Goal: Information Seeking & Learning: Learn about a topic

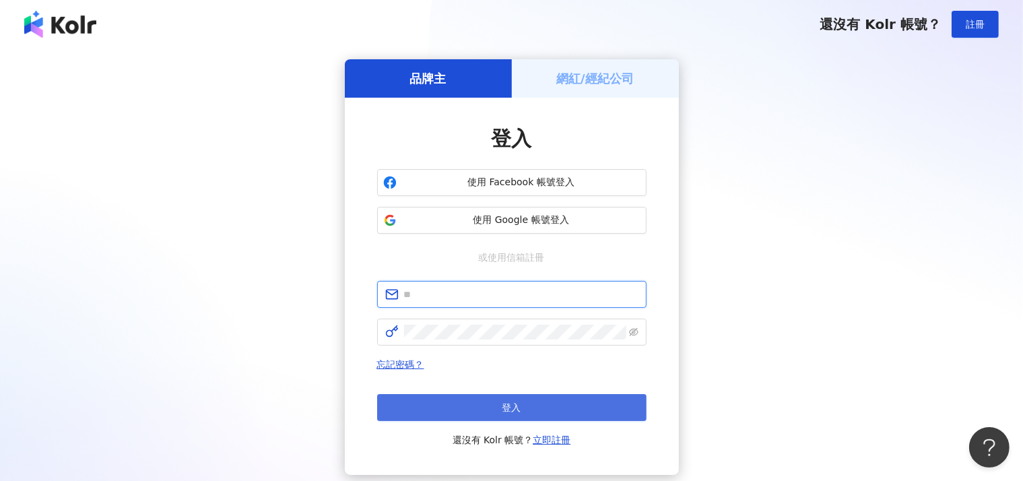
type input "**********"
click at [434, 417] on button "登入" at bounding box center [511, 407] width 269 height 27
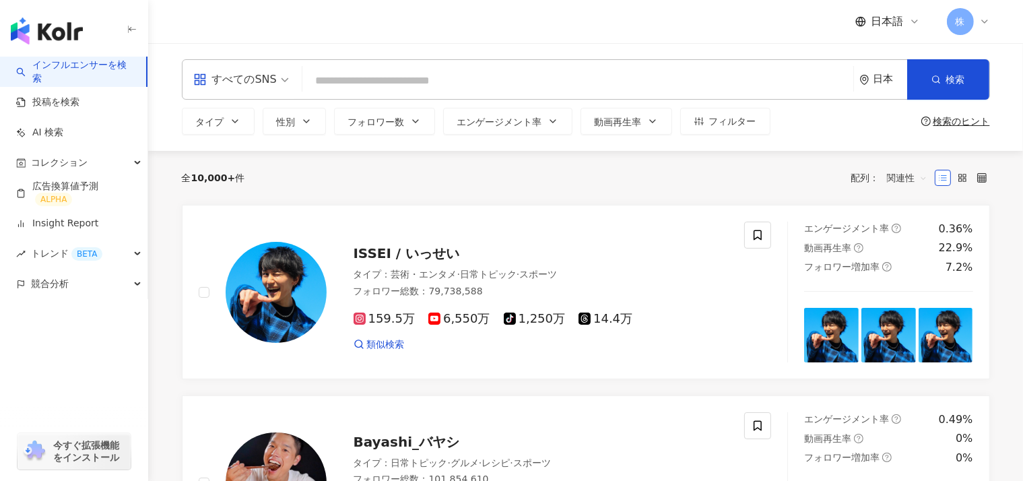
click at [876, 84] on div "日本" at bounding box center [891, 78] width 34 height 11
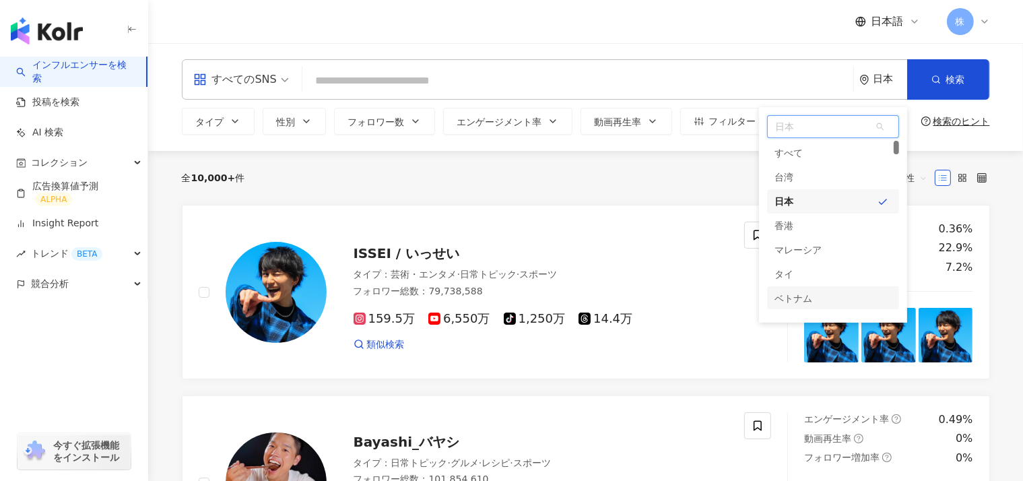
click at [792, 298] on div "ベトナム" at bounding box center [794, 298] width 38 height 24
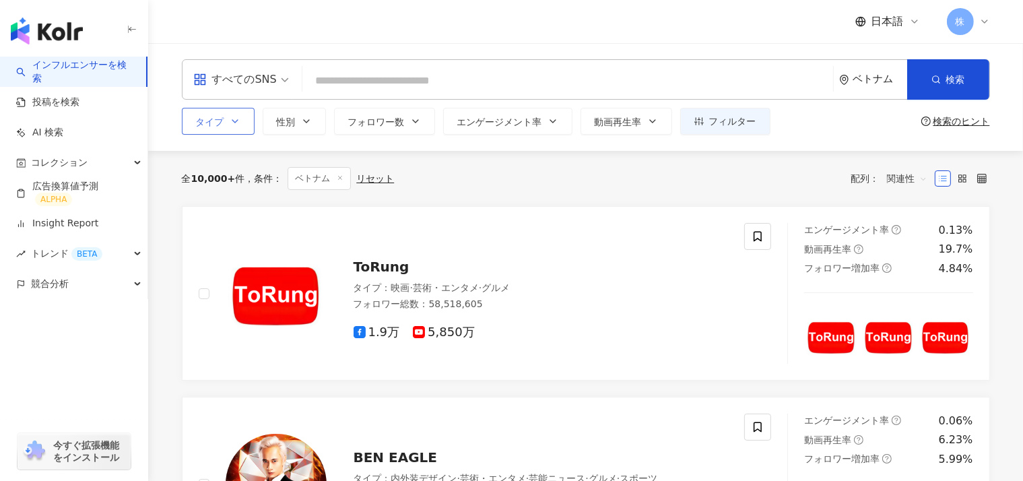
click at [205, 126] on span "タイプ" at bounding box center [210, 122] width 28 height 11
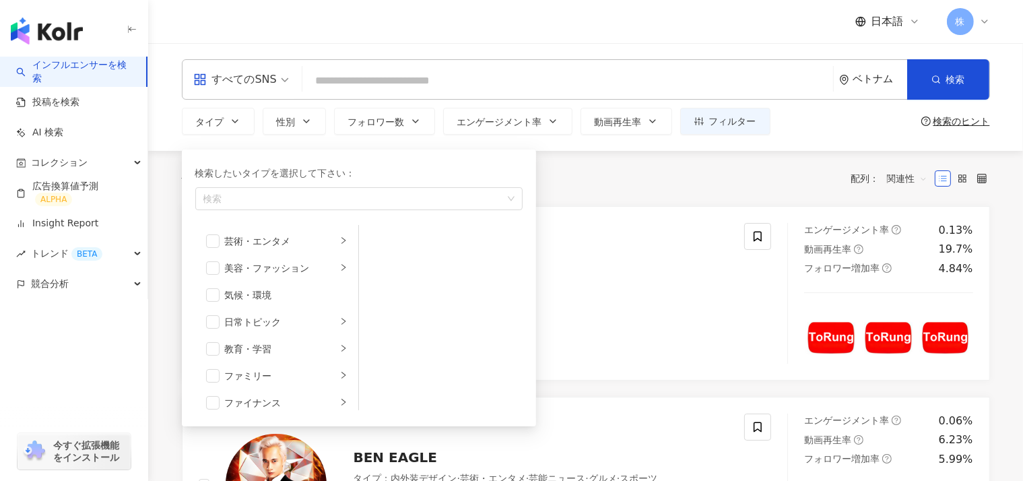
click at [611, 168] on div "全 10,000+ 件 条件 ： ベトナム リセット 配列： 関連性" at bounding box center [586, 178] width 808 height 23
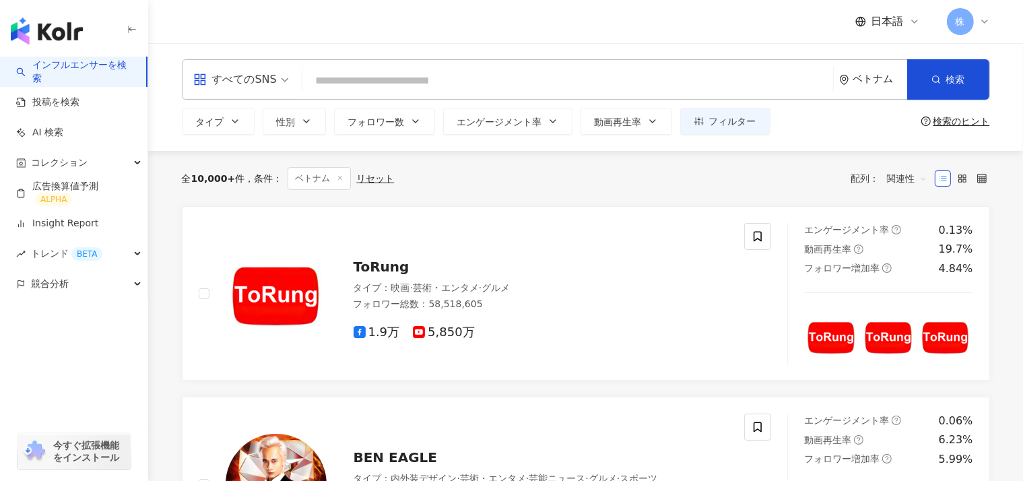
click at [401, 89] on input "search" at bounding box center [568, 81] width 520 height 26
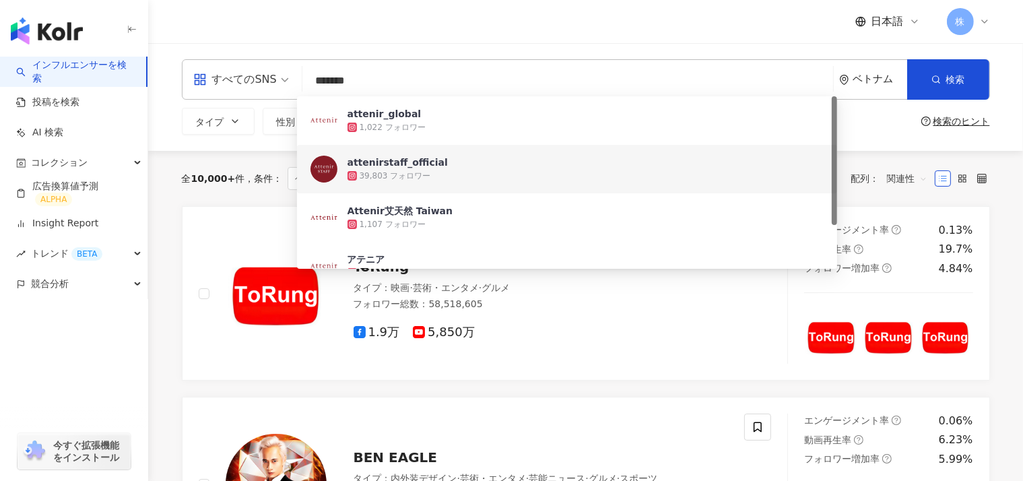
drag, startPoint x: 832, startPoint y: 139, endPoint x: 825, endPoint y: 129, distance: 12.5
click at [825, 129] on div "attenir_global 1,022 フォロワー attenirstaff_official 39,803 フォロワー Attenir艾天然 Taiwan…" at bounding box center [567, 182] width 541 height 172
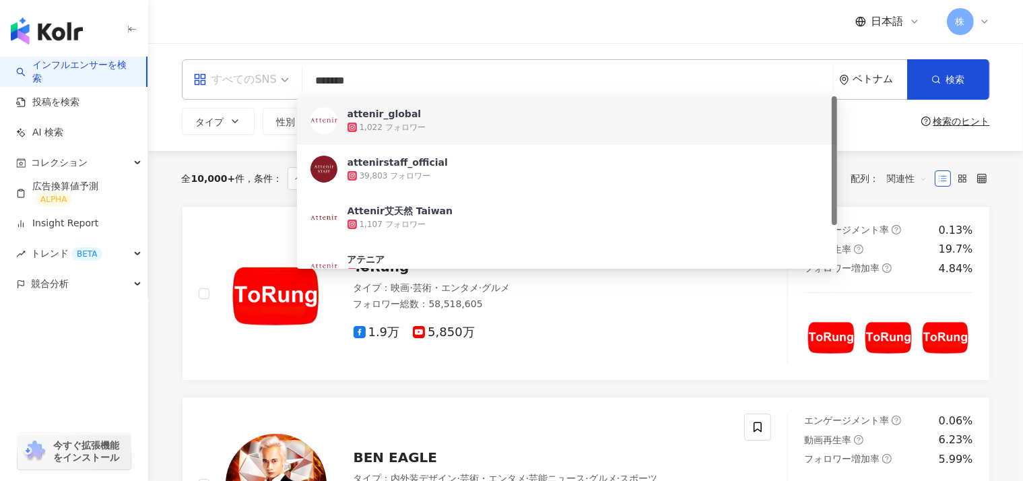
click at [244, 80] on div "すべてのSNS" at bounding box center [235, 80] width 84 height 22
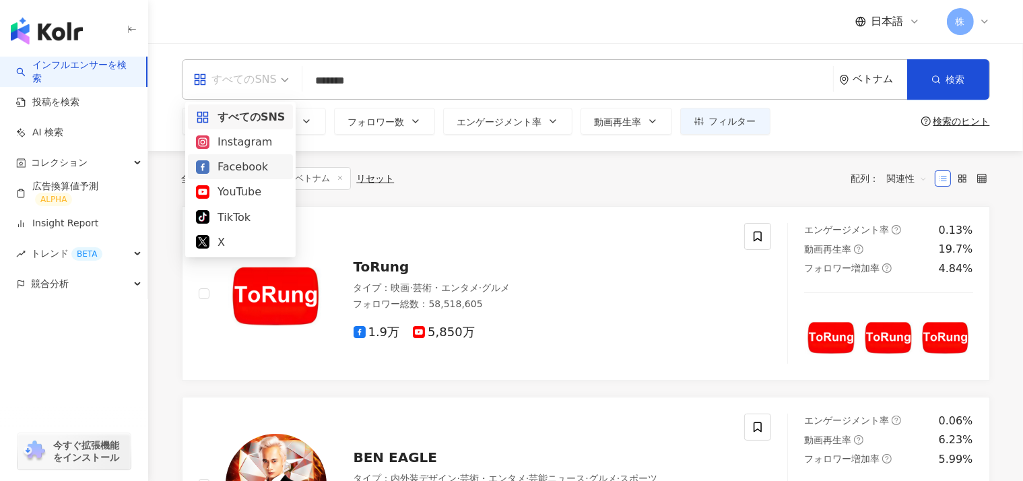
click at [228, 162] on div "Facebook" at bounding box center [240, 166] width 89 height 17
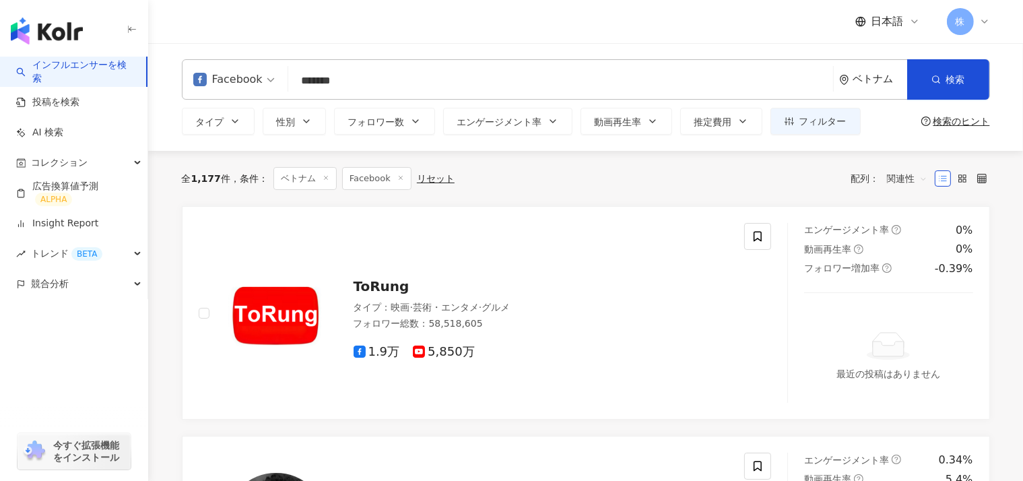
click at [346, 72] on input "*******" at bounding box center [561, 81] width 534 height 26
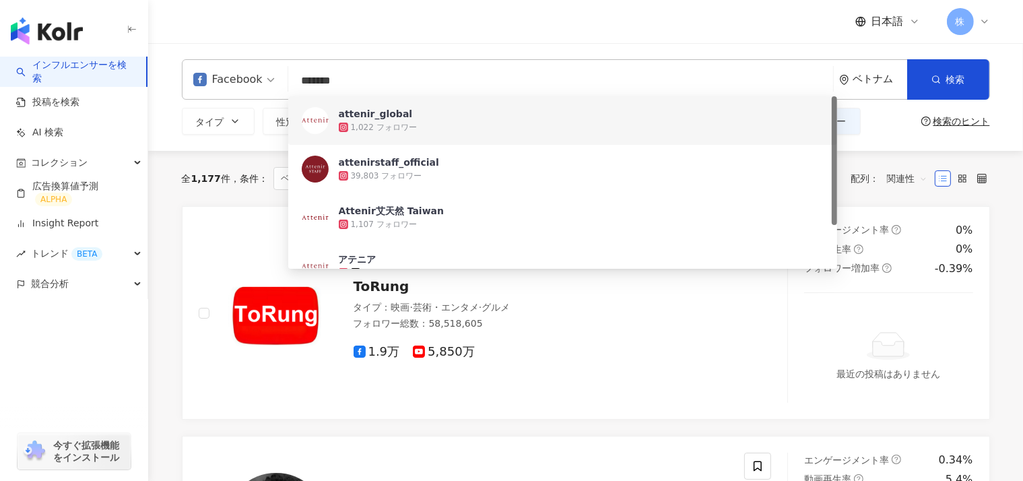
drag, startPoint x: 834, startPoint y: 119, endPoint x: 771, endPoint y: 46, distance: 96.5
click at [771, 46] on div "Facebook ******* ベトナム 検索 e232da64-bb07-4c89-b1b9-ee5ae9877857 ecf9a3e4-8971-47b…" at bounding box center [585, 97] width 875 height 108
click at [247, 88] on div "Facebook" at bounding box center [227, 80] width 69 height 22
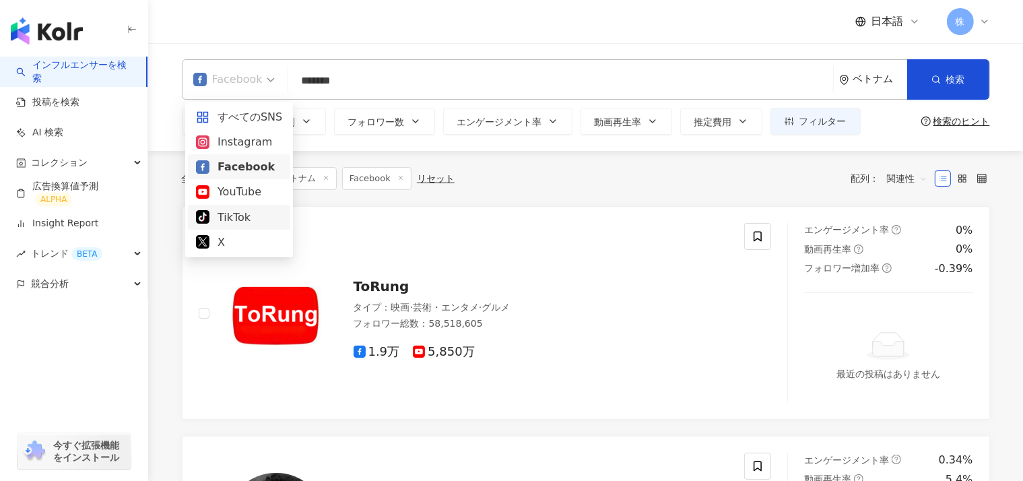
click at [208, 218] on icon at bounding box center [202, 216] width 13 height 13
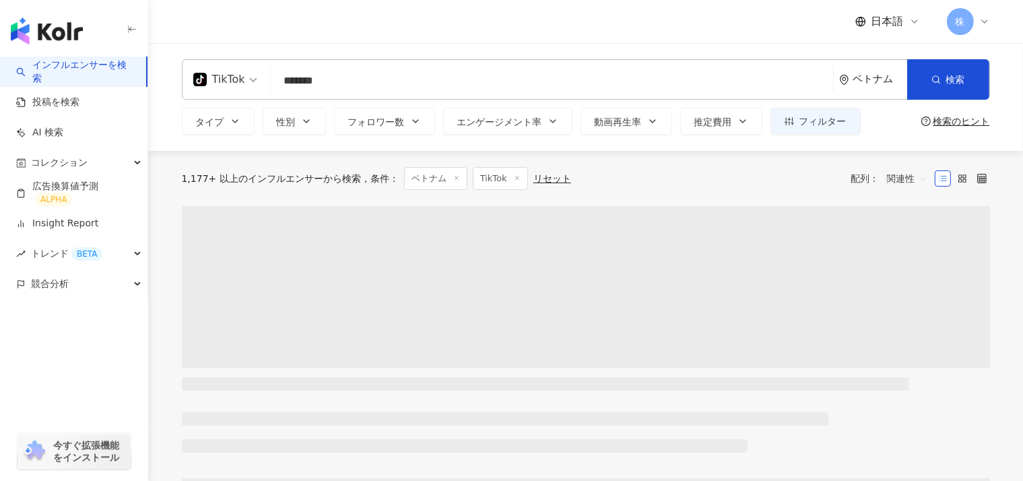
click at [338, 85] on input "*******" at bounding box center [552, 81] width 552 height 26
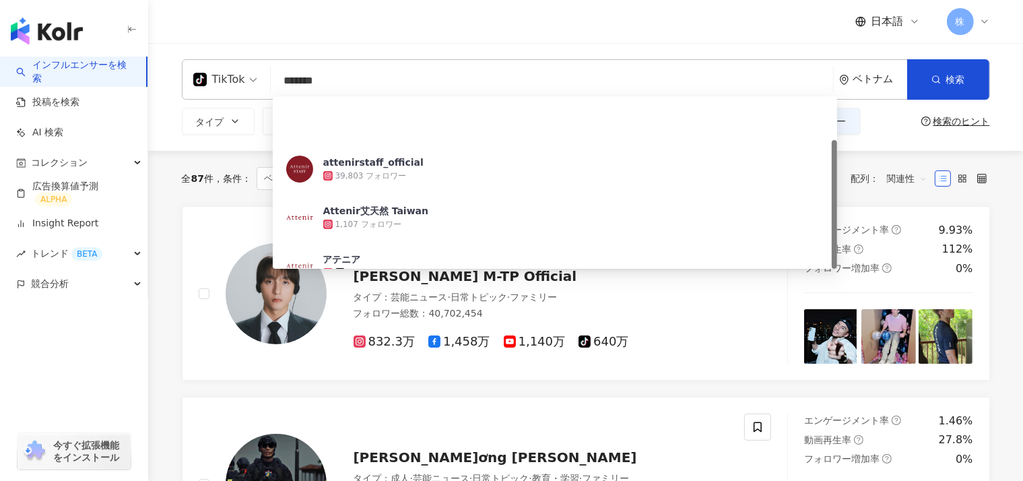
drag, startPoint x: 834, startPoint y: 139, endPoint x: 746, endPoint y: 2, distance: 163.3
click at [819, 0] on html "インフルエンサーを検索 投稿を検索 AI 検索 コレクション 広告換算値予測 ALPHA Insight Report トレンド BETA 競合分析 今すぐ拡…" at bounding box center [511, 240] width 1023 height 481
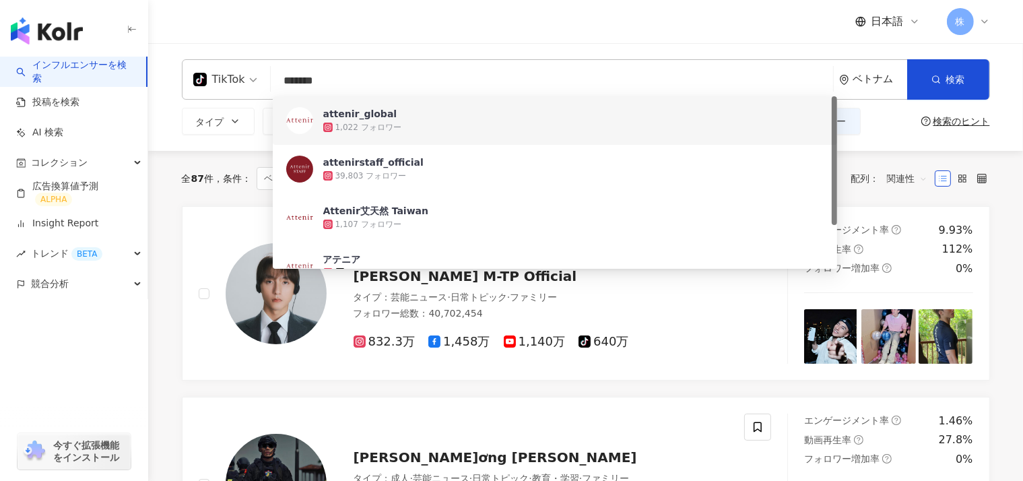
click at [331, 80] on input "*******" at bounding box center [552, 81] width 552 height 26
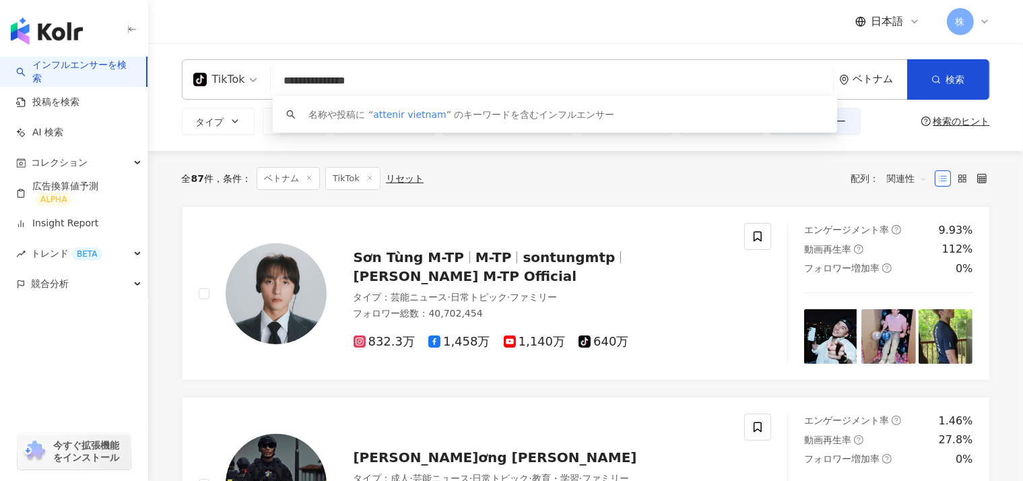
click at [319, 80] on input "**********" at bounding box center [552, 81] width 552 height 26
type input "*"
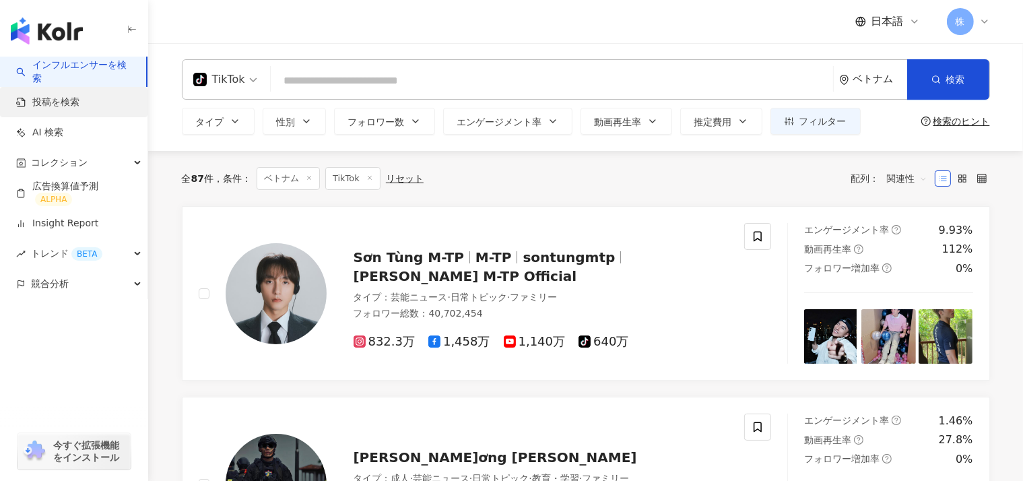
click at [62, 100] on link "投稿を検索" at bounding box center [47, 102] width 63 height 13
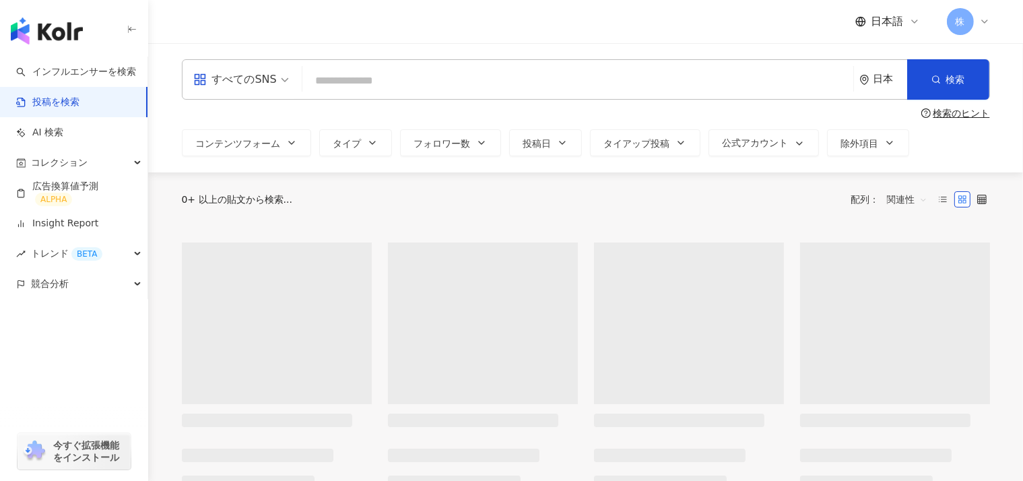
click at [888, 71] on div "日本" at bounding box center [884, 79] width 48 height 39
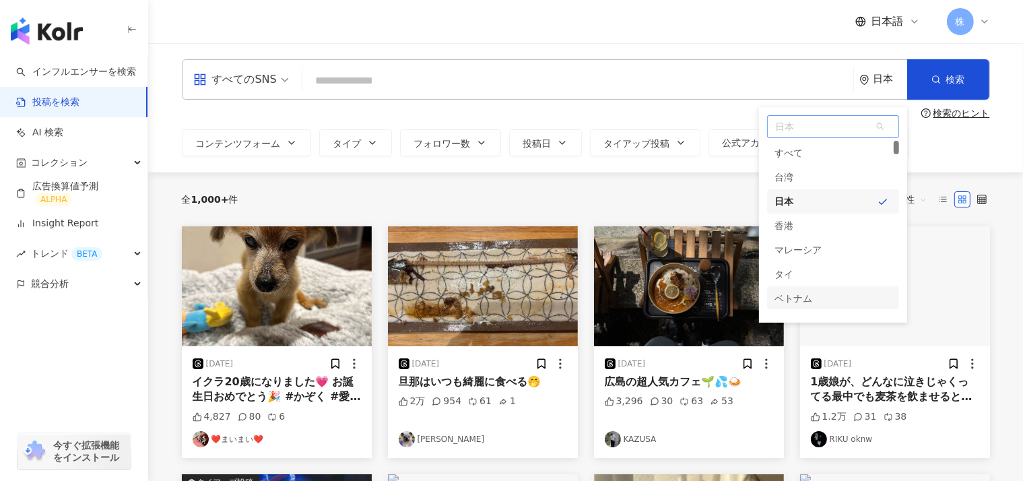
click at [779, 298] on div "ベトナム" at bounding box center [794, 298] width 38 height 24
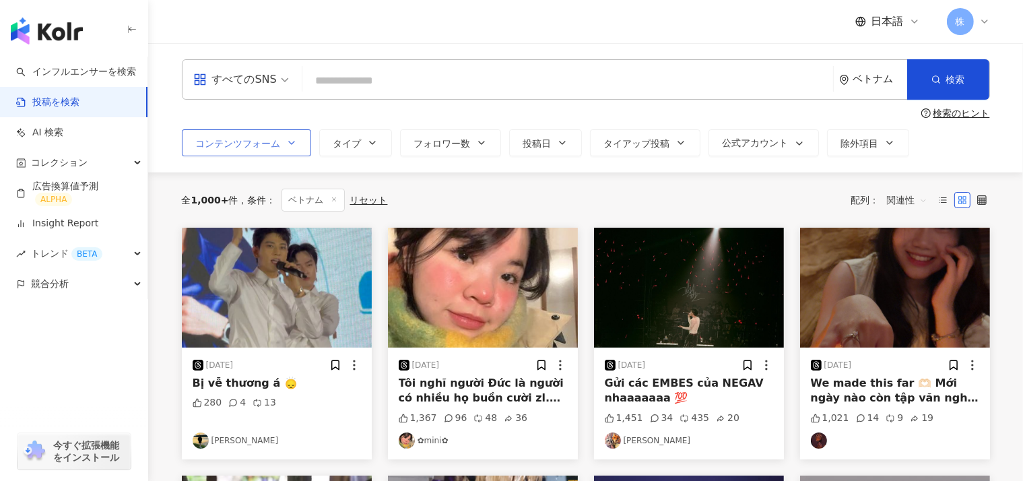
click at [249, 142] on span "コンテンツフォーム" at bounding box center [238, 143] width 85 height 11
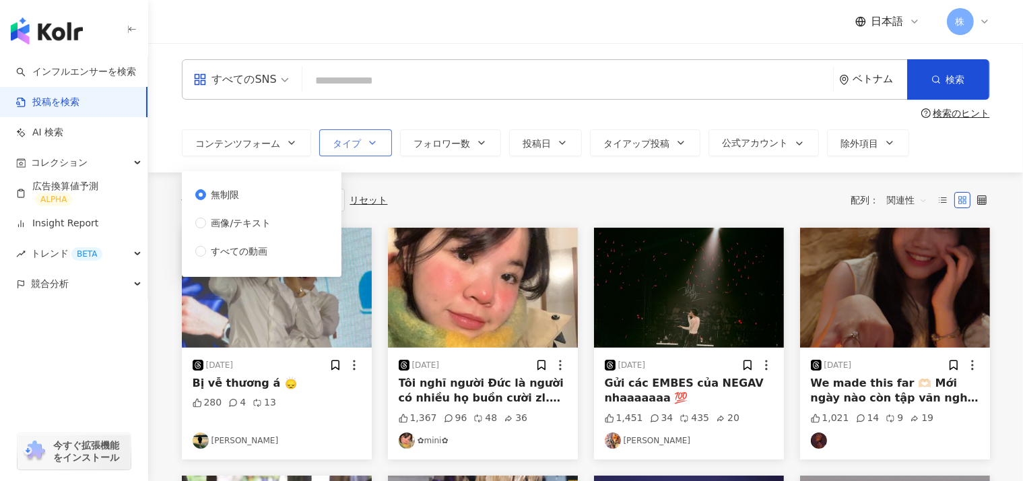
click at [333, 145] on span "タイプ" at bounding box center [347, 143] width 28 height 11
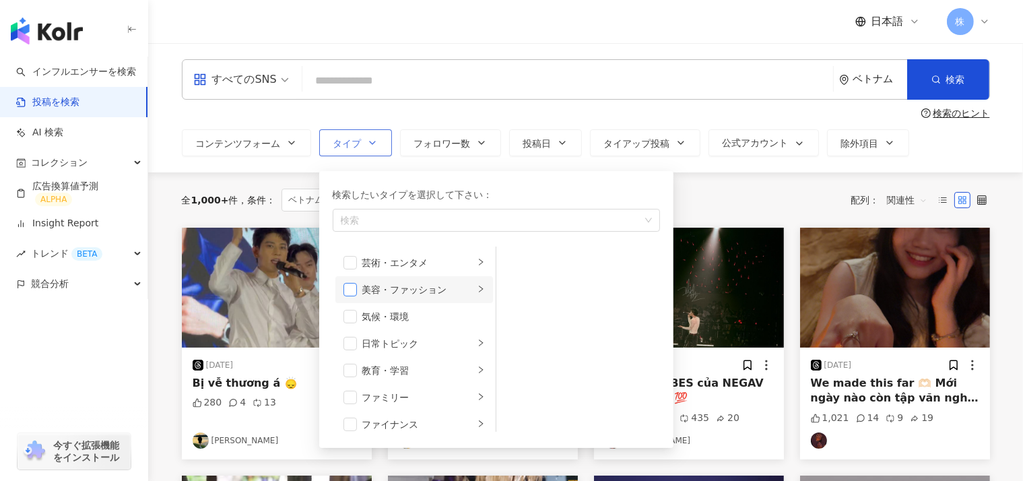
click at [344, 289] on span "button" at bounding box center [350, 289] width 13 height 13
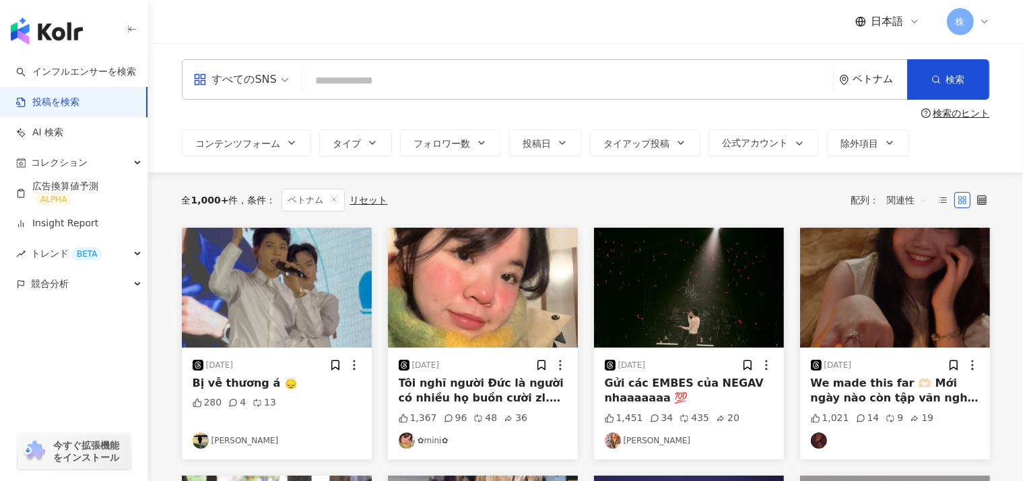
click at [389, 113] on div "検索のヒント" at bounding box center [586, 113] width 808 height 11
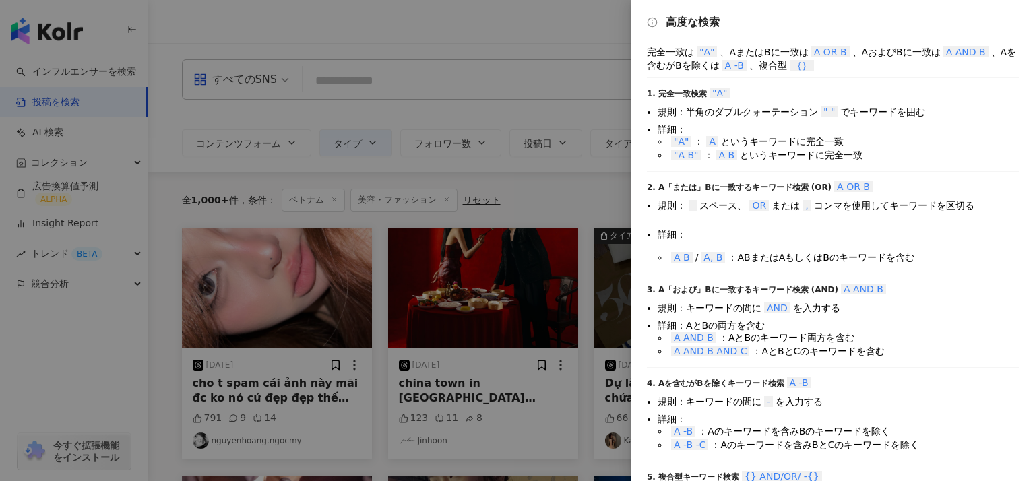
click at [447, 110] on div at bounding box center [517, 240] width 1035 height 481
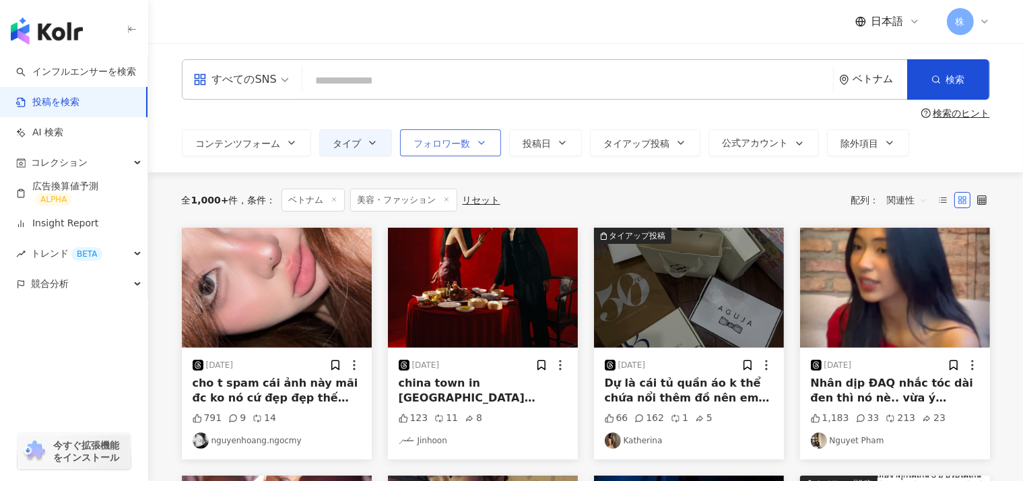
click at [476, 144] on icon "button" at bounding box center [481, 142] width 11 height 11
click at [604, 146] on span "タイアップ投稿" at bounding box center [637, 143] width 66 height 11
click at [723, 141] on span "公式アカウント" at bounding box center [756, 142] width 66 height 11
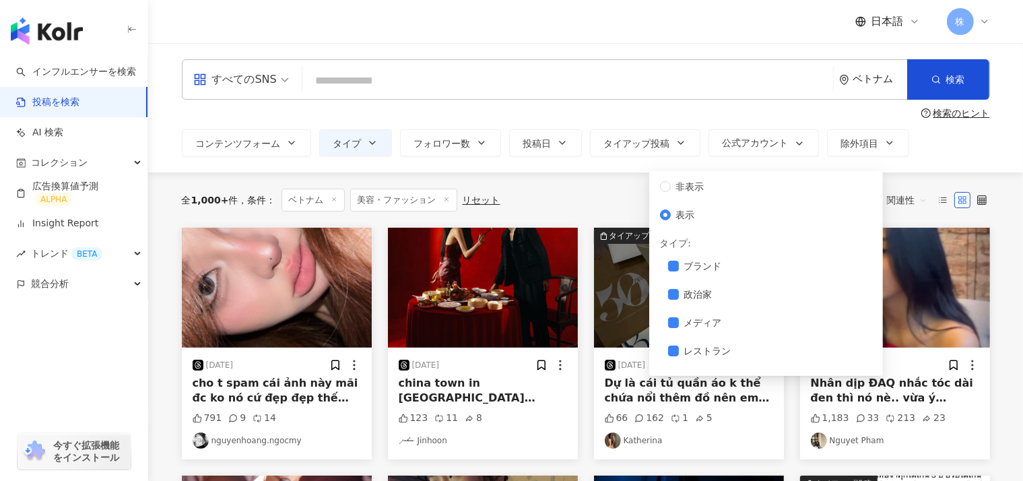
click at [574, 179] on div "全 1,000+ 件 条件 ： ベトナム 美容・ファッション リセット 配列： 関連性" at bounding box center [586, 199] width 808 height 55
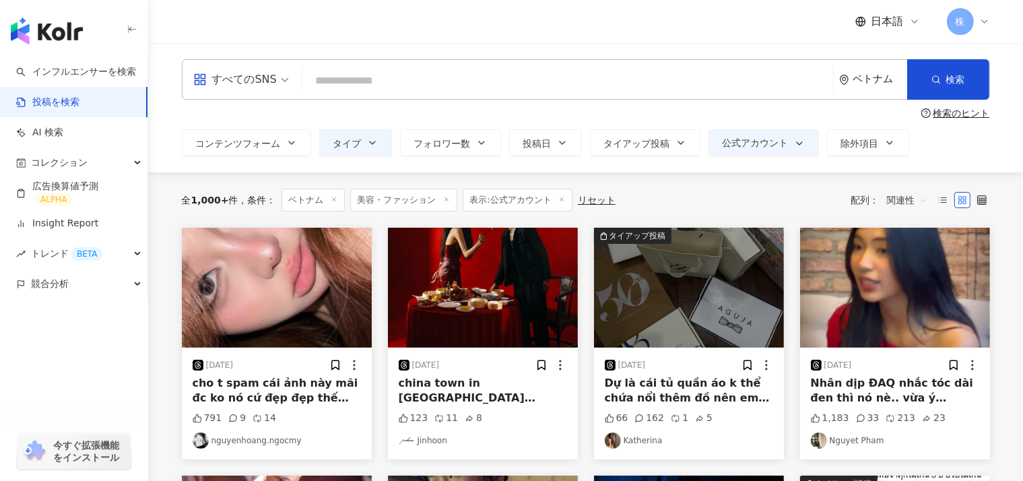
click at [358, 79] on input "search" at bounding box center [568, 80] width 520 height 29
type input "**********"
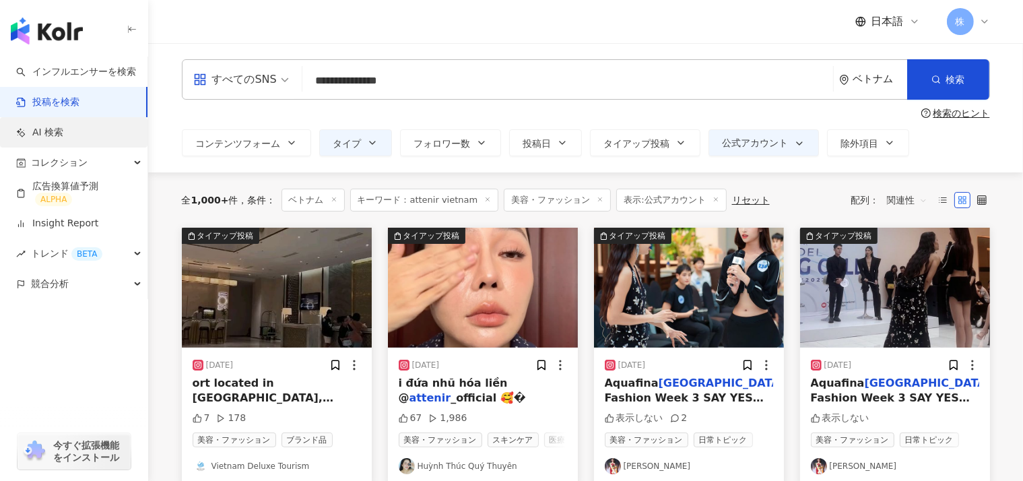
click at [62, 136] on link "AI 検索" at bounding box center [39, 132] width 47 height 13
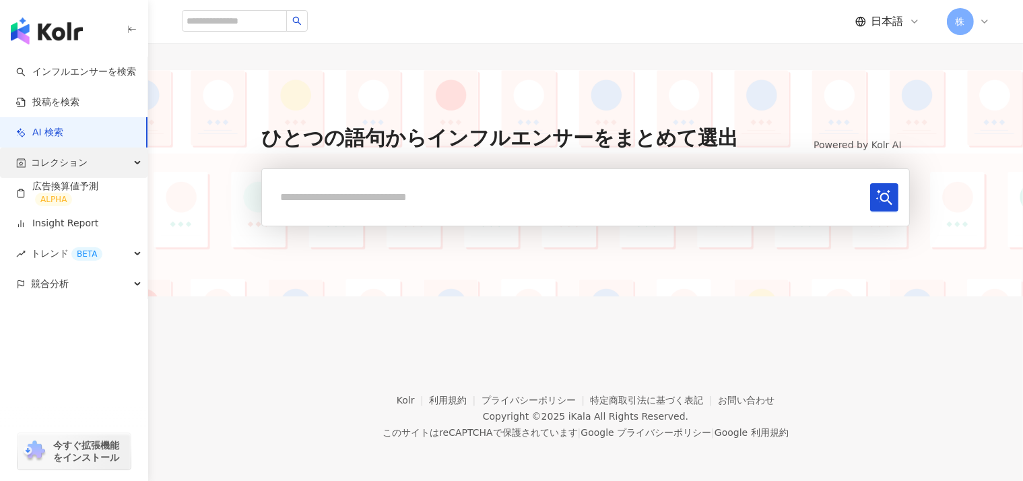
click at [67, 166] on span "コレクション" at bounding box center [59, 163] width 57 height 30
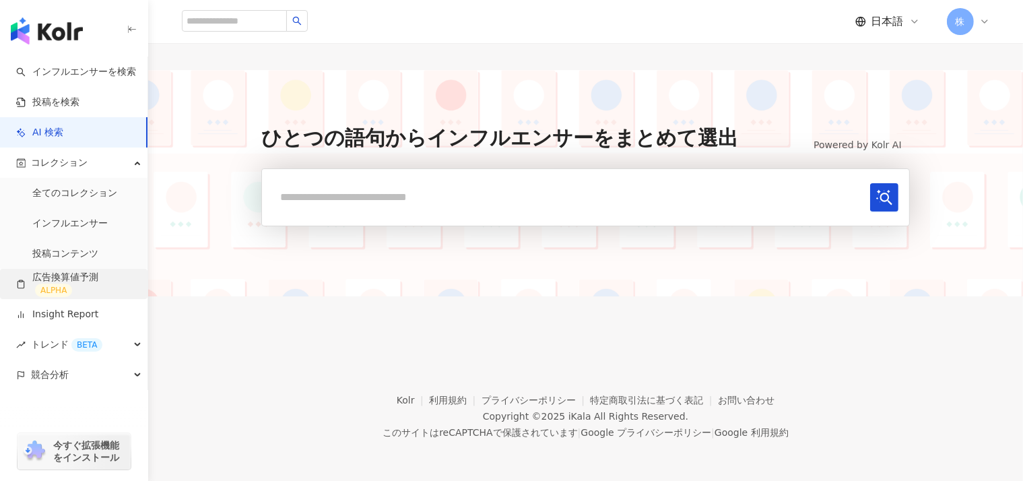
click at [63, 287] on link "広告換算値予測 ALPHA" at bounding box center [76, 284] width 121 height 27
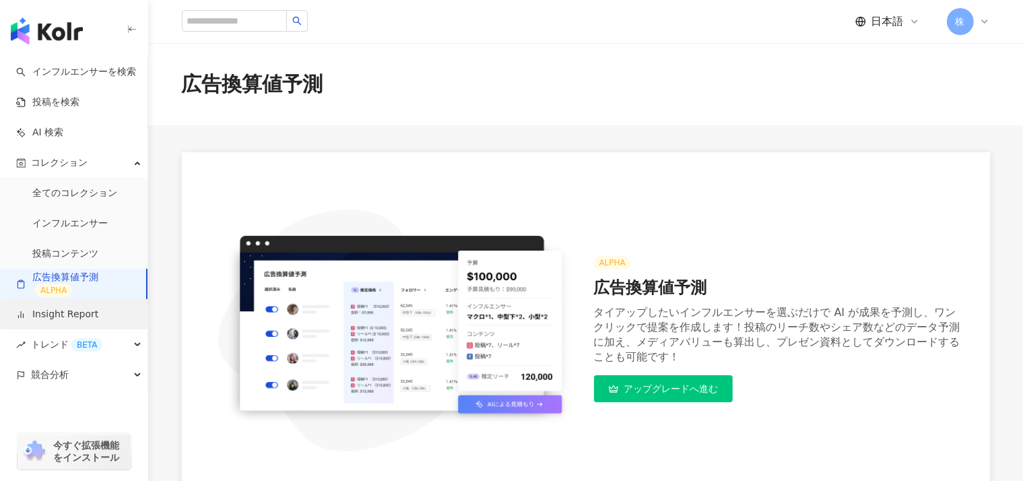
click at [63, 313] on link "Insight Report" at bounding box center [57, 314] width 82 height 13
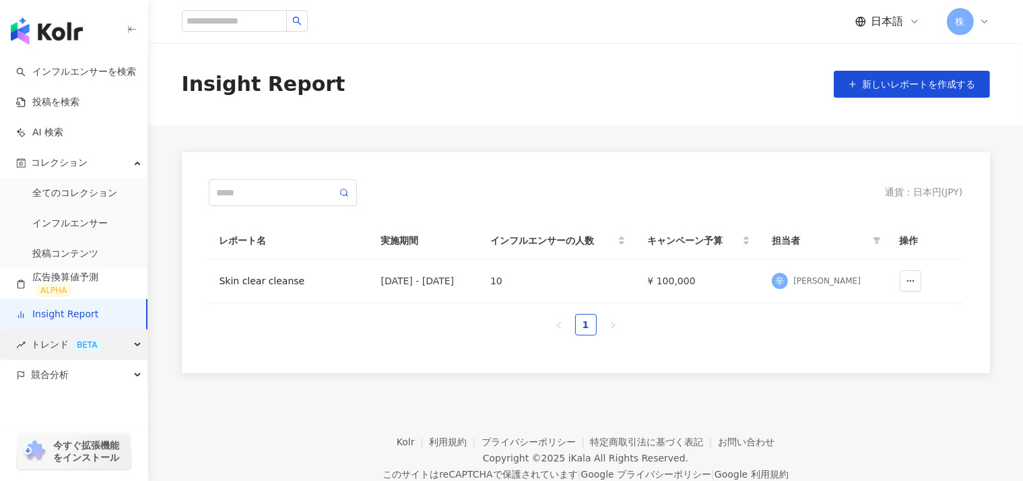
click at [19, 348] on icon "rise" at bounding box center [20, 344] width 9 height 9
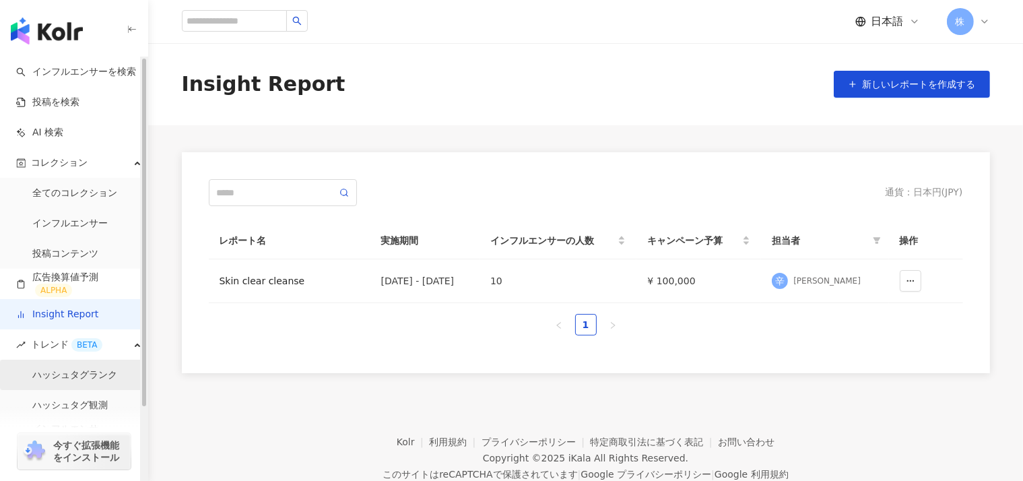
click at [57, 376] on link "ハッシュタグランク" at bounding box center [74, 375] width 85 height 13
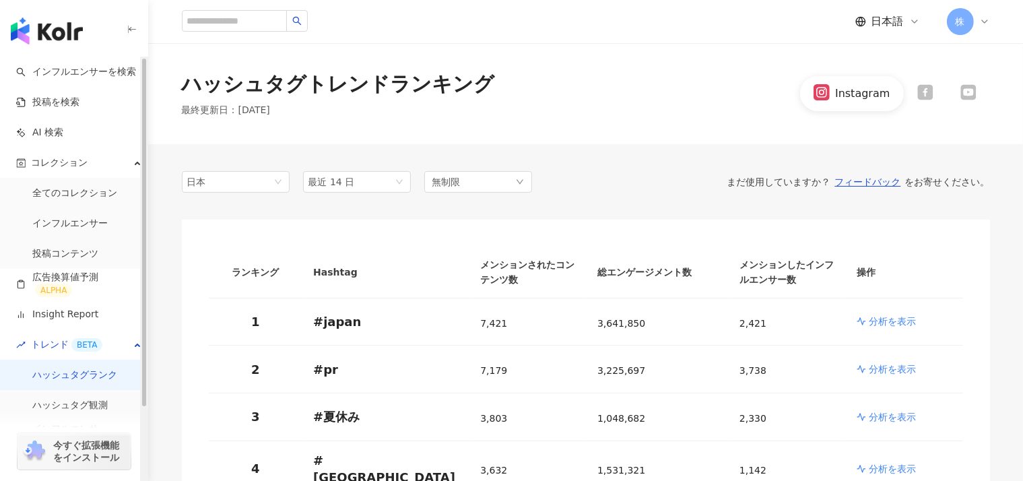
click at [61, 409] on div "今すぐ拡張機能をインストール" at bounding box center [74, 443] width 148 height 75
click at [822, 104] on div "Instagram" at bounding box center [851, 93] width 103 height 34
click at [849, 82] on div "Instagram" at bounding box center [851, 93] width 103 height 34
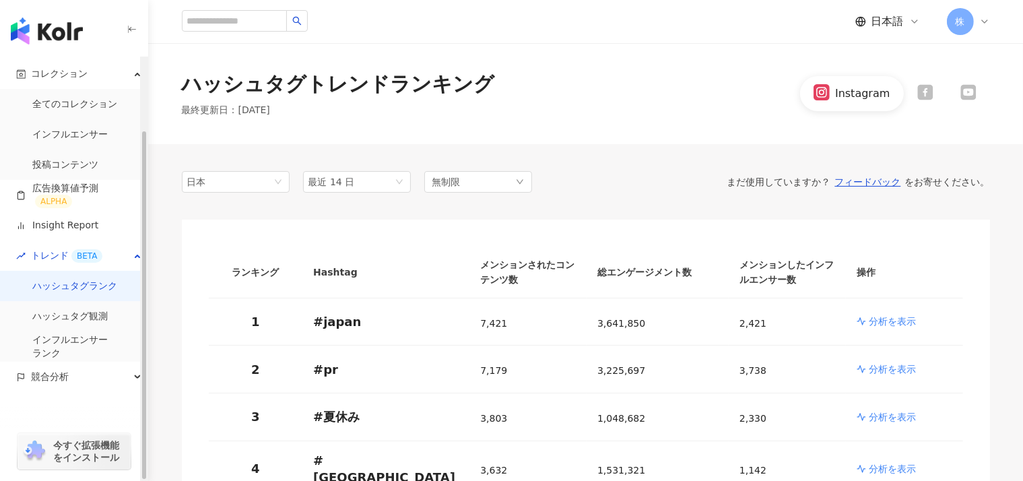
drag, startPoint x: 145, startPoint y: 377, endPoint x: 133, endPoint y: 461, distance: 85.0
click at [142, 461] on div "button" at bounding box center [144, 305] width 4 height 348
click at [49, 348] on link "インフルエンサー ランク" at bounding box center [69, 346] width 75 height 26
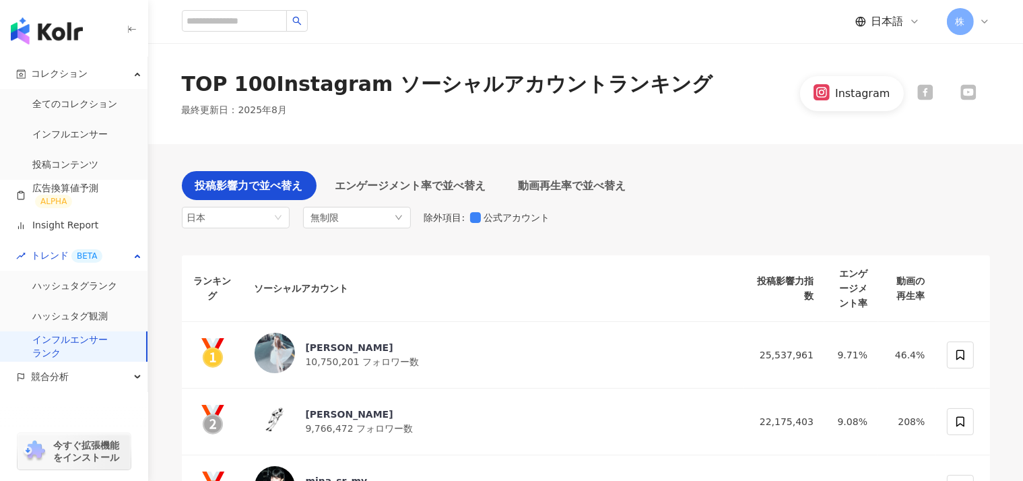
click at [921, 89] on icon at bounding box center [925, 92] width 15 height 15
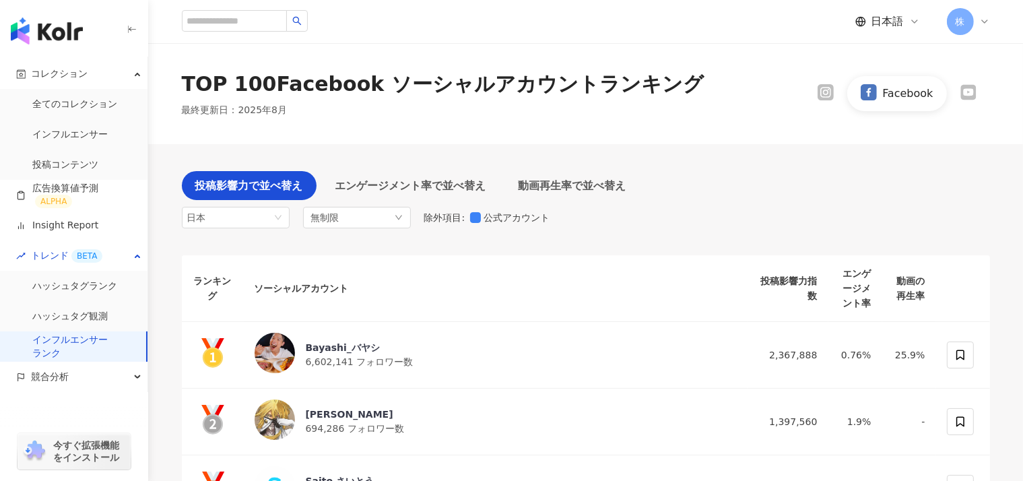
click at [968, 91] on icon at bounding box center [968, 92] width 13 height 9
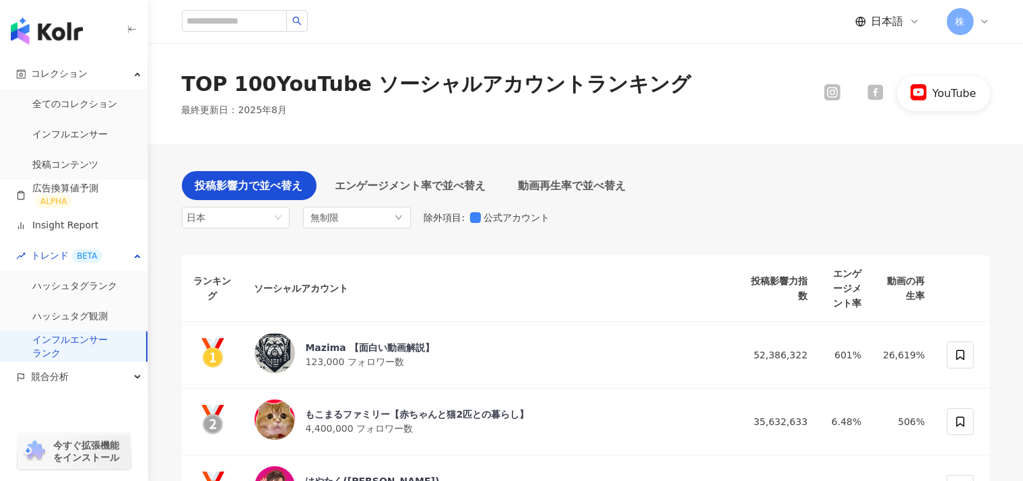
click at [870, 87] on div at bounding box center [875, 93] width 43 height 18
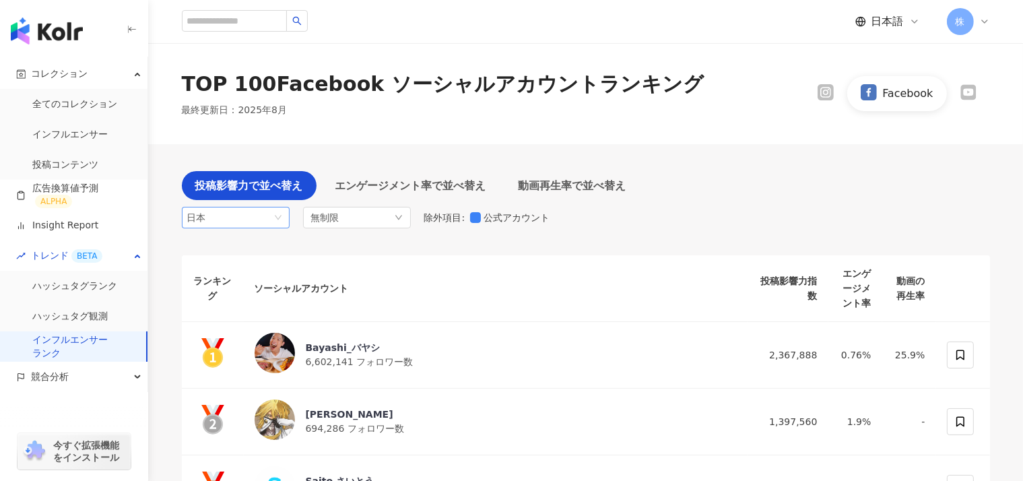
click at [231, 208] on div "日本" at bounding box center [209, 218] width 44 height 20
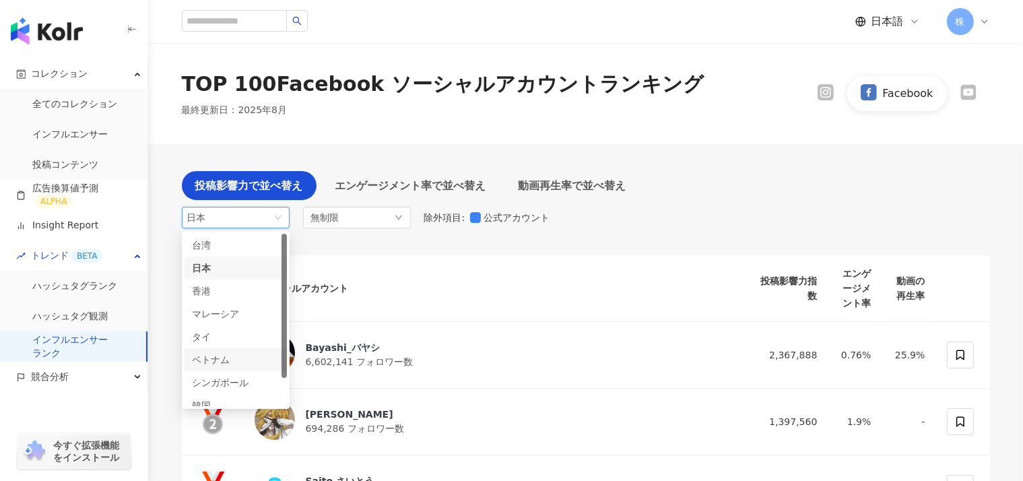
click at [236, 352] on div "ベトナム" at bounding box center [215, 359] width 44 height 15
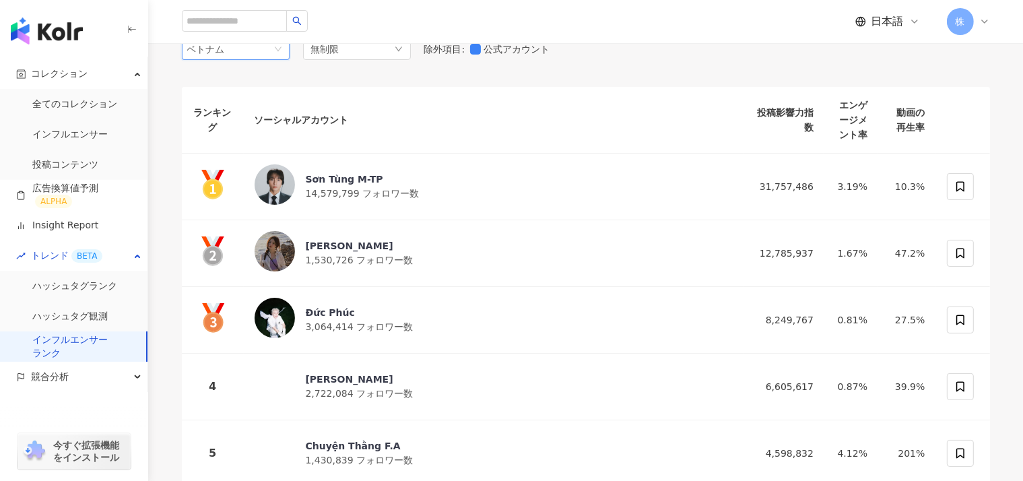
scroll to position [177, 0]
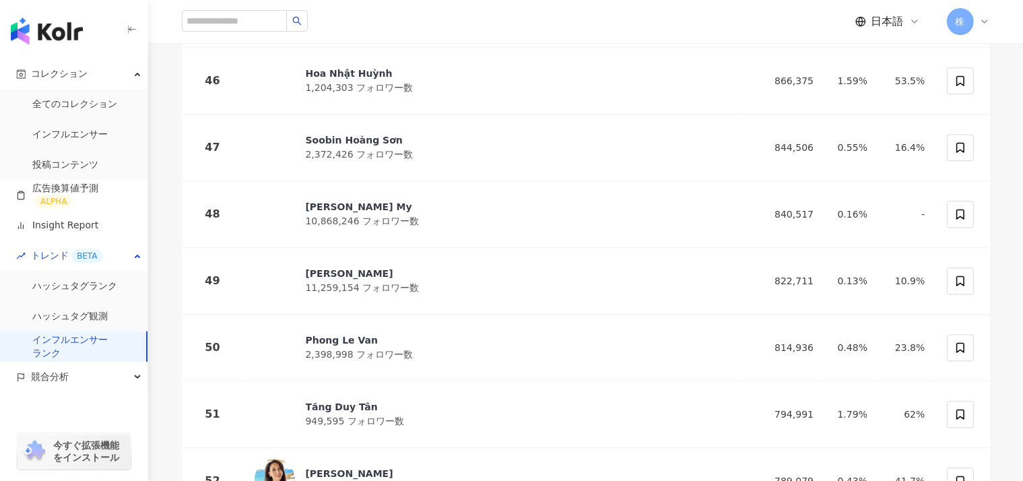
scroll to position [3303, 0]
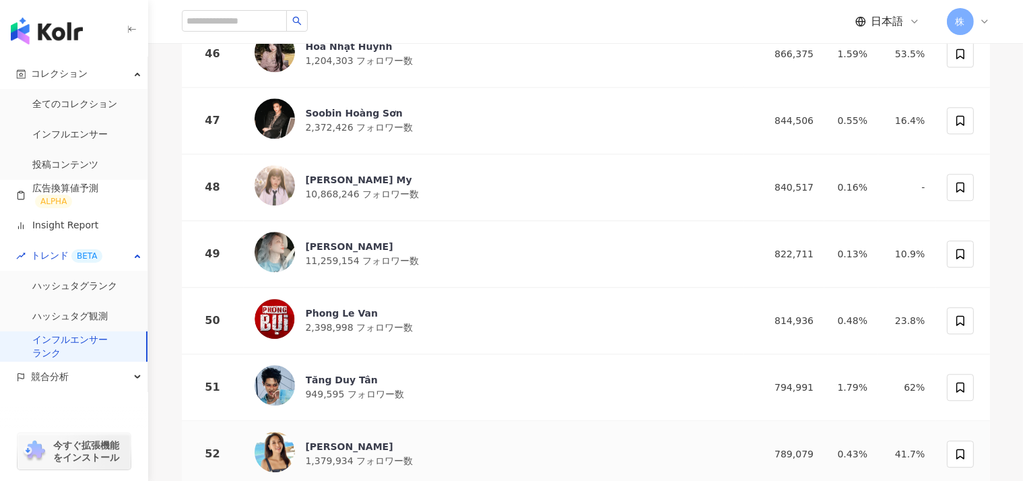
click at [346, 440] on div "Hannah Nguyen" at bounding box center [360, 446] width 108 height 13
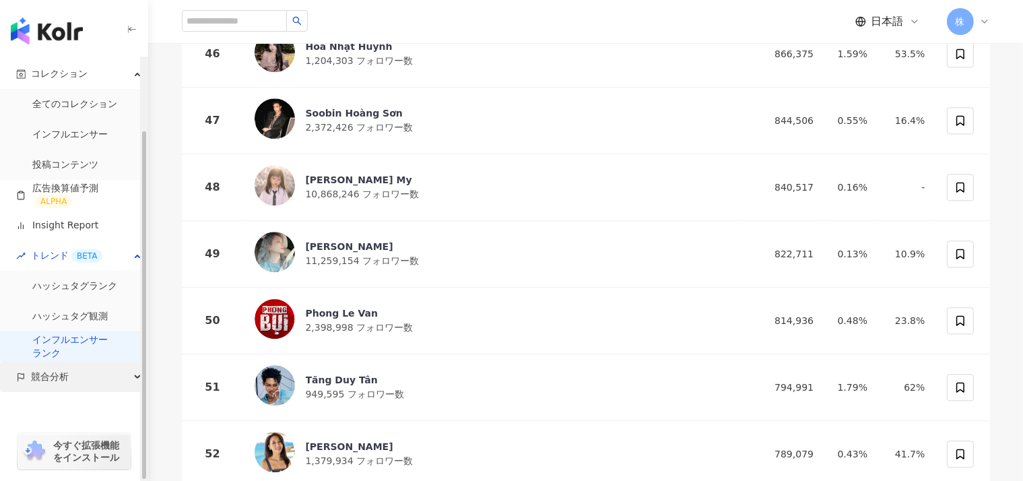
click at [59, 373] on span "競合分析" at bounding box center [50, 377] width 38 height 30
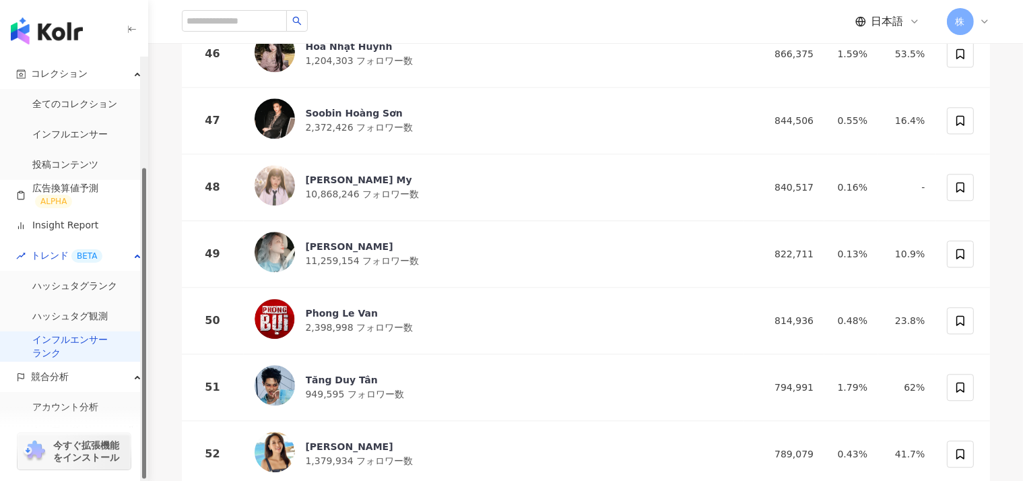
scroll to position [150, 0]
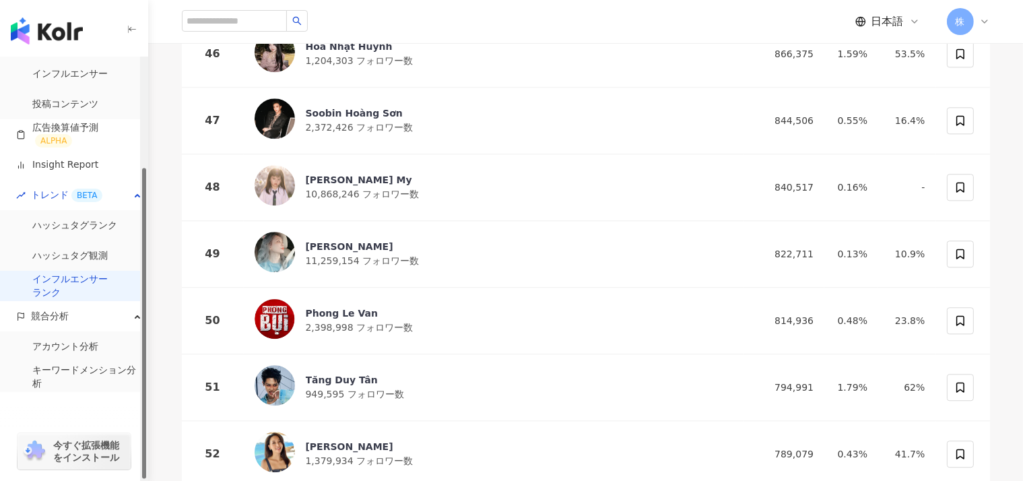
drag, startPoint x: 149, startPoint y: 417, endPoint x: 151, endPoint y: 431, distance: 13.6
click at [146, 431] on div "button" at bounding box center [144, 323] width 4 height 311
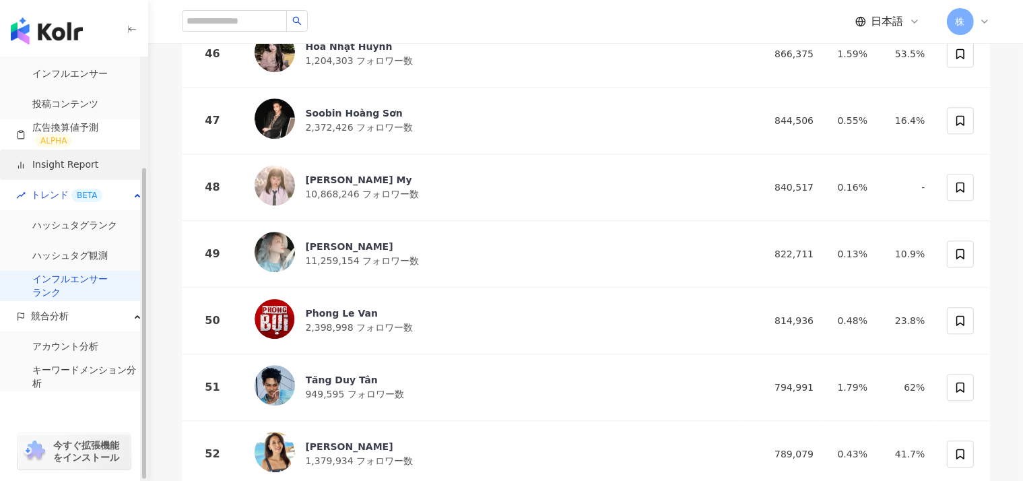
click at [64, 158] on link "Insight Report" at bounding box center [57, 164] width 82 height 13
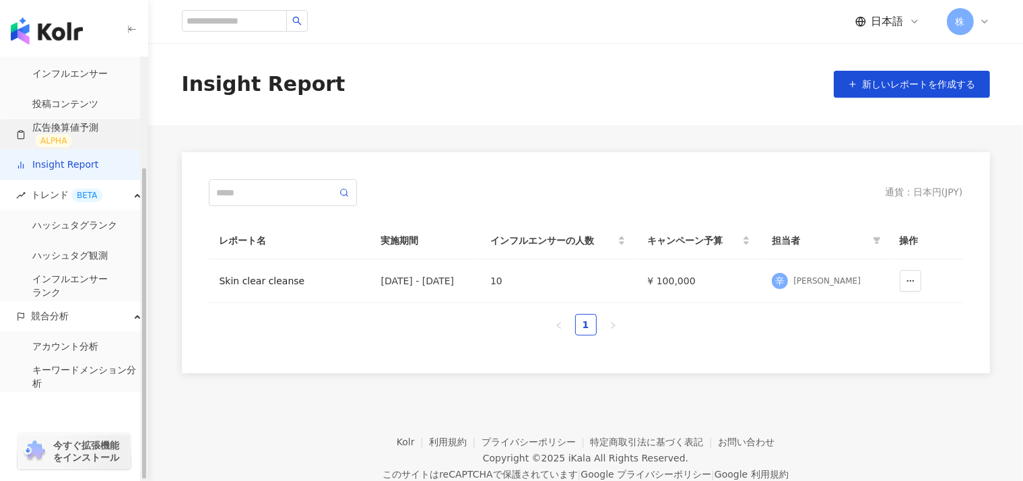
click at [72, 137] on link "広告換算値予測 ALPHA" at bounding box center [76, 134] width 121 height 27
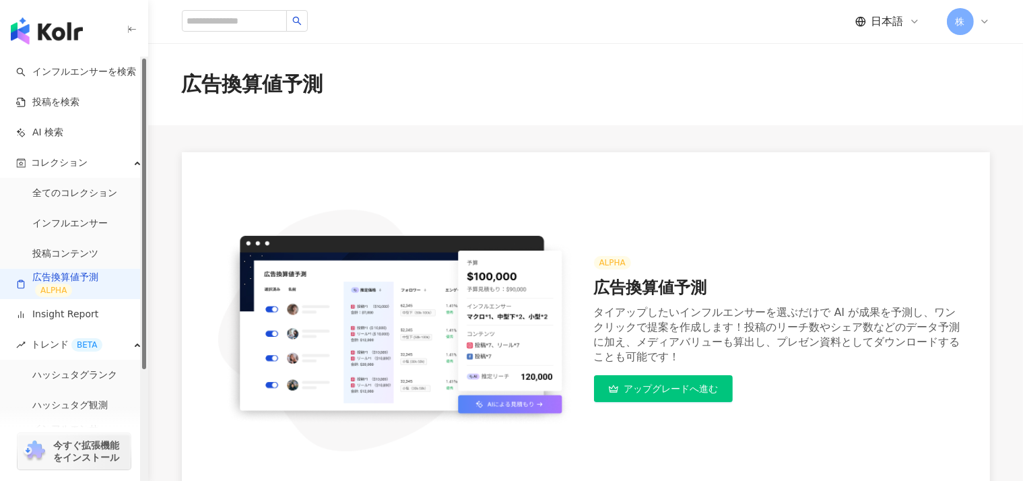
drag, startPoint x: 145, startPoint y: 180, endPoint x: 143, endPoint y: 59, distance: 120.6
click at [143, 59] on div "button" at bounding box center [144, 214] width 4 height 311
click at [40, 187] on link "全てのコレクション" at bounding box center [74, 193] width 85 height 13
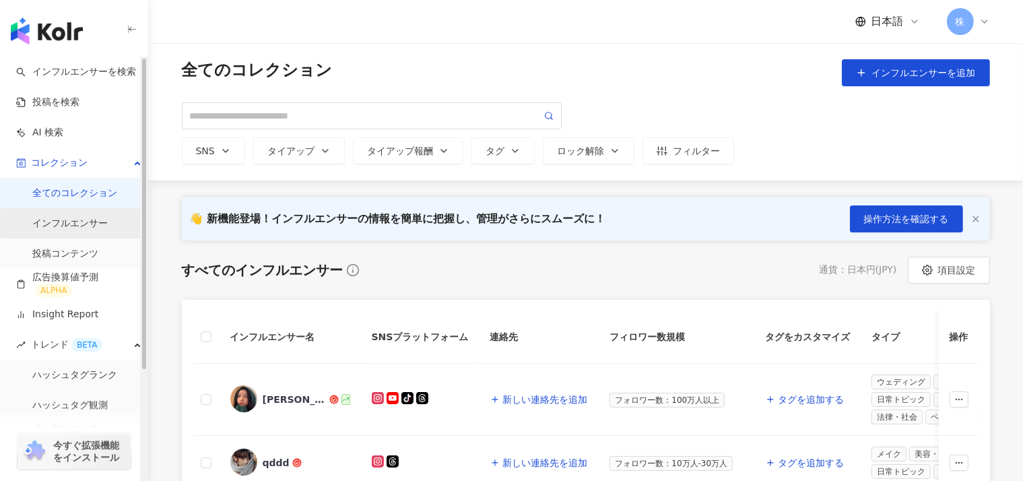
click at [67, 229] on link "インフルエンサー" at bounding box center [69, 223] width 75 height 13
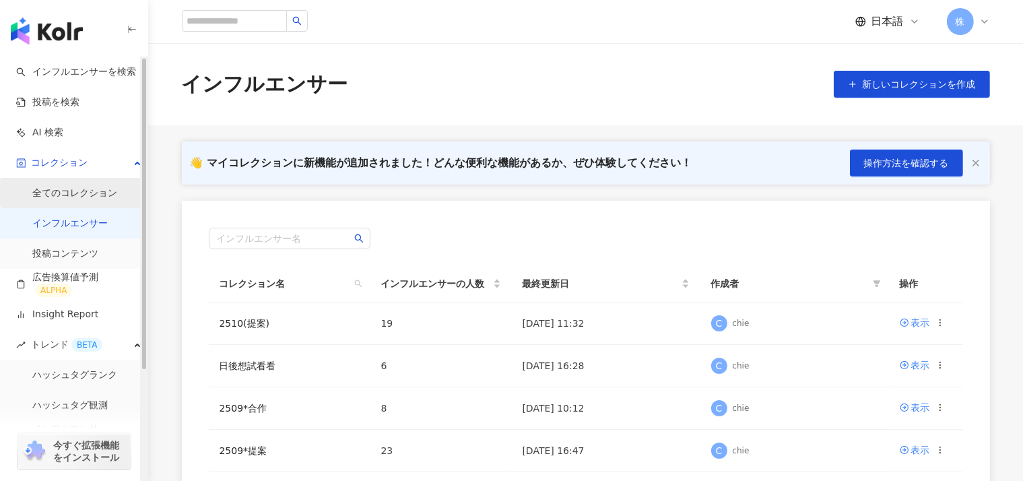
click at [73, 200] on link "全てのコレクション" at bounding box center [74, 193] width 85 height 13
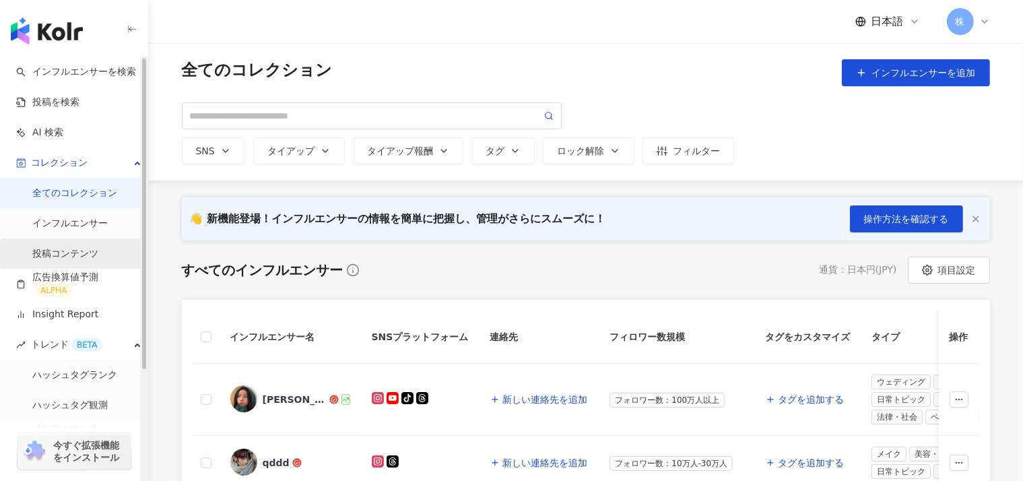
click at [61, 259] on link "投稿コンテンツ" at bounding box center [65, 253] width 66 height 13
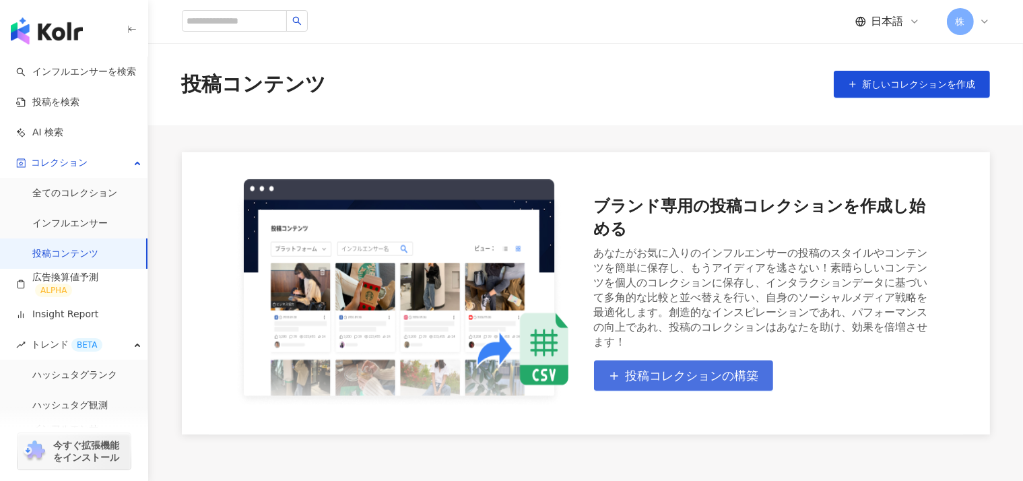
click at [680, 369] on span "投稿コレクションの構築" at bounding box center [692, 376] width 133 height 15
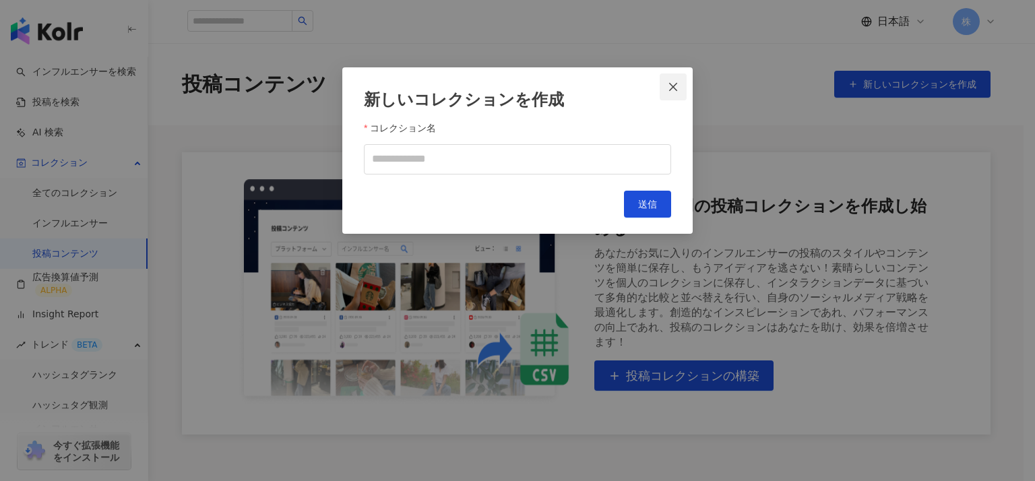
click at [674, 77] on button "Close" at bounding box center [673, 86] width 27 height 27
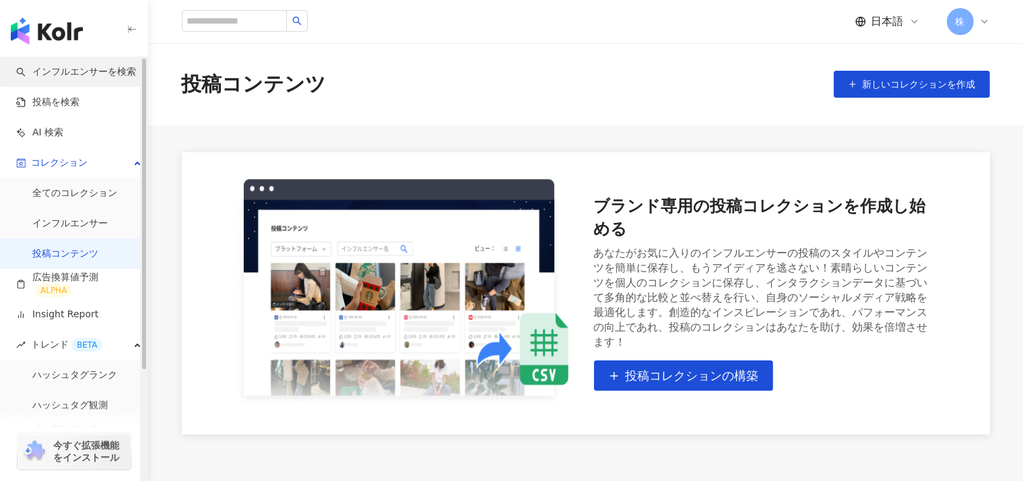
click at [66, 75] on link "インフルエンサーを検索" at bounding box center [76, 71] width 120 height 13
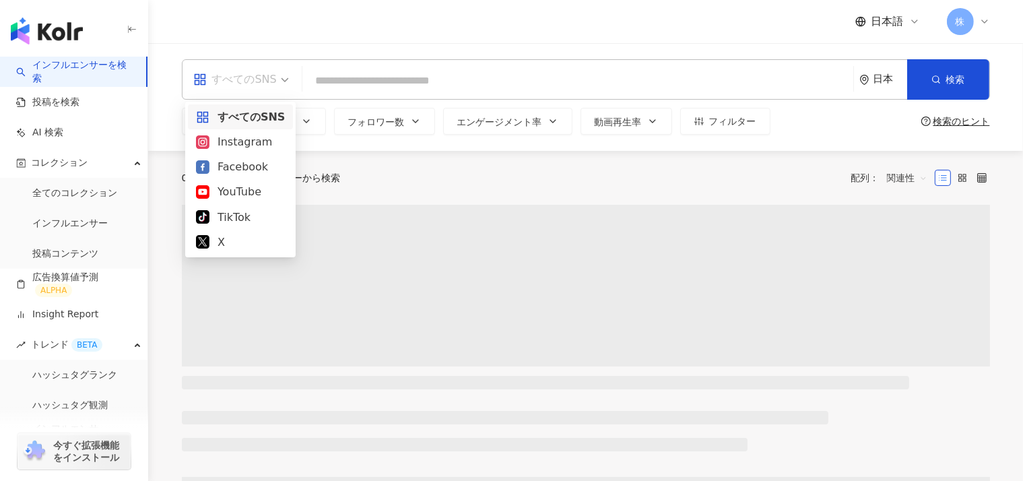
click at [234, 81] on div "すべてのSNS" at bounding box center [235, 80] width 84 height 22
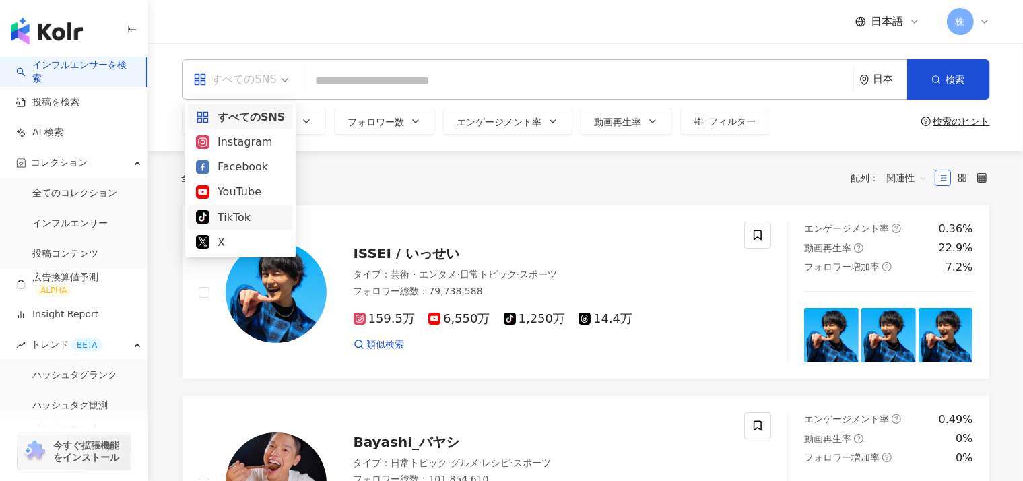
click at [234, 220] on div "TikTok" at bounding box center [240, 217] width 89 height 17
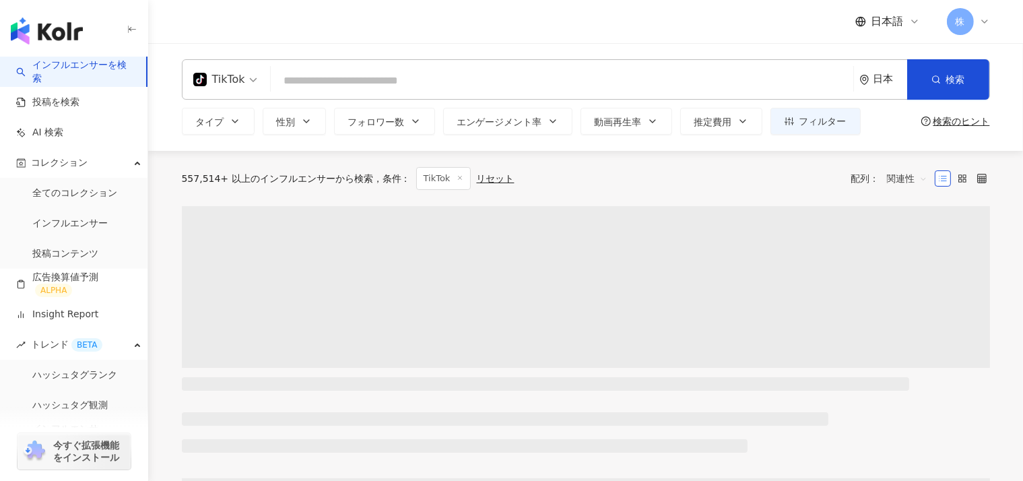
click at [873, 80] on div "日本" at bounding box center [884, 79] width 48 height 39
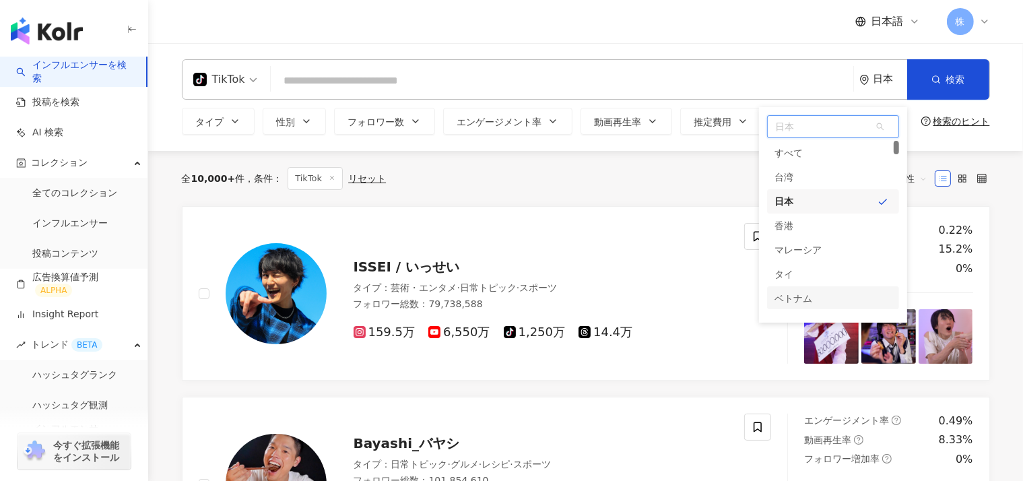
click at [786, 295] on div "ベトナム" at bounding box center [794, 298] width 38 height 24
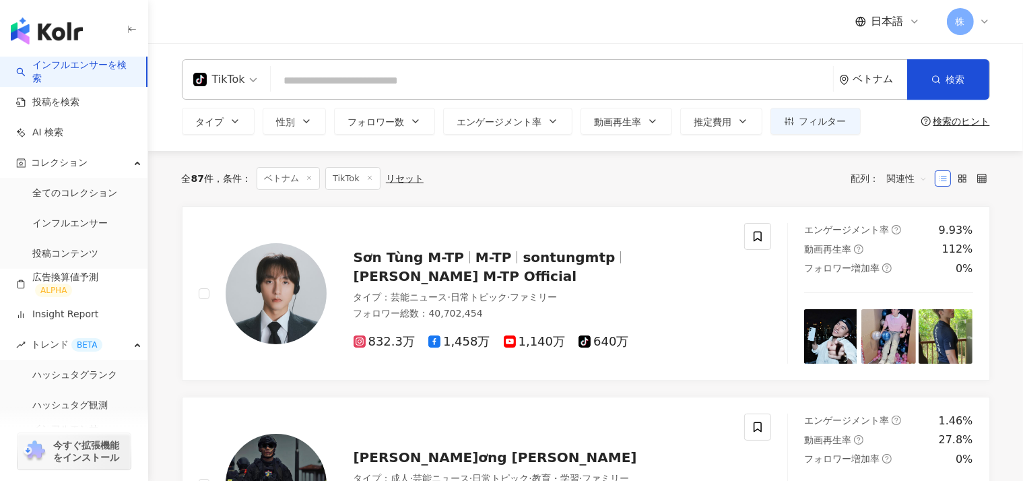
click at [300, 80] on input "search" at bounding box center [552, 81] width 552 height 26
paste input "**********"
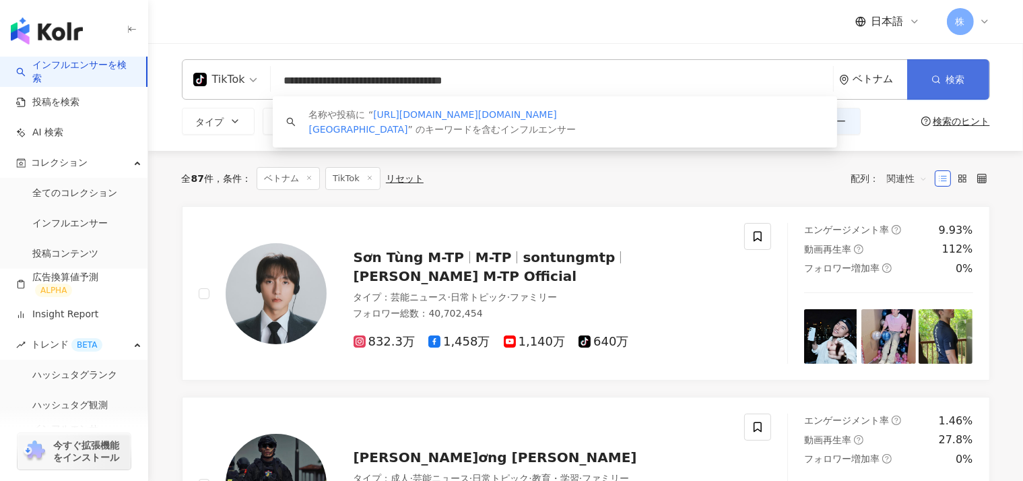
type input "**********"
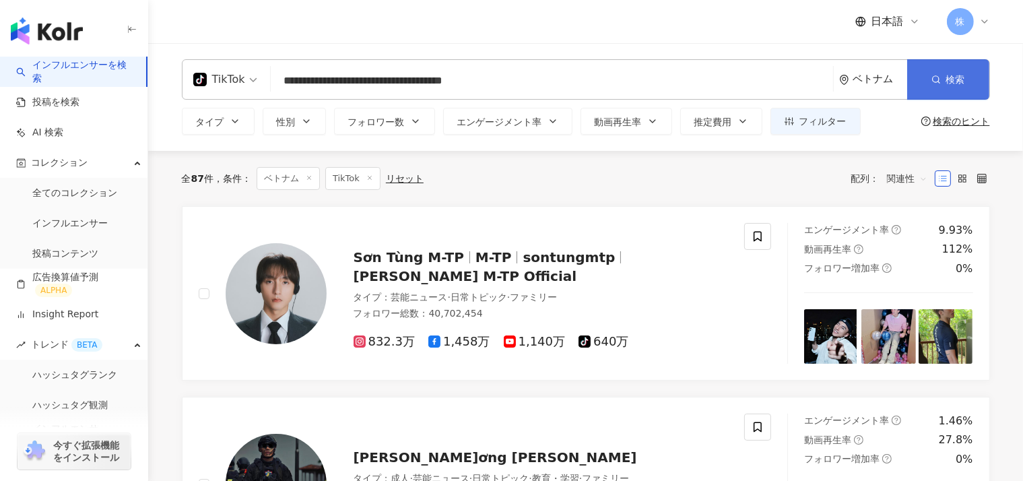
click at [957, 77] on span "検索" at bounding box center [956, 79] width 19 height 11
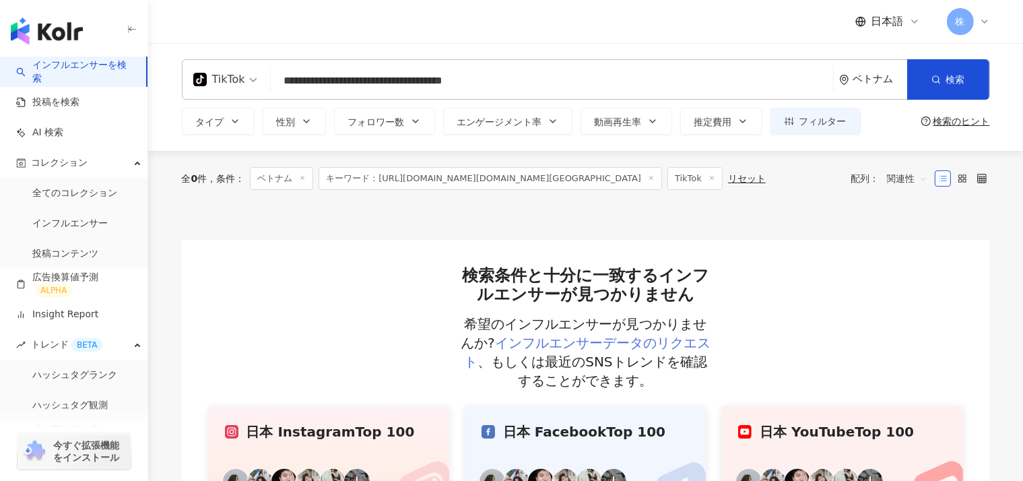
click at [699, 335] on link "インフルエンサーデータのリクエスト" at bounding box center [587, 352] width 247 height 35
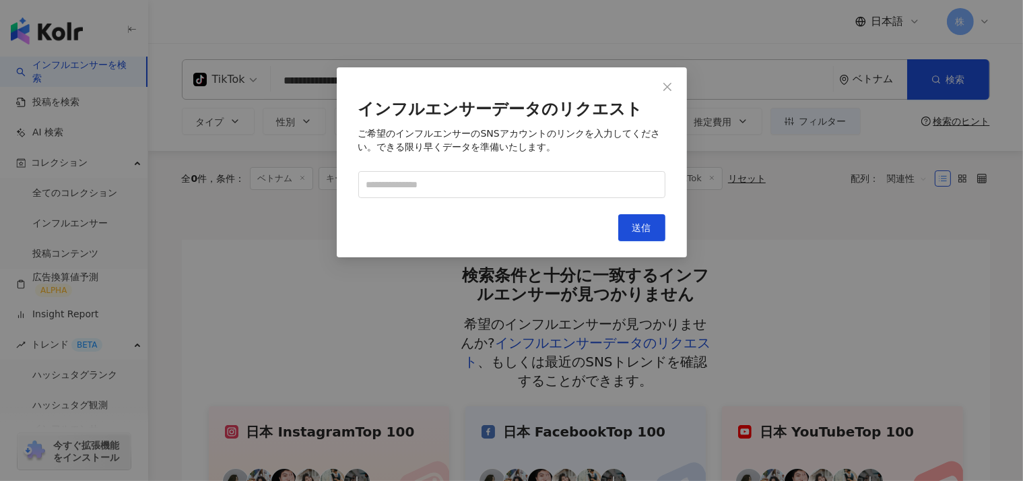
click at [407, 201] on div "インフルエンサーデータのリクエスト ご希望のインフルエンサーのSNSアカウントのリンクを入力してください。できる限り早くデータを準備いたします。 キャンセル …" at bounding box center [512, 162] width 350 height 190
click at [396, 188] on input "text" at bounding box center [511, 184] width 307 height 27
paste input "**********"
type input "**********"
click at [661, 90] on span "Close" at bounding box center [667, 87] width 27 height 11
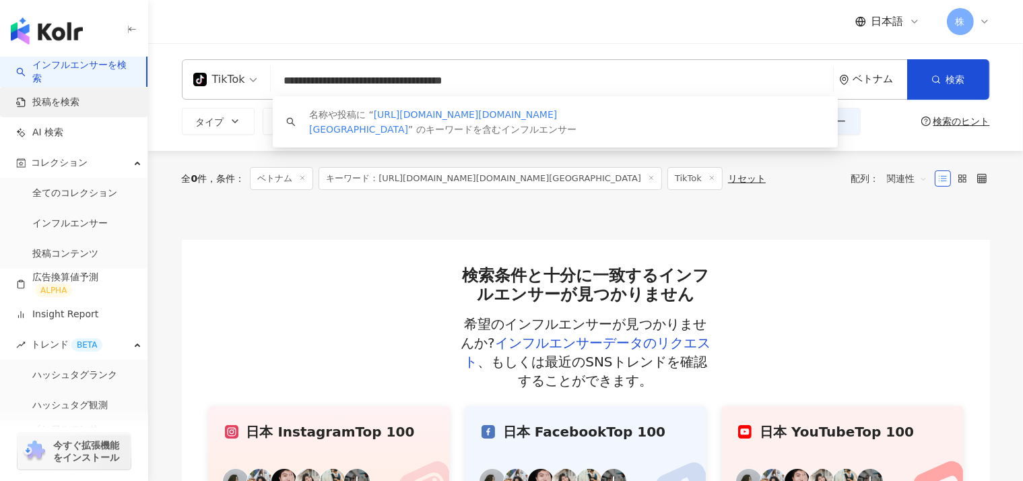
drag, startPoint x: 514, startPoint y: 80, endPoint x: 112, endPoint y: 87, distance: 402.3
click at [112, 87] on div "**********" at bounding box center [511, 344] width 1023 height 688
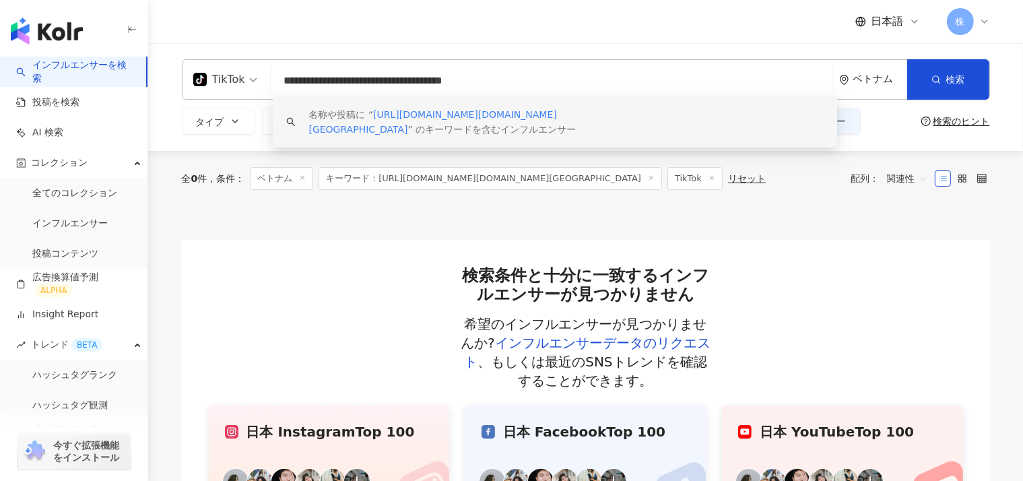
click at [380, 117] on span "https://www.tiktok.com/@attenir.vietnam" at bounding box center [433, 122] width 248 height 26
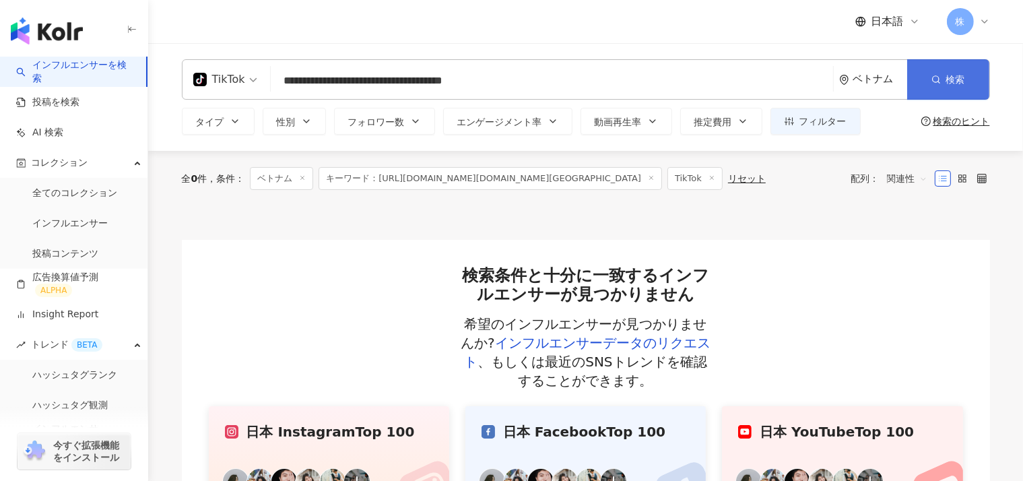
click at [932, 80] on icon "button" at bounding box center [936, 79] width 9 height 9
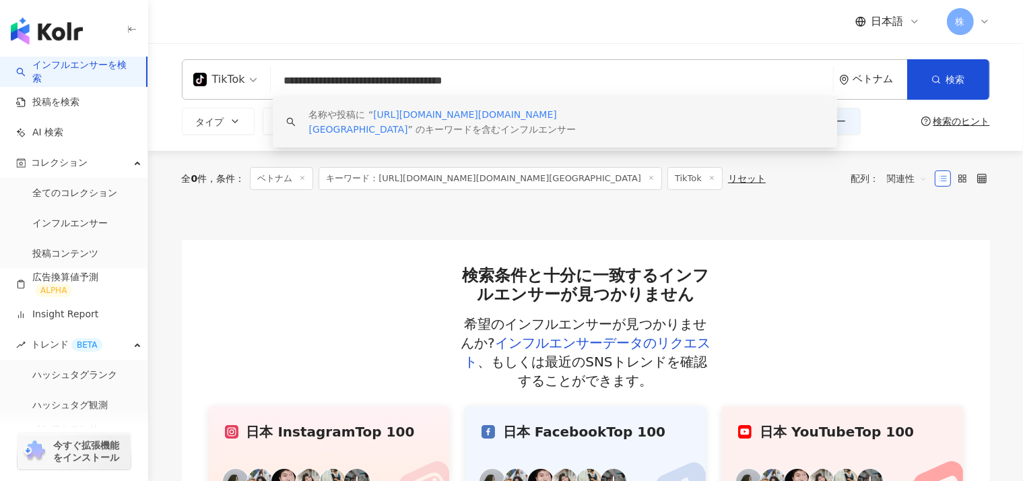
drag, startPoint x: 497, startPoint y: 84, endPoint x: 247, endPoint y: 59, distance: 251.2
click at [247, 59] on div "**********" at bounding box center [586, 79] width 808 height 40
click at [483, 75] on input "**********" at bounding box center [552, 81] width 552 height 26
drag, startPoint x: 483, startPoint y: 78, endPoint x: 405, endPoint y: 86, distance: 78.6
click at [405, 86] on input "**********" at bounding box center [552, 81] width 552 height 26
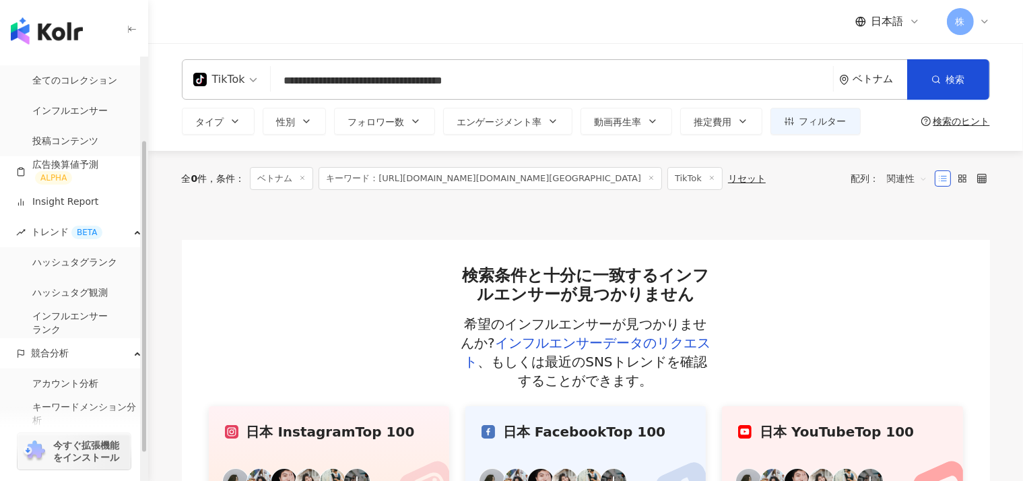
scroll to position [150, 0]
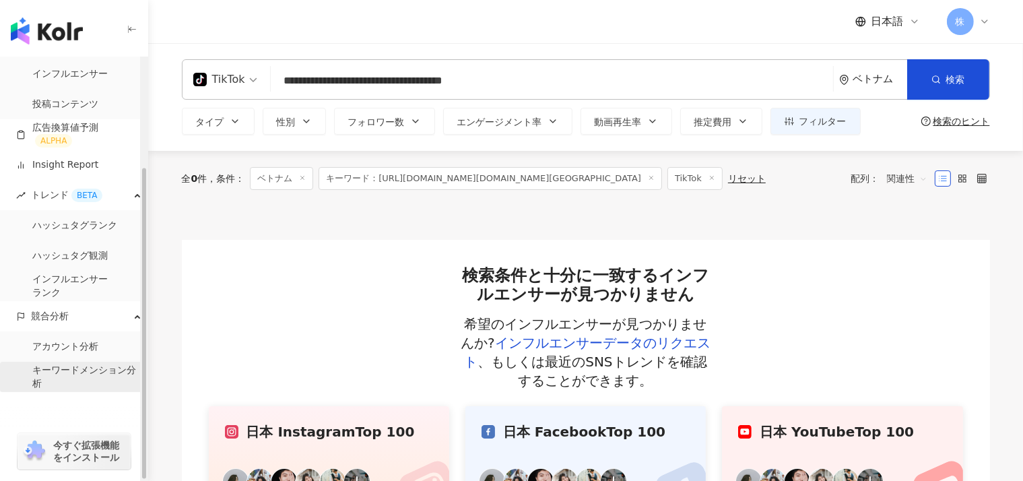
drag, startPoint x: 140, startPoint y: 133, endPoint x: 121, endPoint y: 370, distance: 237.2
click at [148, 366] on div "button" at bounding box center [144, 269] width 8 height 424
click at [75, 347] on link "アカウント分析" at bounding box center [65, 346] width 66 height 13
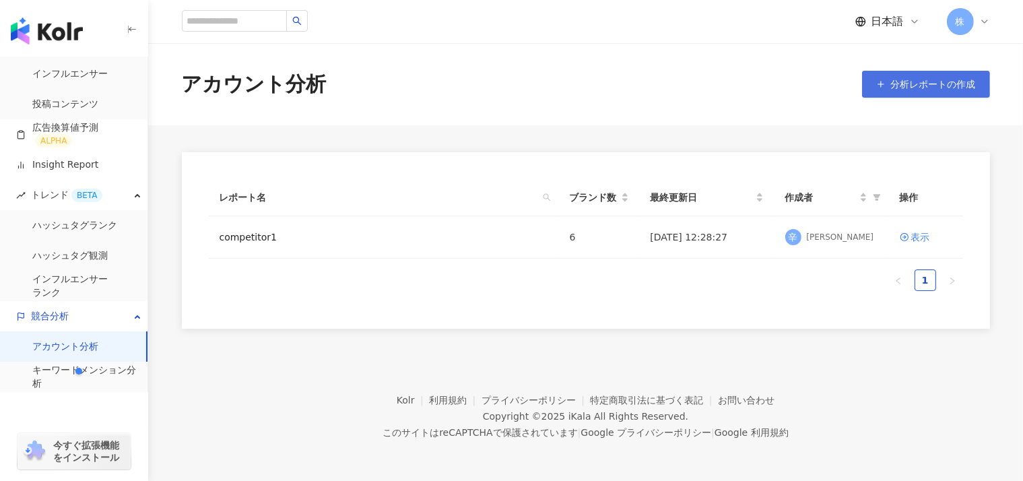
click at [915, 83] on span "分析レポートの作成" at bounding box center [933, 84] width 85 height 11
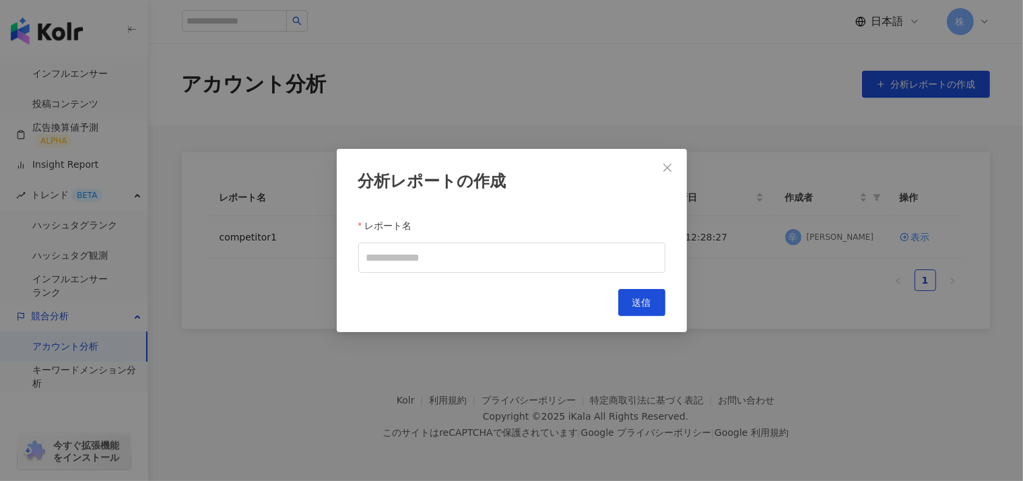
click at [661, 170] on span "Close" at bounding box center [667, 167] width 27 height 11
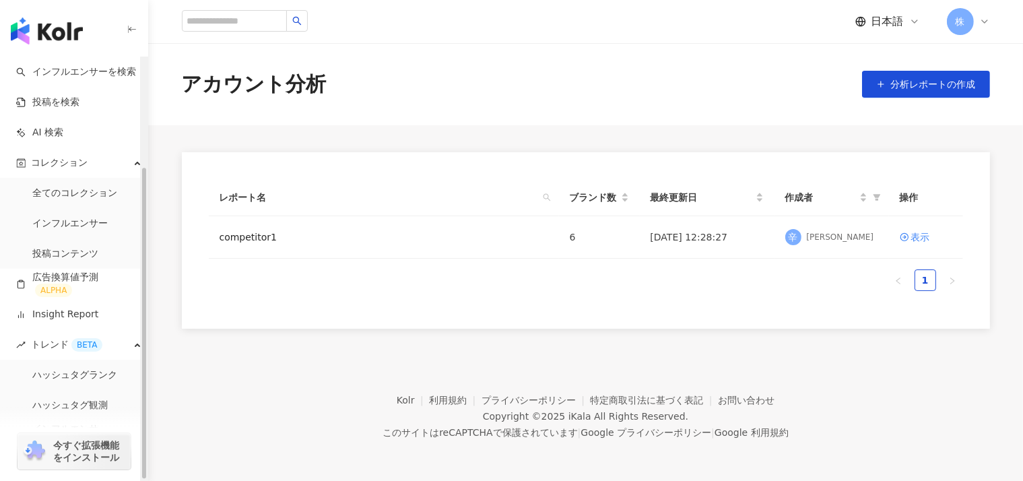
drag, startPoint x: 144, startPoint y: 213, endPoint x: 143, endPoint y: 17, distance: 196.1
click at [143, 168] on div "button" at bounding box center [144, 323] width 4 height 311
click at [64, 77] on link "インフルエンサーを検索" at bounding box center [76, 71] width 120 height 13
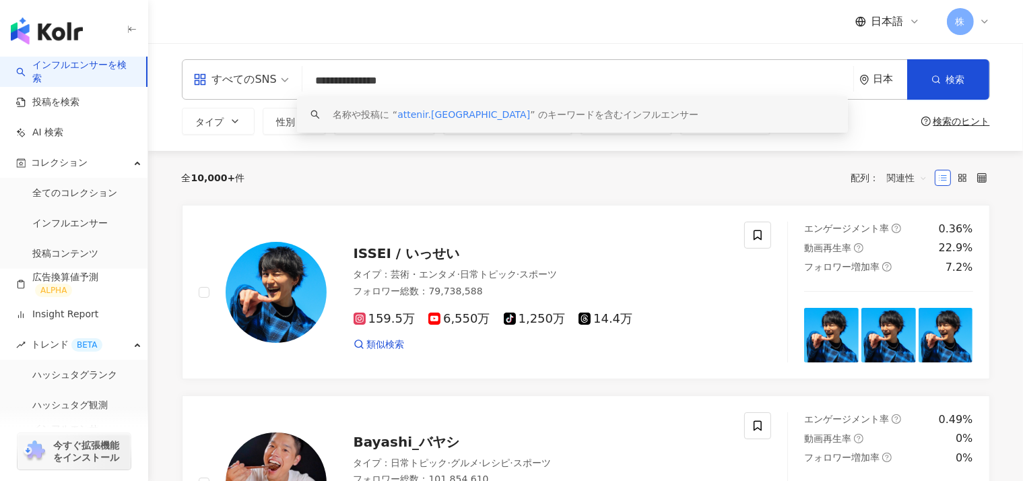
click at [882, 98] on div "日本" at bounding box center [884, 79] width 48 height 39
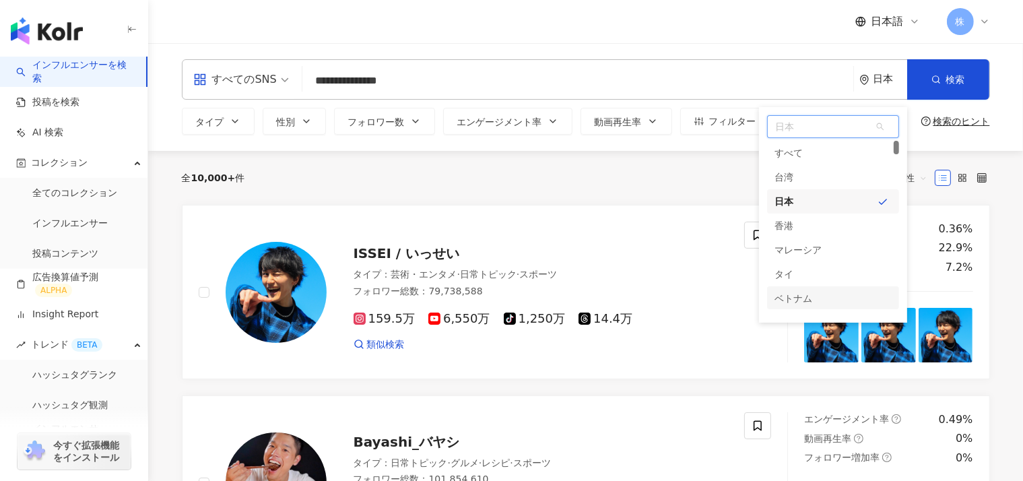
click at [795, 297] on div "ベトナム" at bounding box center [794, 298] width 38 height 24
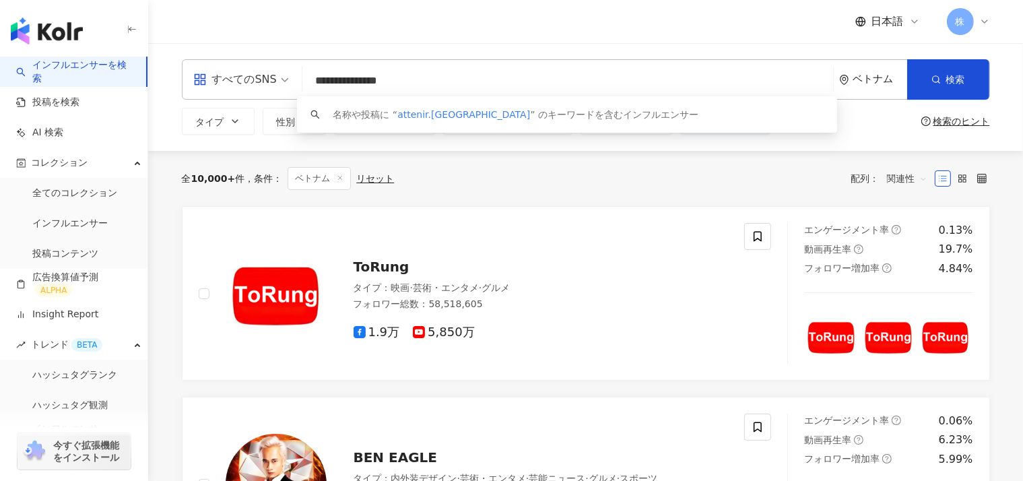
click at [419, 85] on input "**********" at bounding box center [568, 81] width 520 height 26
click at [957, 77] on span "検索" at bounding box center [956, 79] width 19 height 11
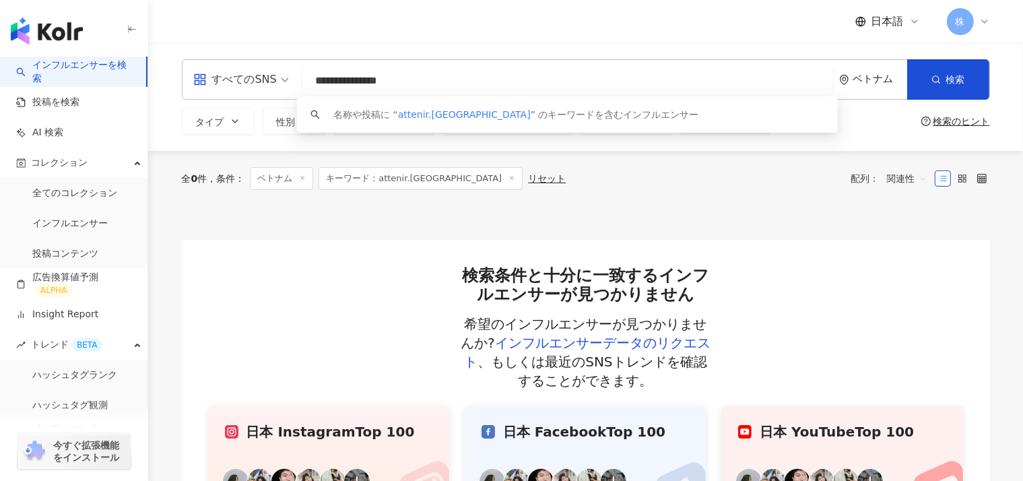
drag, startPoint x: 389, startPoint y: 80, endPoint x: 133, endPoint y: 57, distance: 257.1
click at [133, 57] on div "**********" at bounding box center [511, 344] width 1023 height 688
paste input "search"
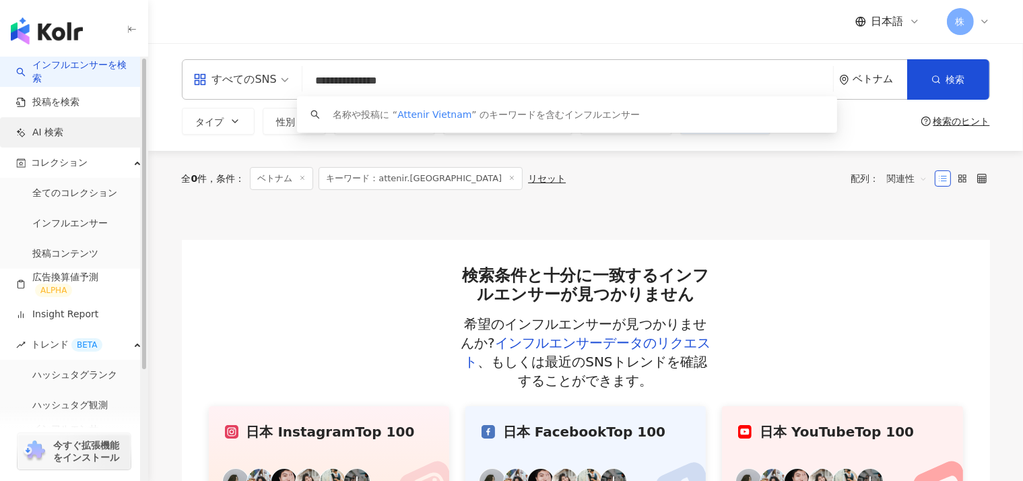
type input "**********"
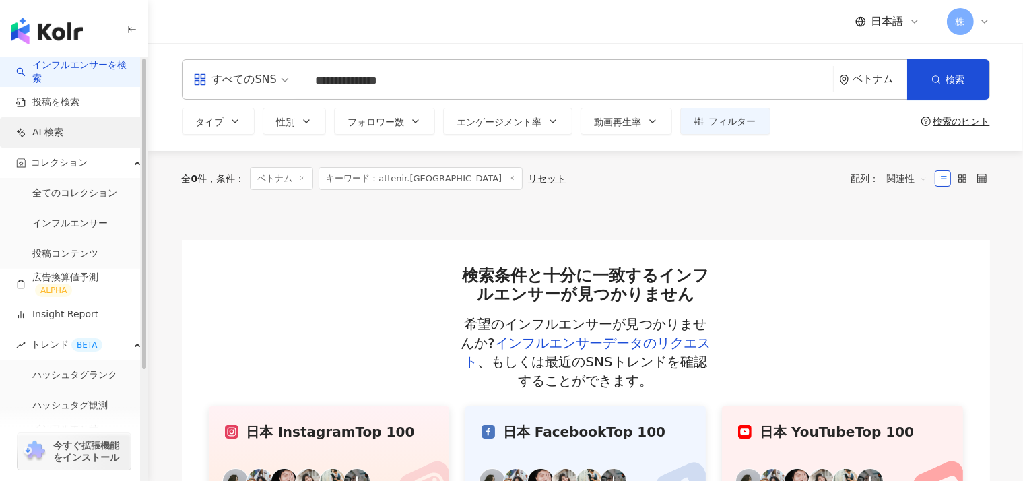
click at [55, 129] on link "AI 検索" at bounding box center [39, 132] width 47 height 13
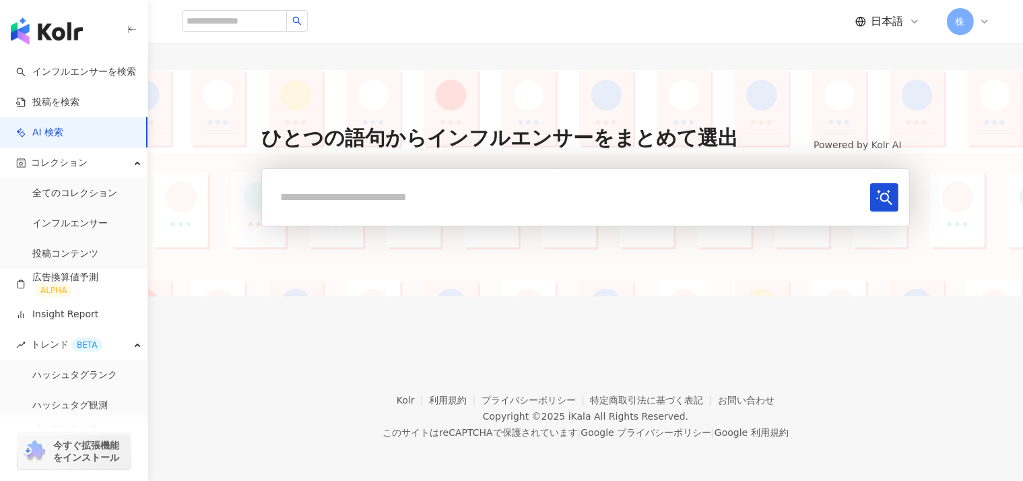
click at [390, 195] on input "text" at bounding box center [569, 197] width 592 height 28
paste input "**********"
type input "**********"
click at [877, 197] on icon "submit" at bounding box center [885, 197] width 16 height 16
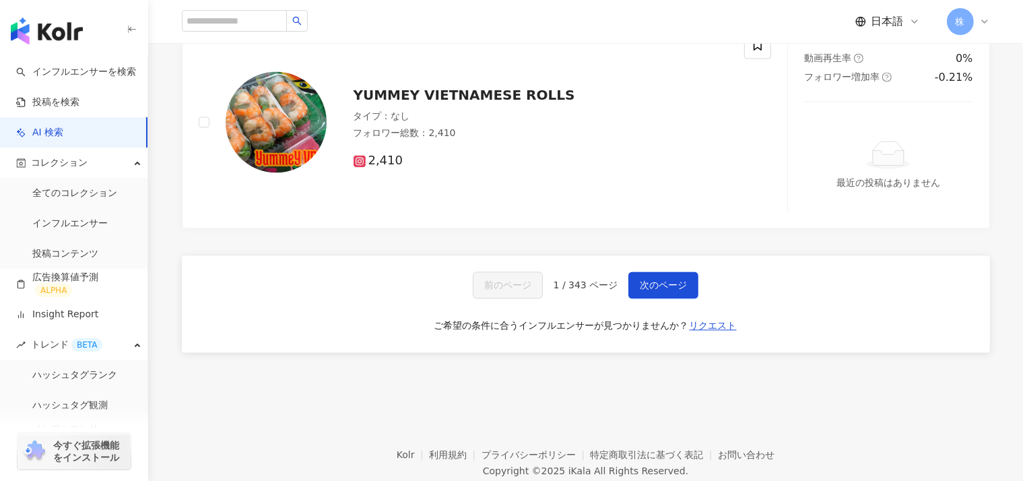
scroll to position [2873, 0]
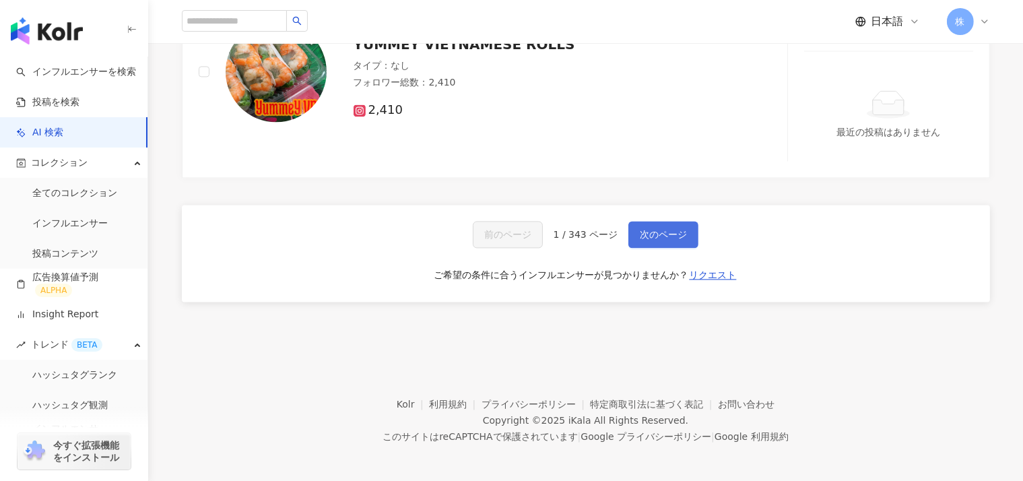
click at [633, 236] on button "次のページ" at bounding box center [664, 234] width 70 height 27
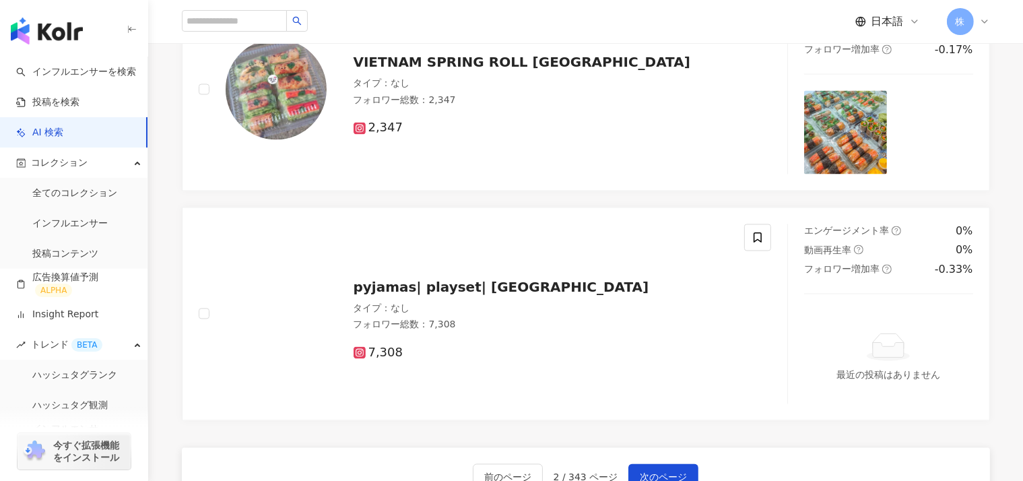
scroll to position [2708, 0]
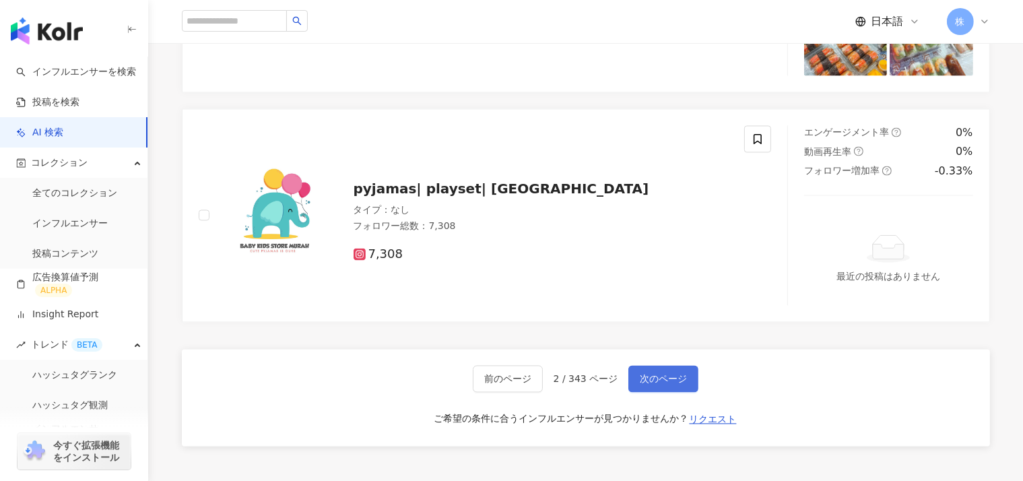
click at [666, 373] on span "次のページ" at bounding box center [663, 378] width 47 height 11
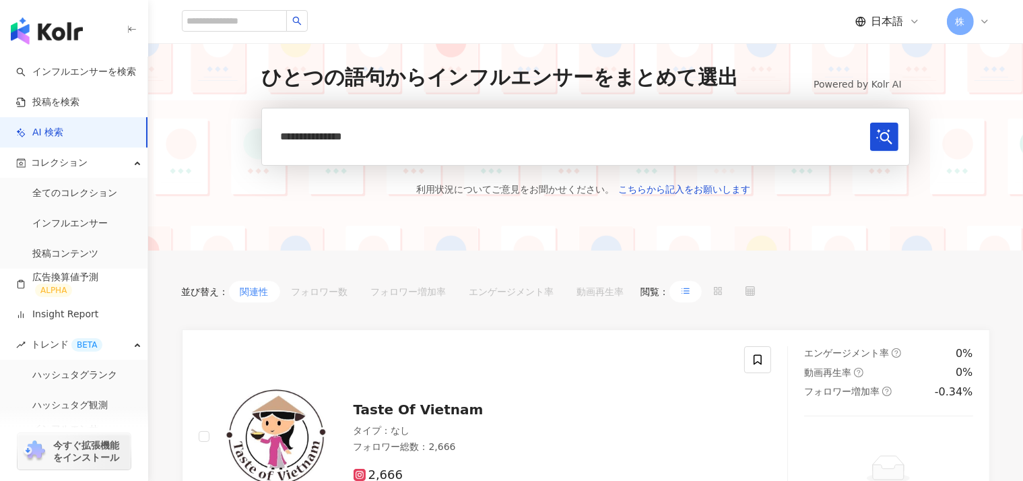
scroll to position [0, 0]
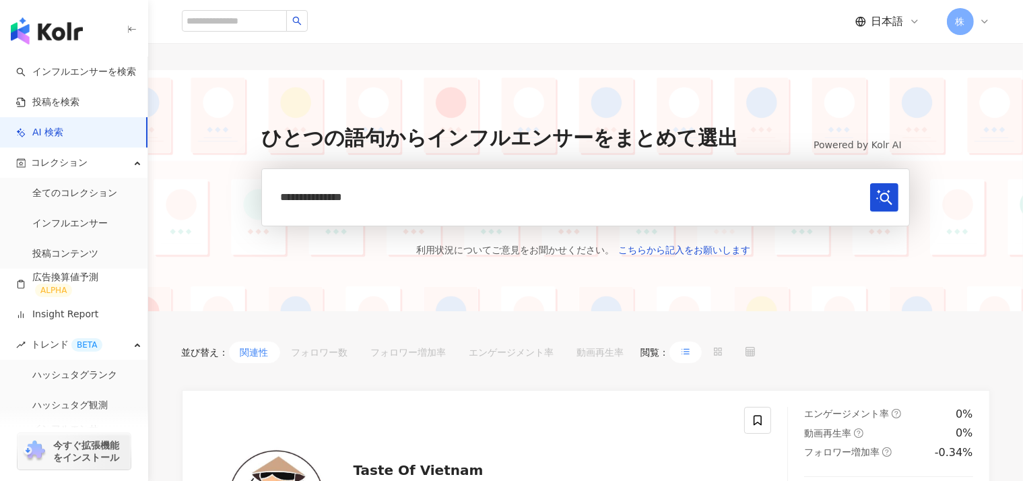
click at [1021, 42] on header "日本語 株" at bounding box center [585, 22] width 875 height 44
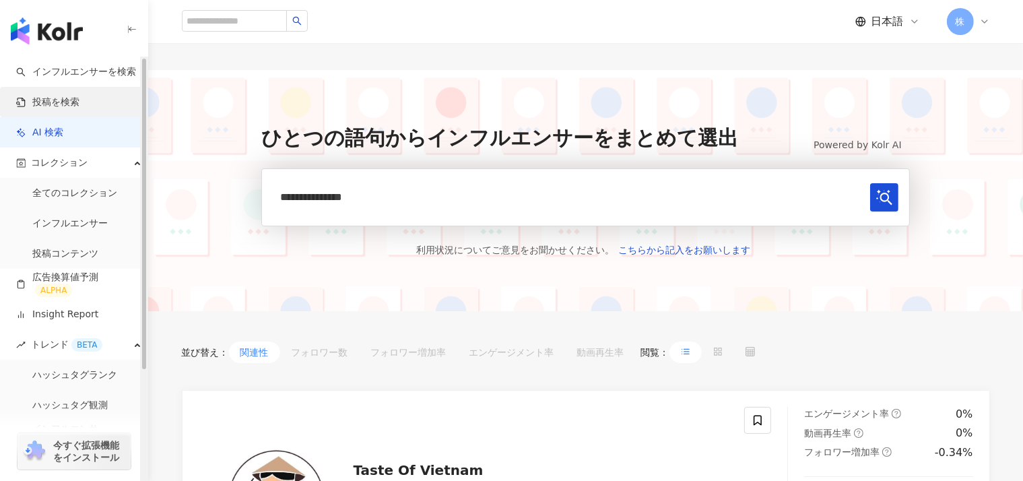
click at [63, 102] on link "投稿を検索" at bounding box center [47, 102] width 63 height 13
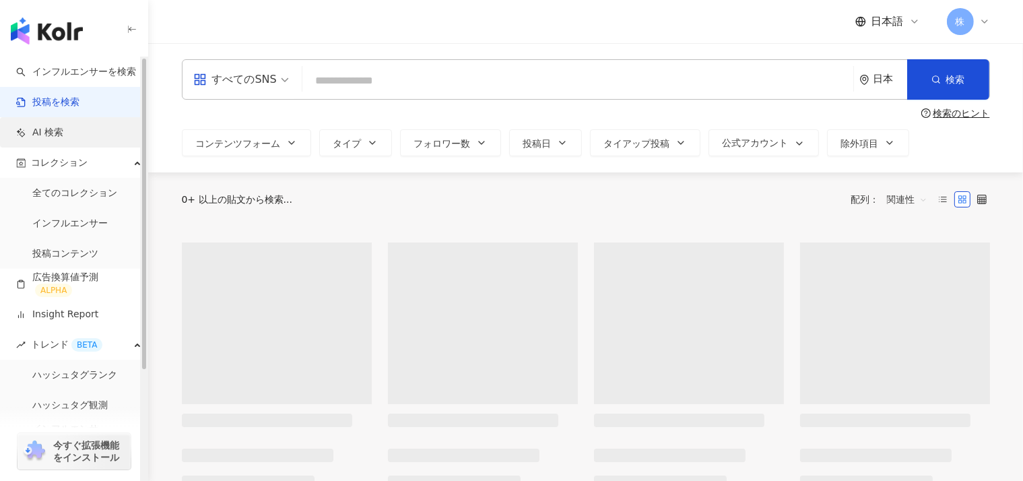
click at [42, 139] on link "AI 検索" at bounding box center [39, 132] width 47 height 13
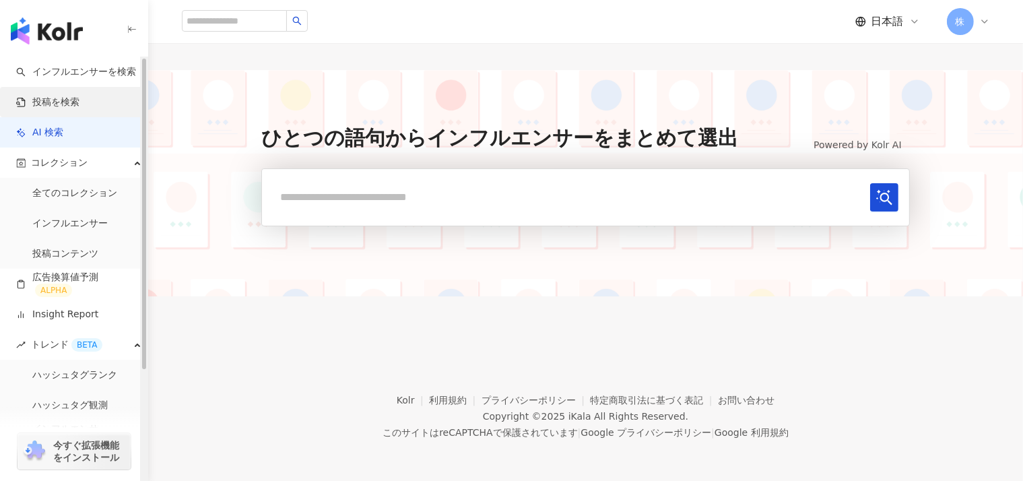
click at [53, 103] on link "投稿を検索" at bounding box center [47, 102] width 63 height 13
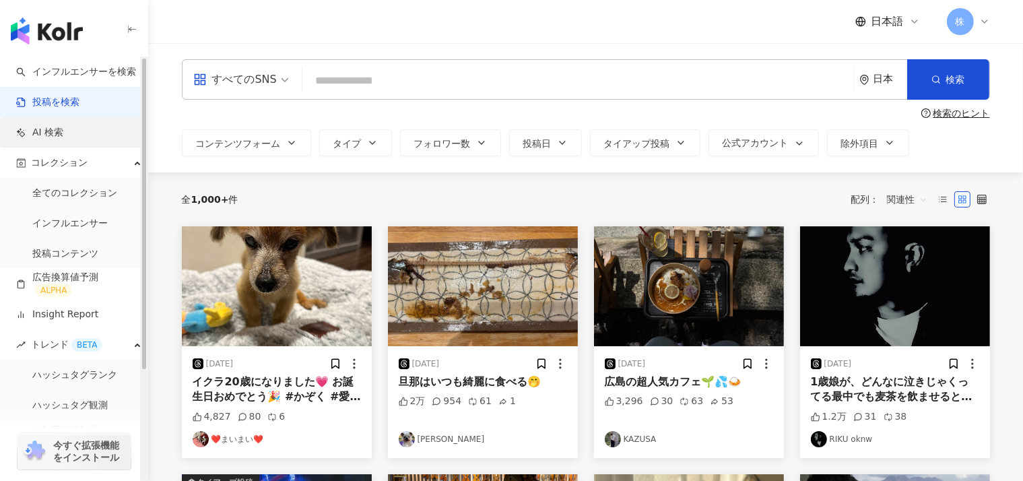
click at [63, 131] on link "AI 検索" at bounding box center [39, 132] width 47 height 13
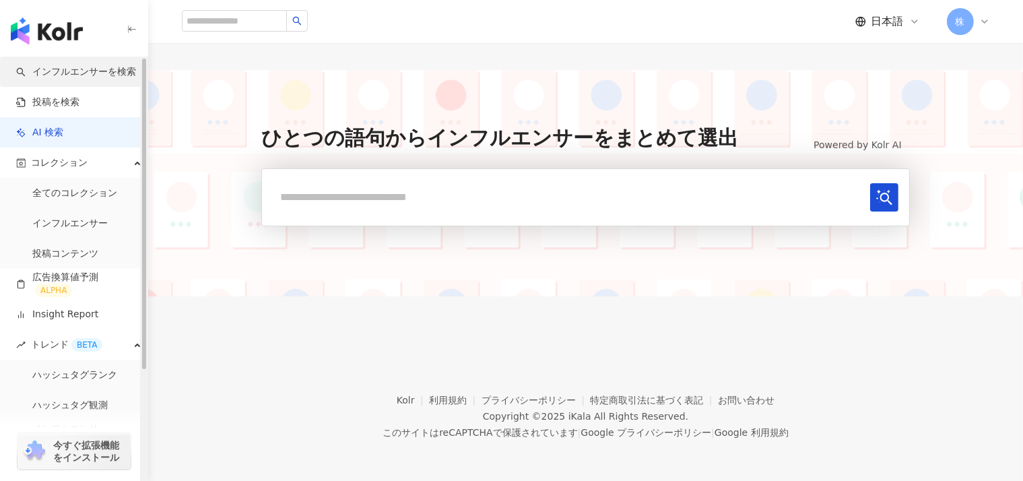
click at [65, 79] on link "インフルエンサーを検索" at bounding box center [76, 71] width 120 height 13
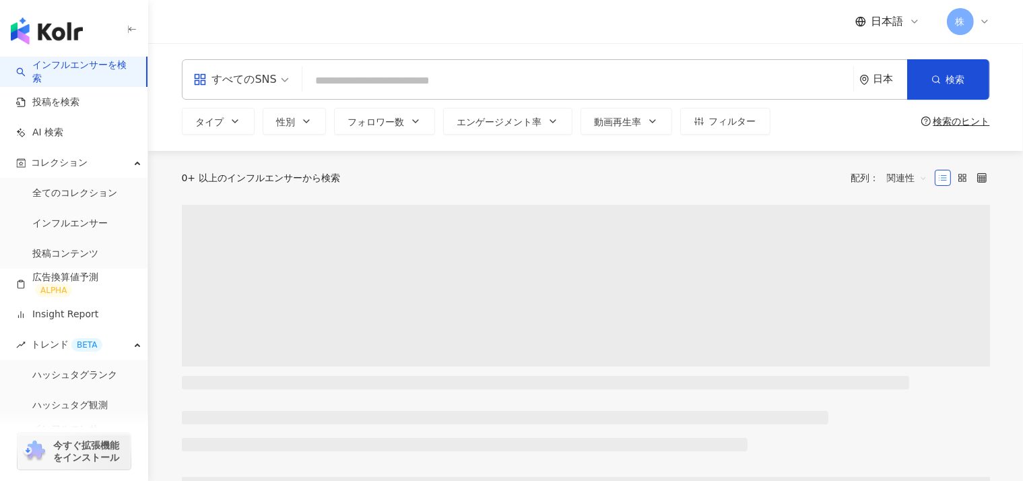
click at [323, 84] on input "search" at bounding box center [578, 81] width 540 height 26
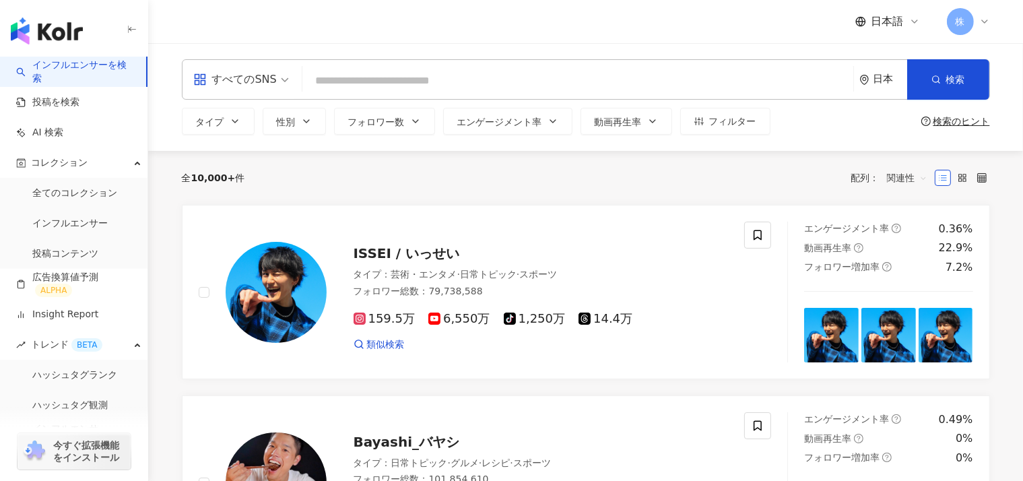
click at [323, 84] on input "search" at bounding box center [578, 81] width 540 height 26
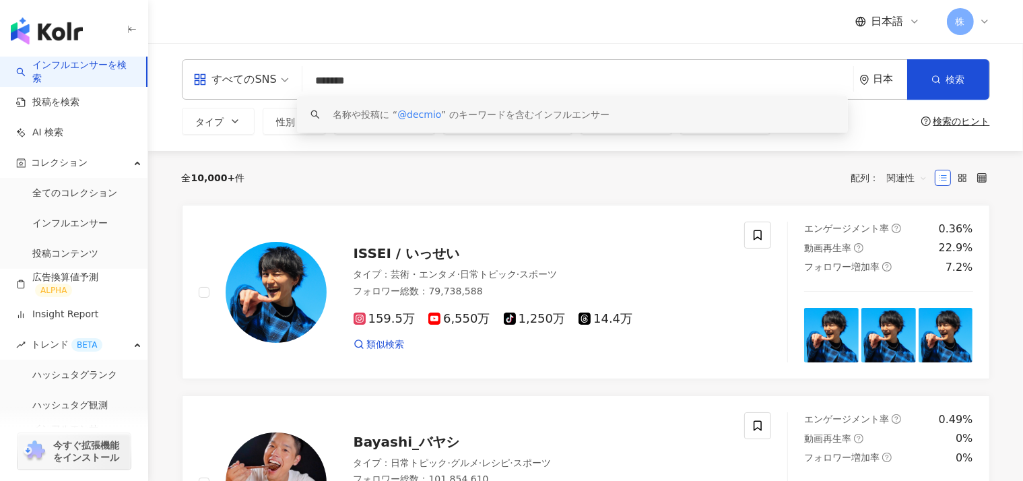
click at [249, 80] on div "すべてのSNS" at bounding box center [235, 80] width 84 height 22
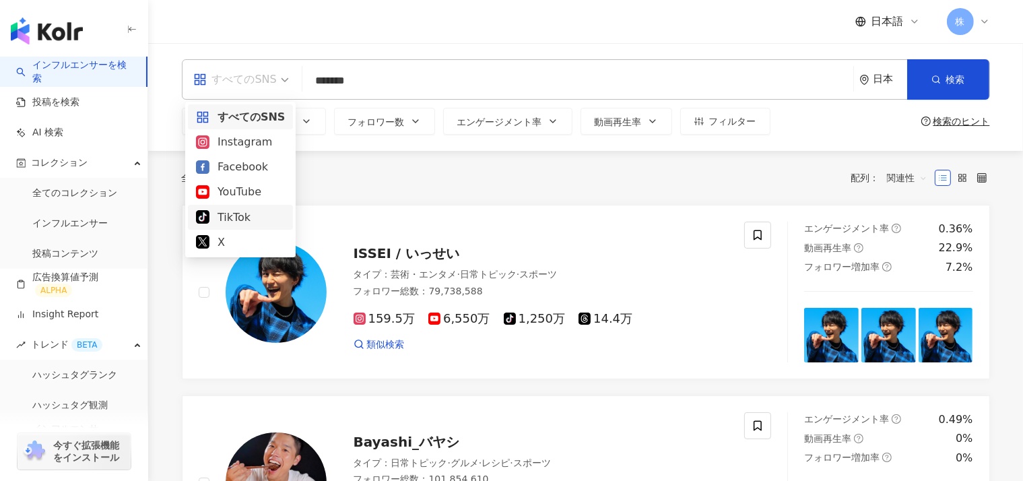
click at [249, 218] on div "TikTok" at bounding box center [240, 217] width 89 height 17
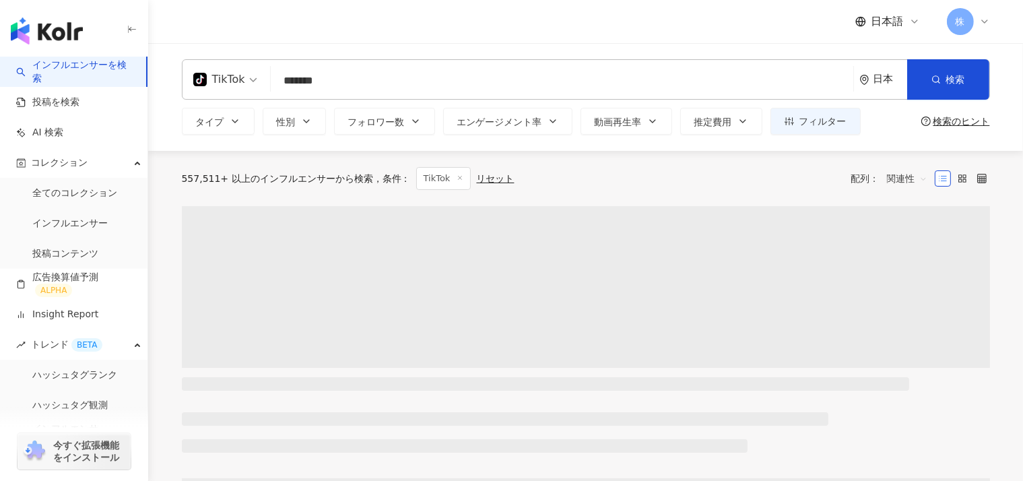
click at [340, 81] on input "*******" at bounding box center [562, 81] width 572 height 26
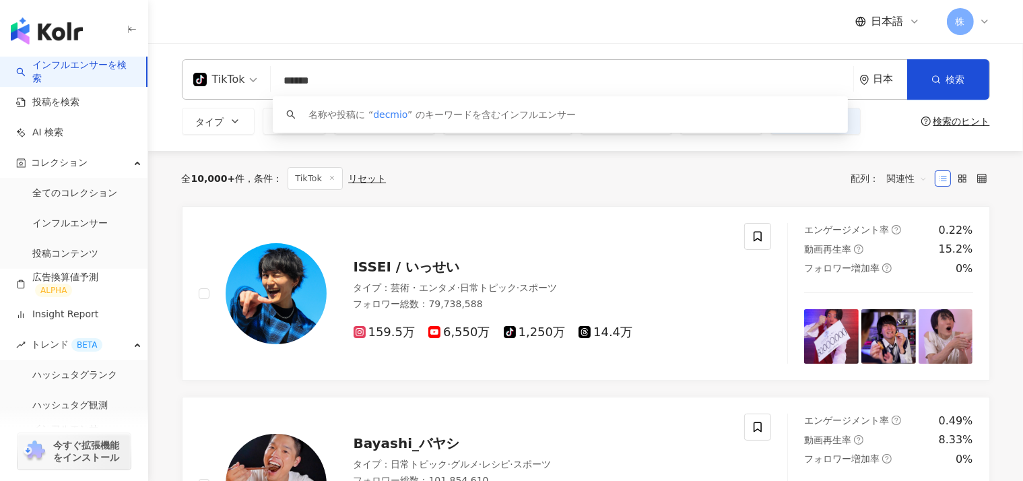
drag, startPoint x: 322, startPoint y: 85, endPoint x: 125, endPoint y: 66, distance: 197.6
type input "*"
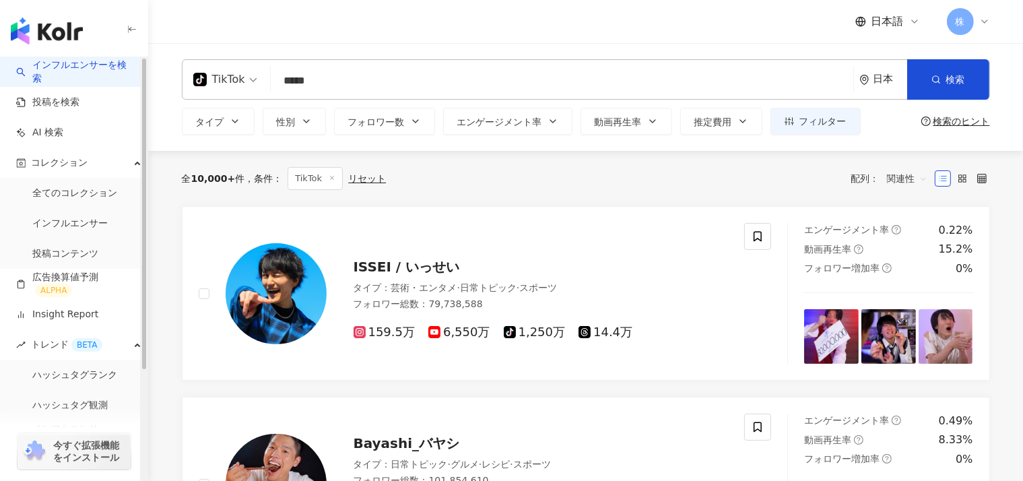
type input "*****"
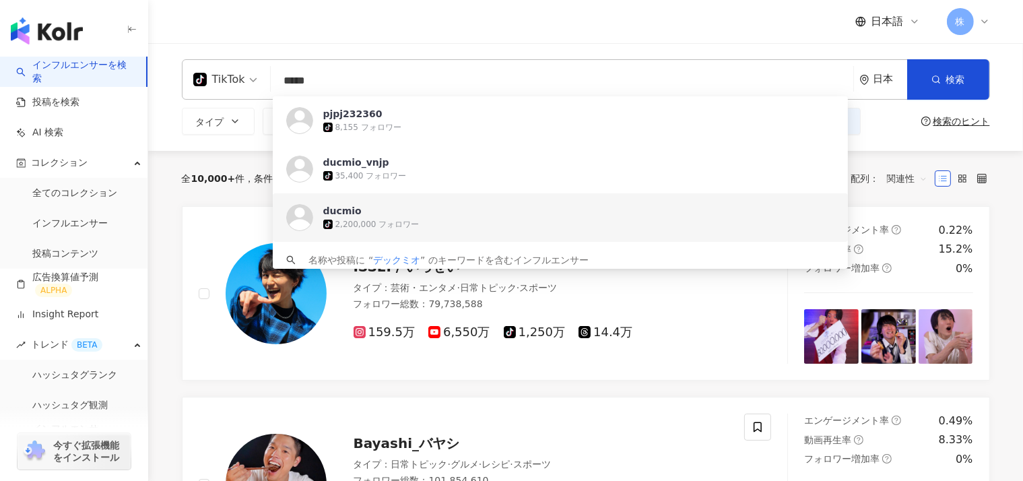
click at [322, 224] on div "ducmio tiktok-icon 2,200,000 フォロワー" at bounding box center [561, 217] width 576 height 49
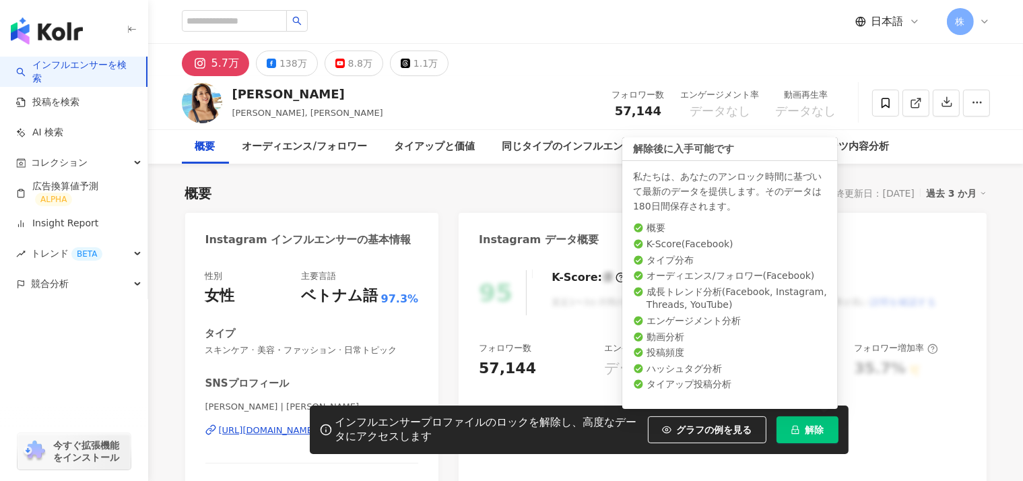
click at [806, 433] on span "解除" at bounding box center [815, 429] width 19 height 11
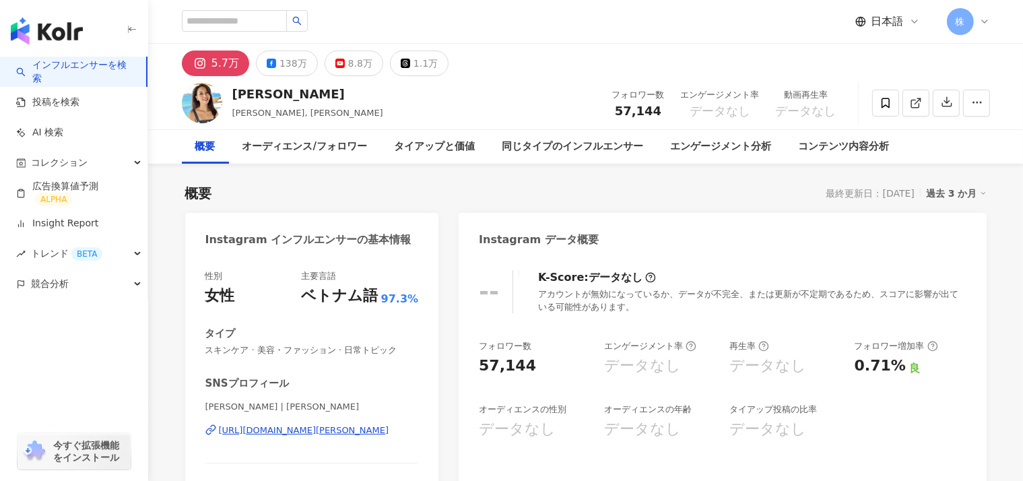
drag, startPoint x: 727, startPoint y: 108, endPoint x: 722, endPoint y: 102, distance: 8.2
click at [722, 104] on div "データなし" at bounding box center [720, 110] width 79 height 13
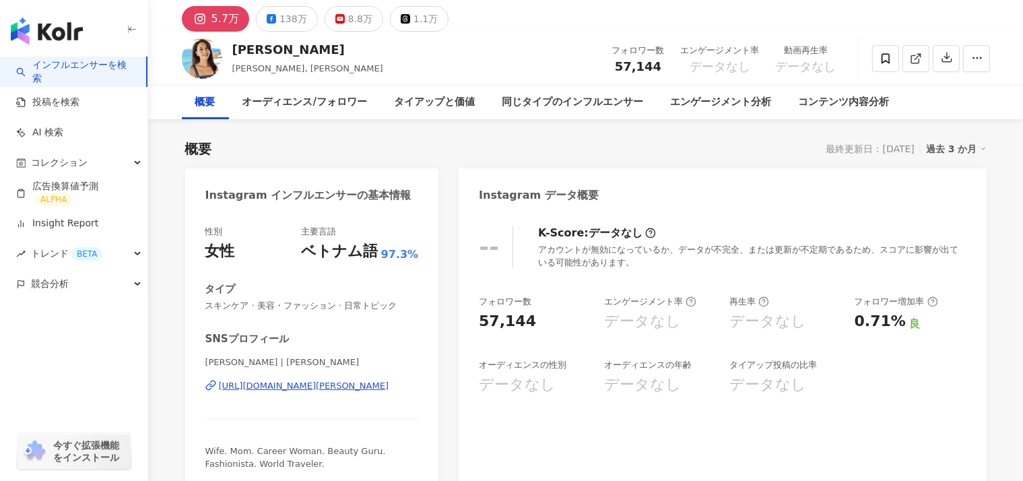
scroll to position [35, 0]
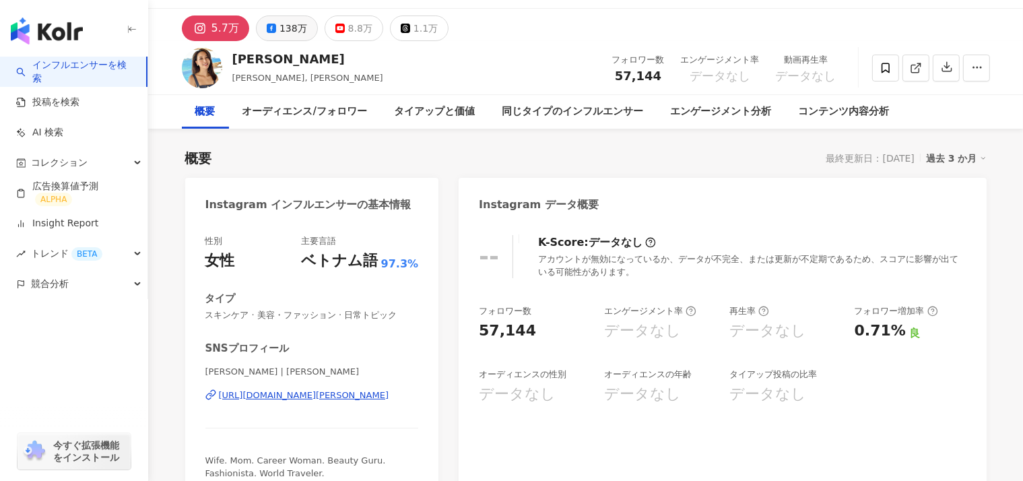
click at [288, 31] on div "138万" at bounding box center [294, 28] width 28 height 19
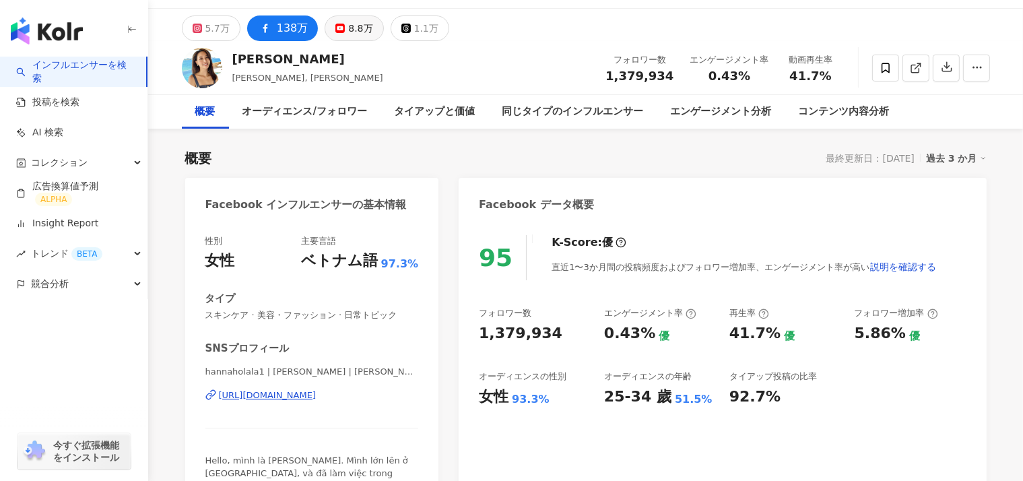
click at [348, 24] on div "8.8万" at bounding box center [360, 28] width 24 height 19
click at [348, 26] on div "8.8万" at bounding box center [360, 28] width 24 height 19
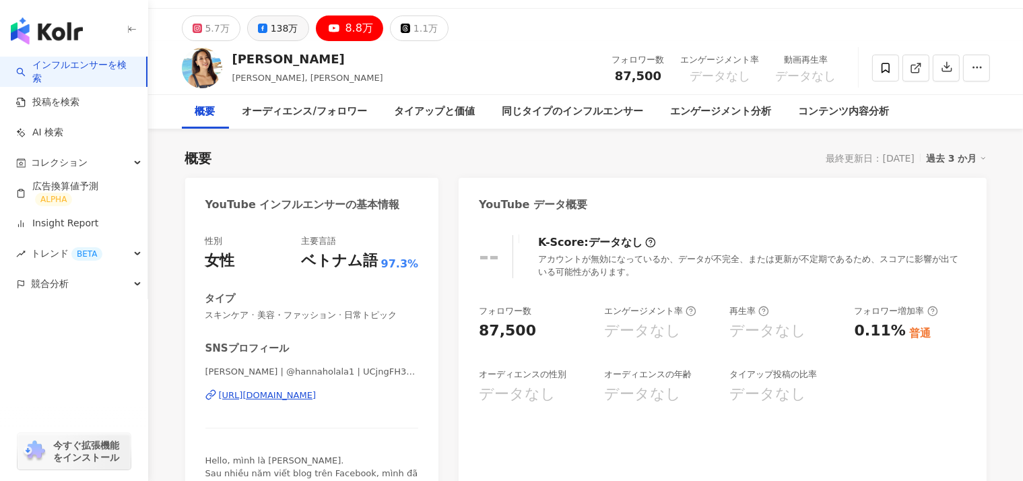
click at [280, 30] on div "138万" at bounding box center [285, 28] width 28 height 19
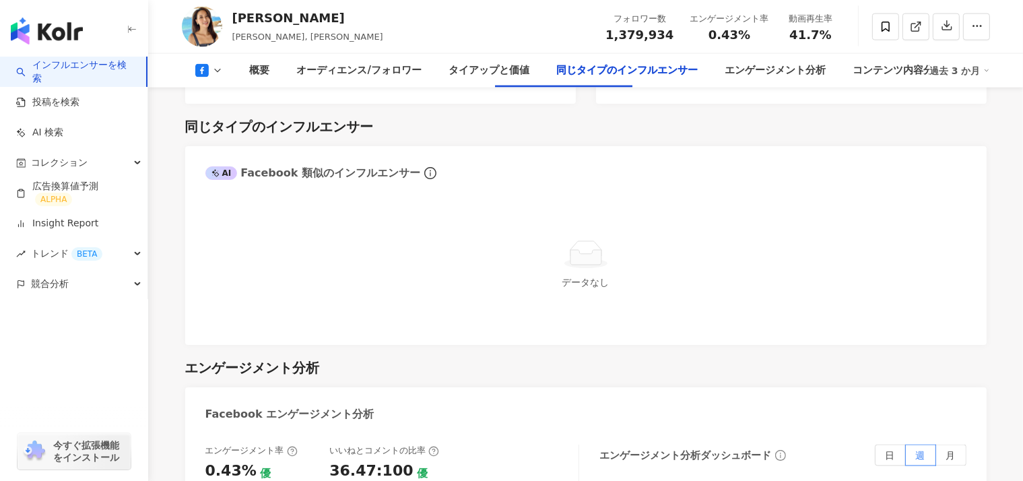
scroll to position [1934, 0]
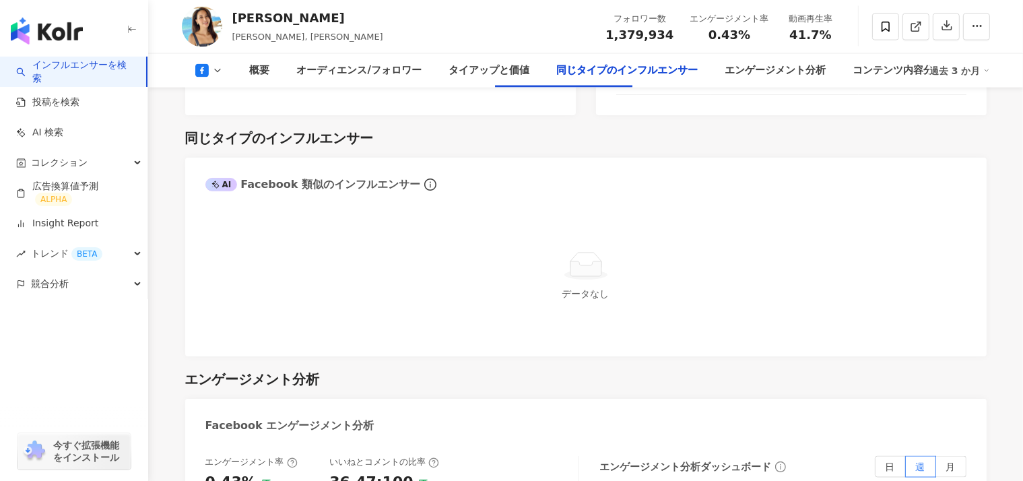
click at [217, 181] on icon at bounding box center [216, 185] width 8 height 8
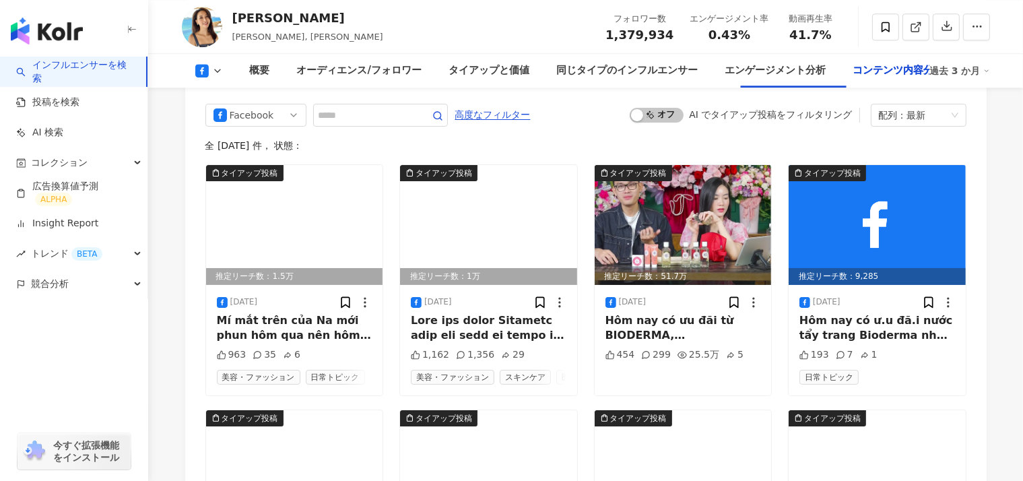
scroll to position [3750, 0]
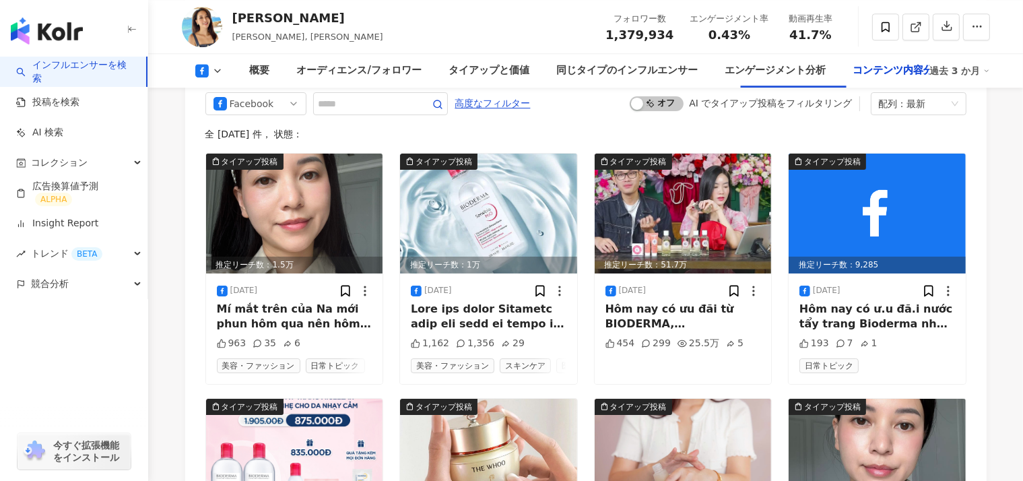
click at [92, 73] on link "インフルエンサーを検索" at bounding box center [75, 72] width 119 height 26
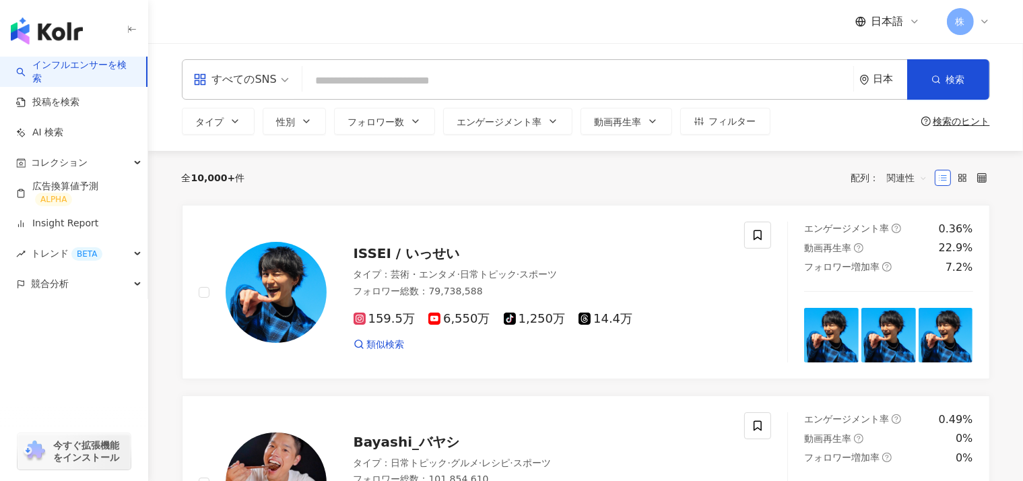
click at [364, 89] on input "search" at bounding box center [578, 81] width 540 height 26
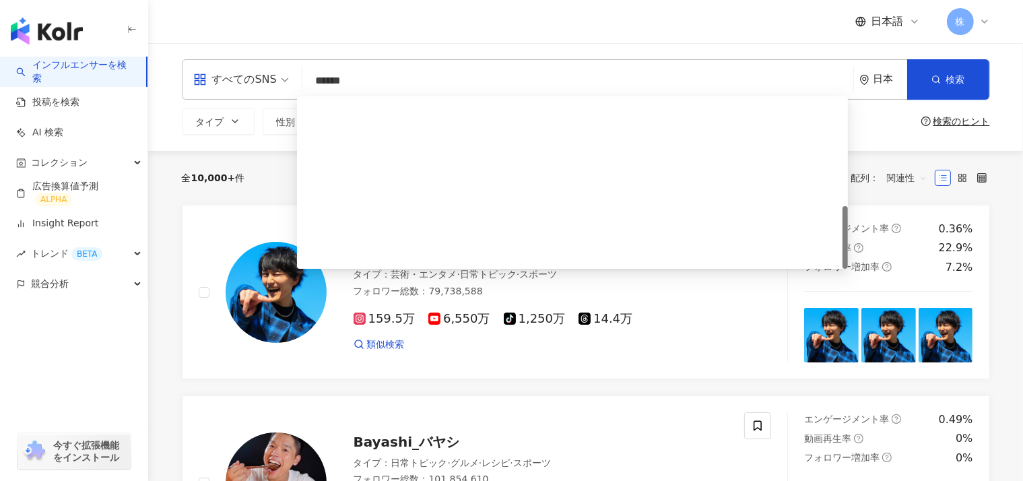
drag, startPoint x: 846, startPoint y: 113, endPoint x: 774, endPoint y: -26, distance: 155.8
click at [774, 0] on html "インフルエンサーを検索 投稿を検索 AI 検索 コレクション 広告換算値予測 ALPHA Insight Report トレンド BETA 競合分析 今すぐ拡…" at bounding box center [511, 240] width 1023 height 481
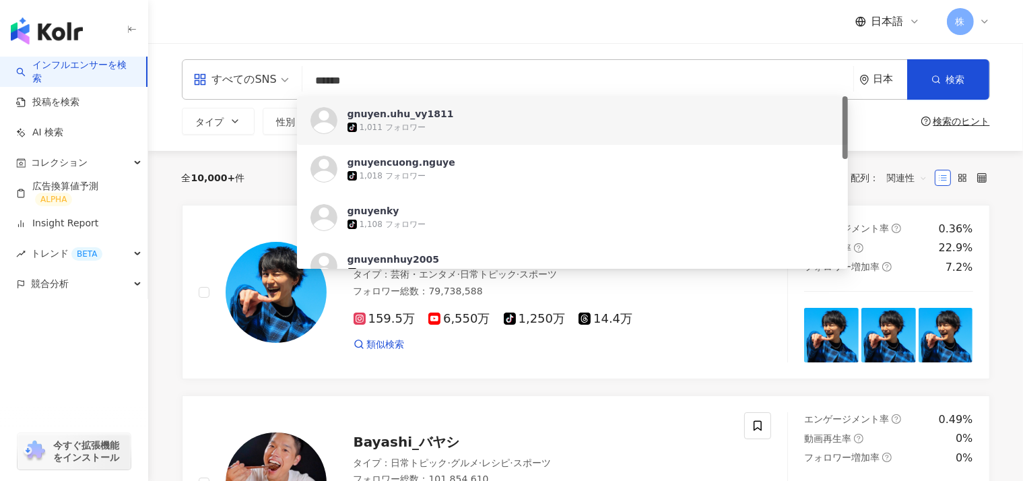
click at [358, 80] on input "******" at bounding box center [578, 81] width 540 height 26
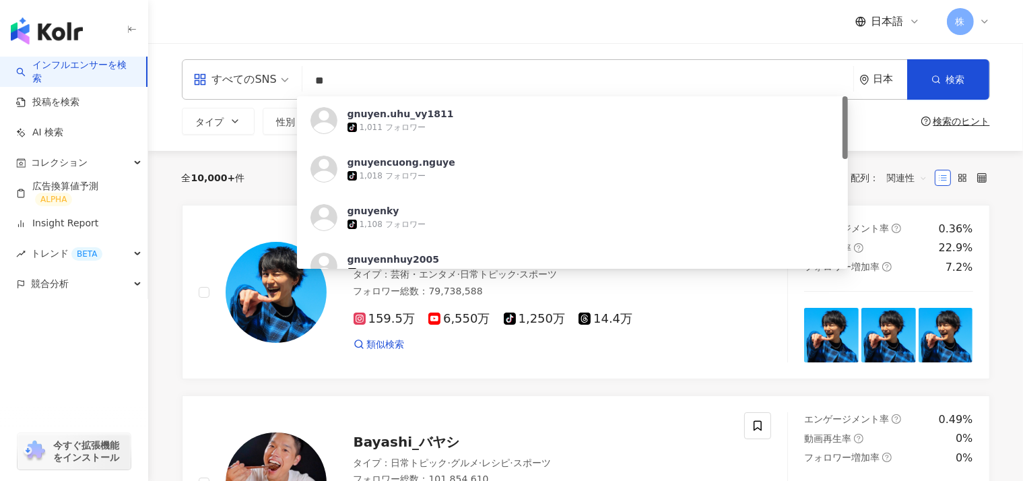
type input "*"
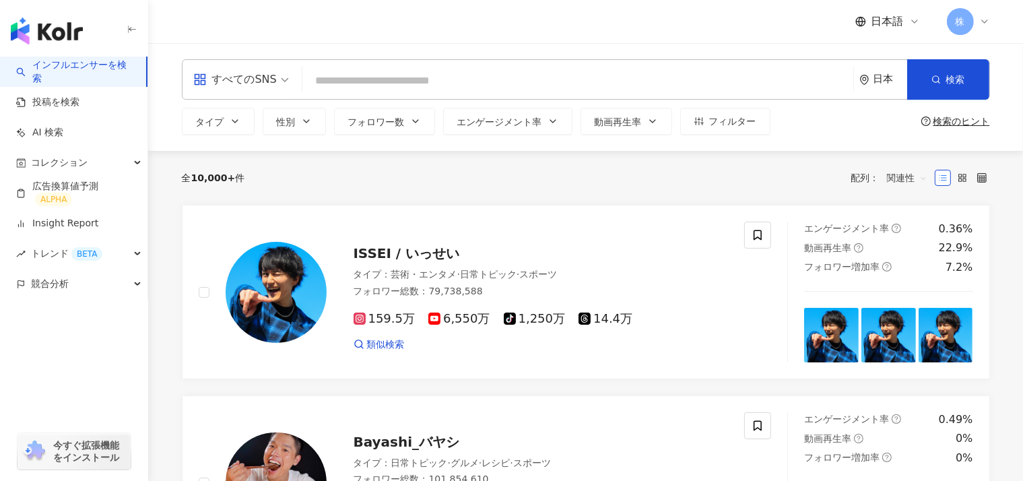
click at [226, 92] on span at bounding box center [241, 79] width 96 height 39
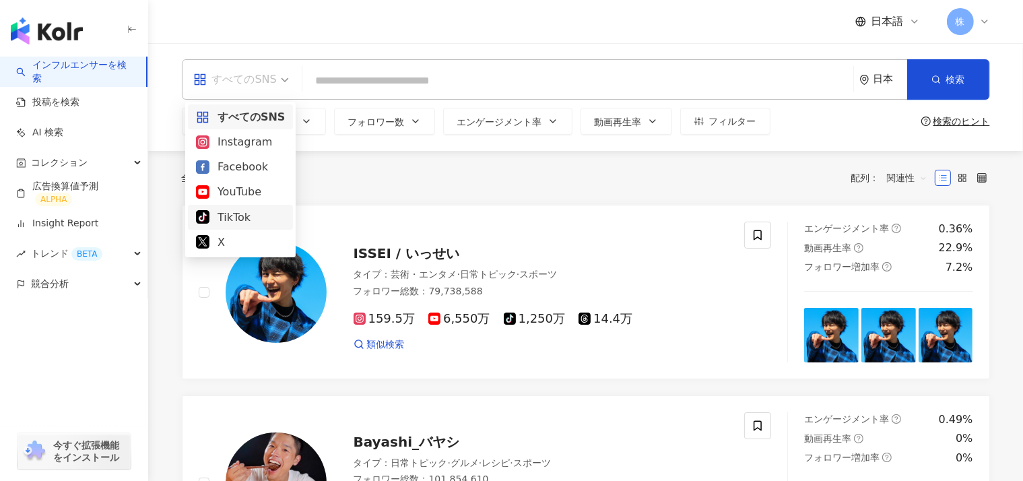
click at [226, 219] on div "TikTok" at bounding box center [240, 217] width 89 height 17
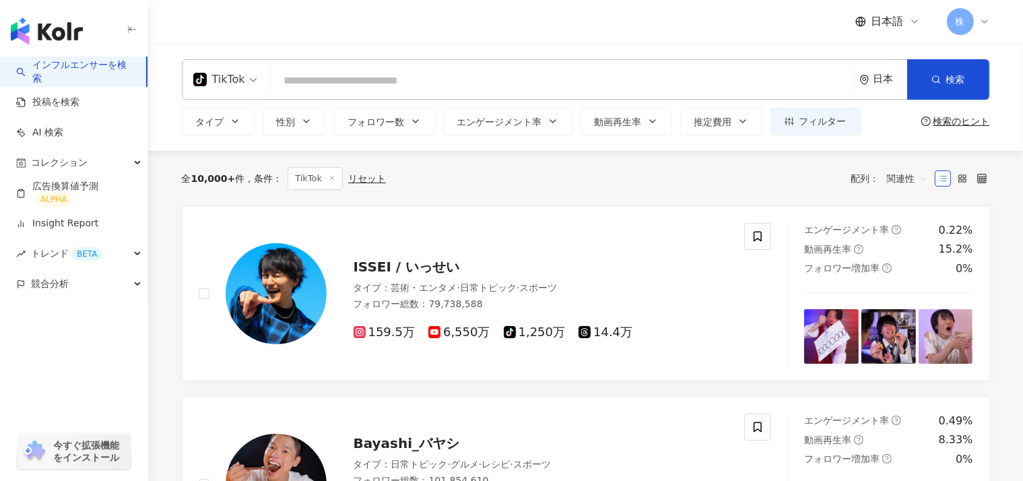
click at [887, 77] on div "日本" at bounding box center [891, 78] width 34 height 11
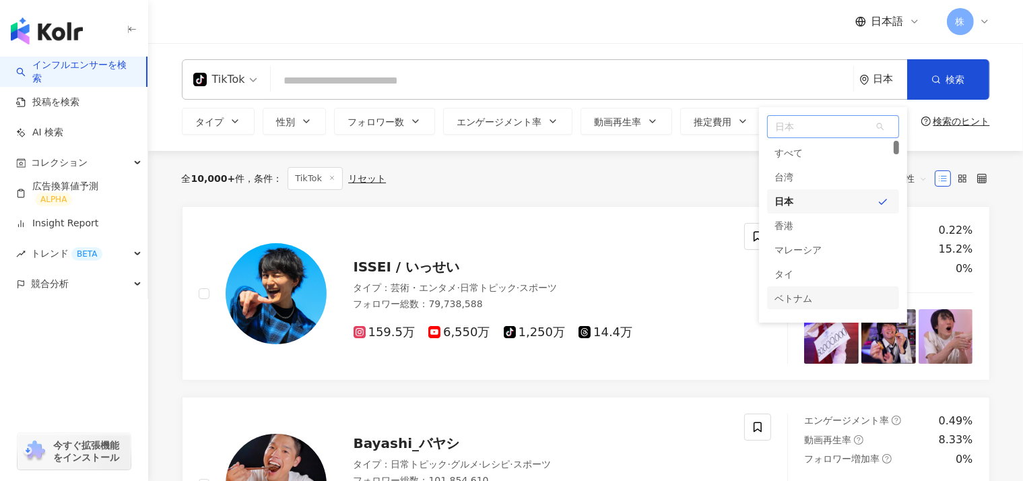
click at [800, 294] on div "ベトナム" at bounding box center [794, 298] width 38 height 24
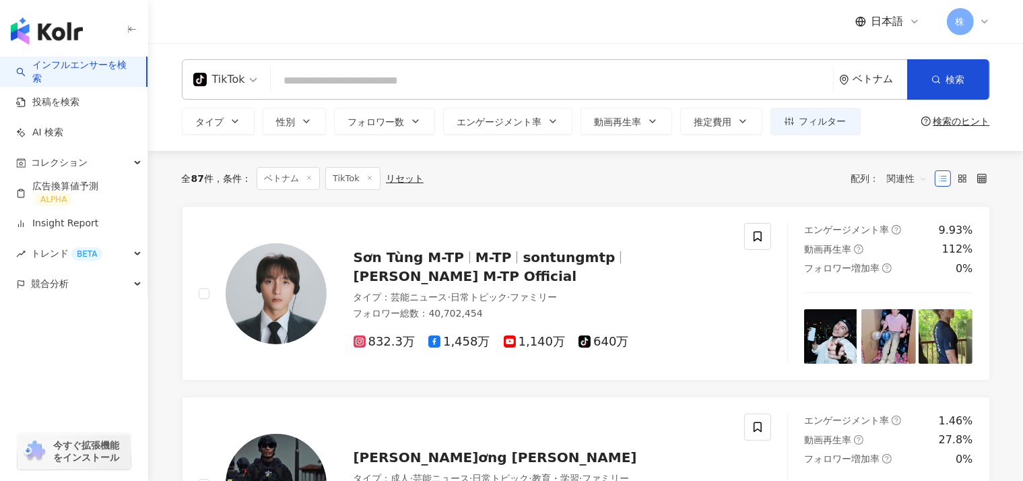
click at [507, 86] on input "search" at bounding box center [552, 81] width 552 height 26
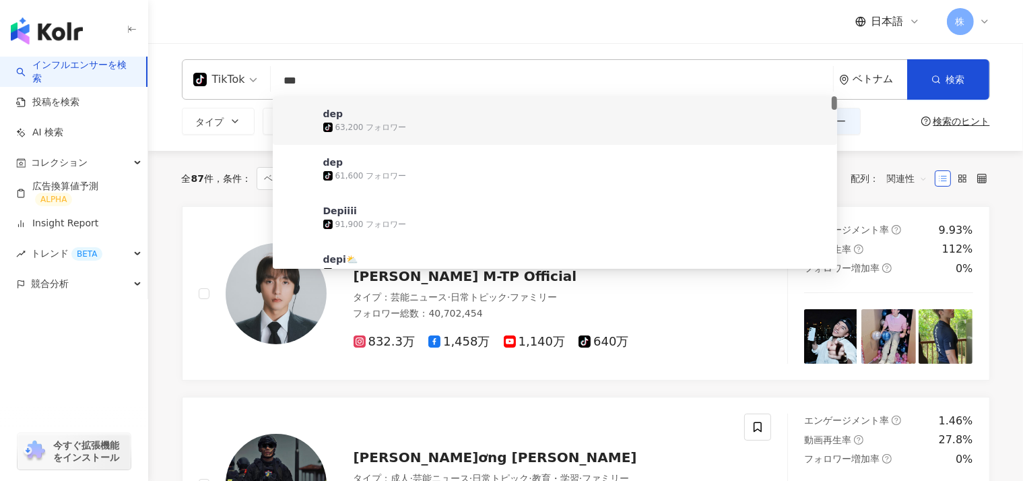
drag, startPoint x: 832, startPoint y: 100, endPoint x: 841, endPoint y: -17, distance: 116.9
click at [841, 0] on html "インフルエンサーを検索 投稿を検索 AI 検索 コレクション 広告換算値予測 ALPHA Insight Report トレンド BETA 競合分析 今すぐ拡…" at bounding box center [511, 240] width 1023 height 481
click at [315, 72] on input "***" at bounding box center [552, 81] width 552 height 26
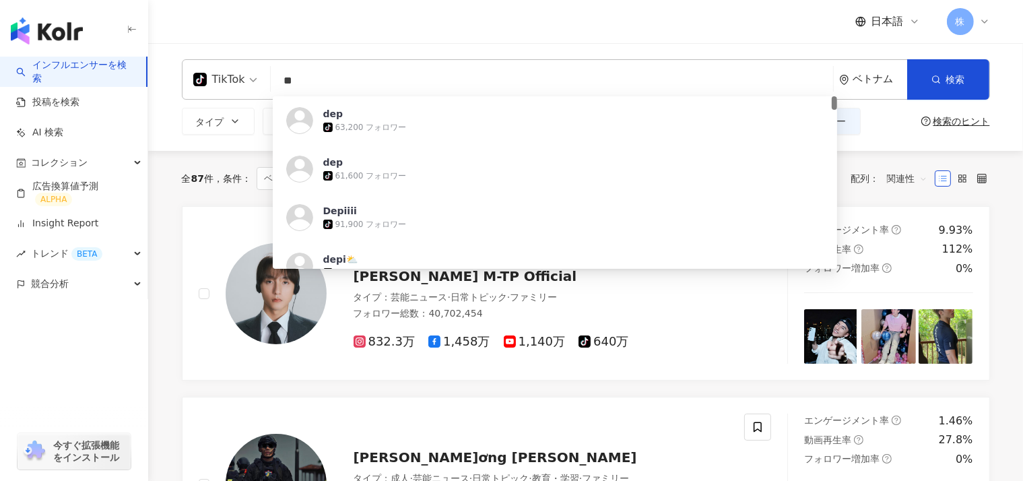
type input "*"
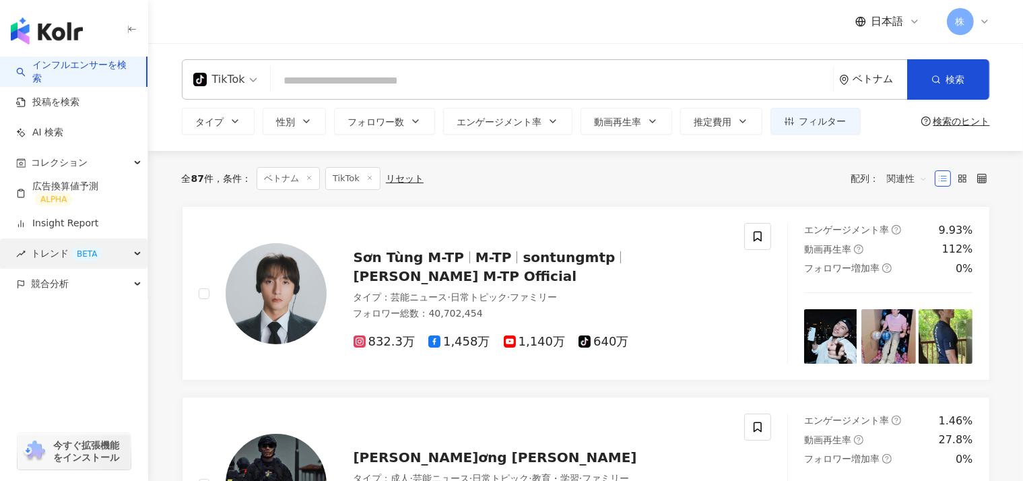
click at [30, 255] on div "トレンド BETA" at bounding box center [74, 254] width 148 height 30
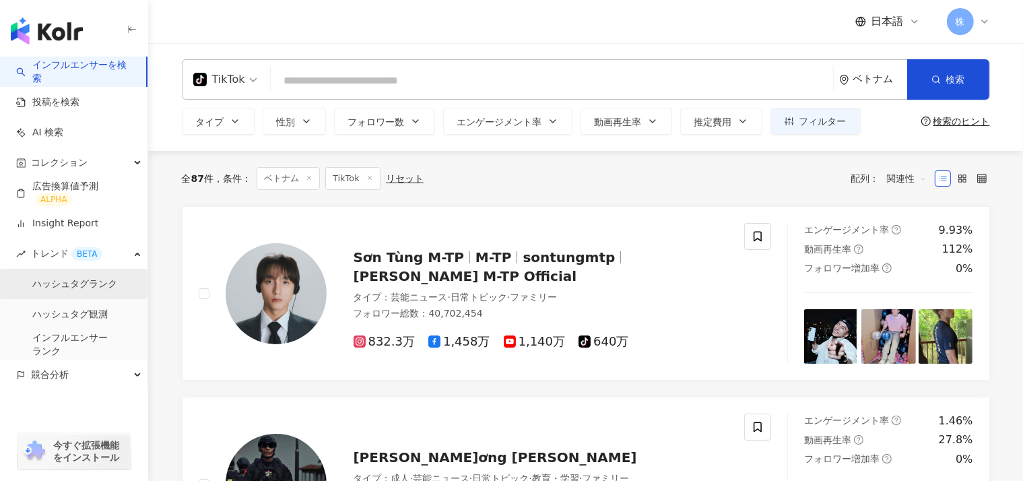
click at [47, 282] on link "ハッシュタグランク" at bounding box center [74, 284] width 85 height 13
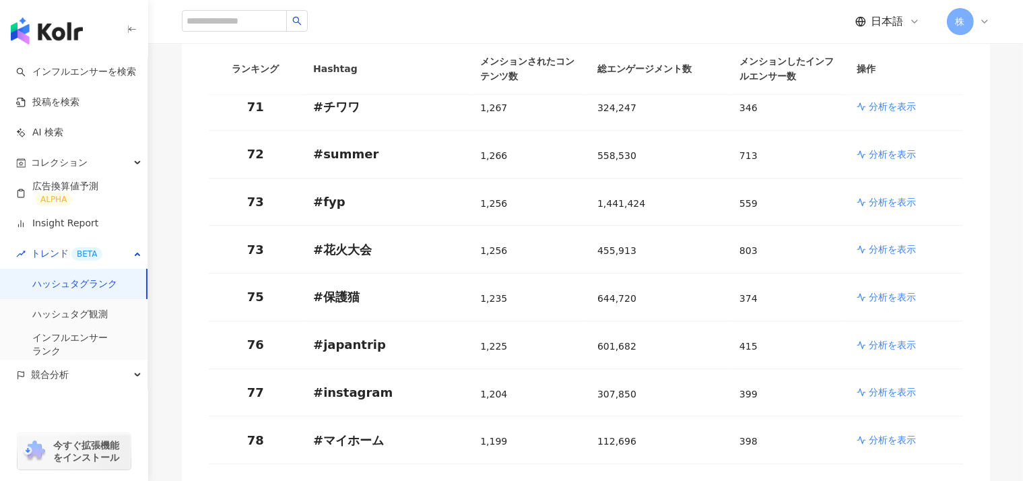
scroll to position [4771, 0]
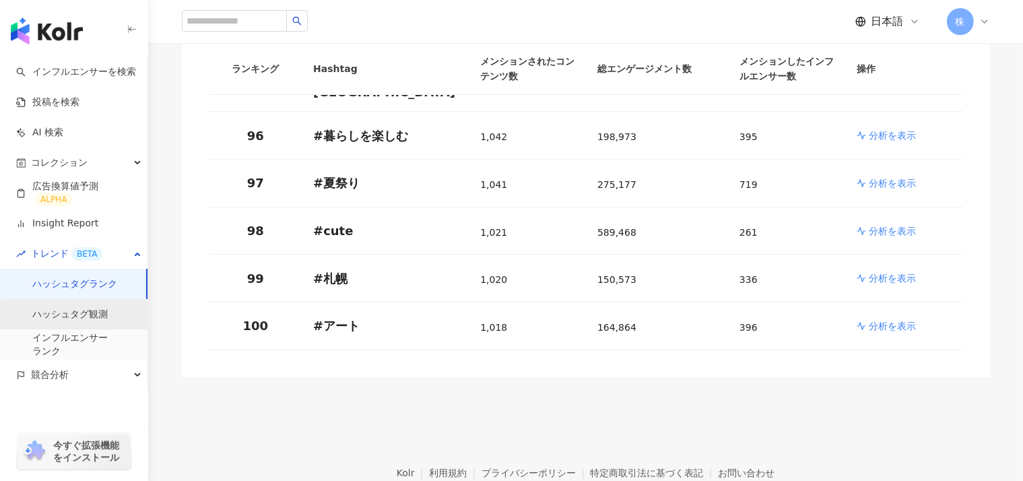
click at [65, 313] on link "ハッシュタグ観測" at bounding box center [69, 314] width 75 height 13
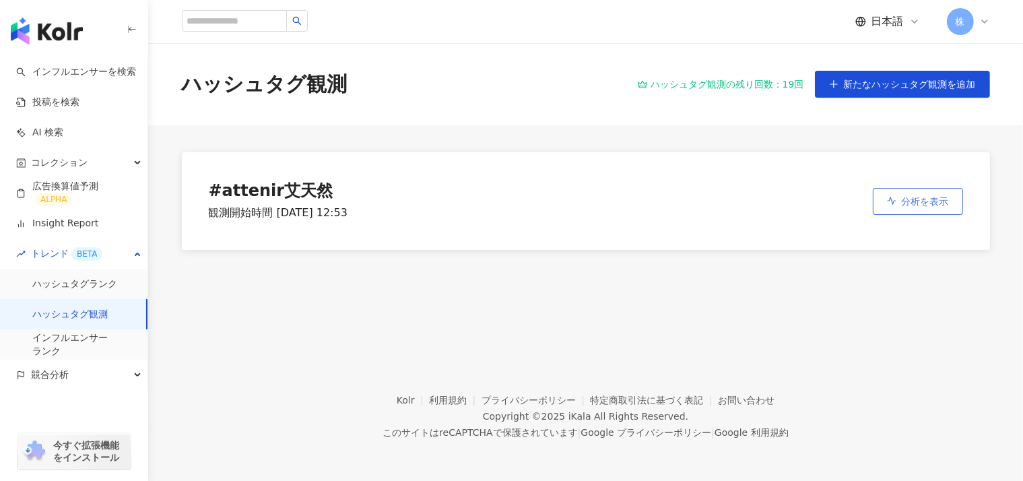
click at [885, 210] on button "分析を表示" at bounding box center [918, 201] width 90 height 27
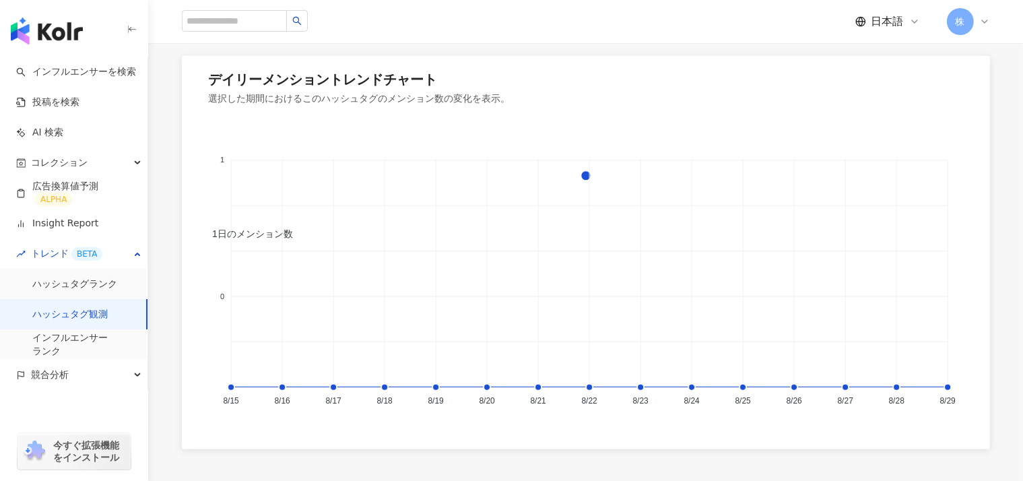
scroll to position [755, 0]
drag, startPoint x: 269, startPoint y: 102, endPoint x: 424, endPoint y: 99, distance: 155.0
click at [424, 99] on div "選択した期間におけるこのハッシュタグのメンション数の変化を表示。" at bounding box center [586, 100] width 755 height 11
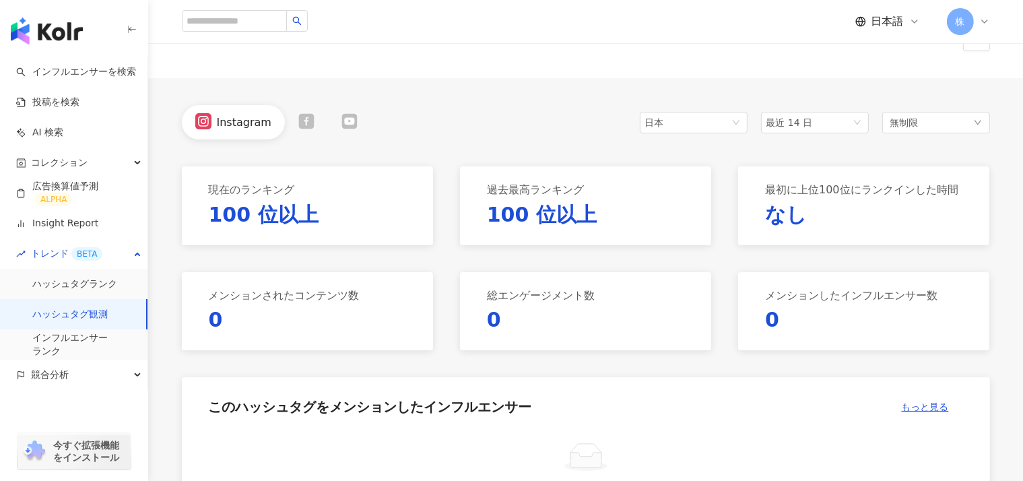
scroll to position [73, 0]
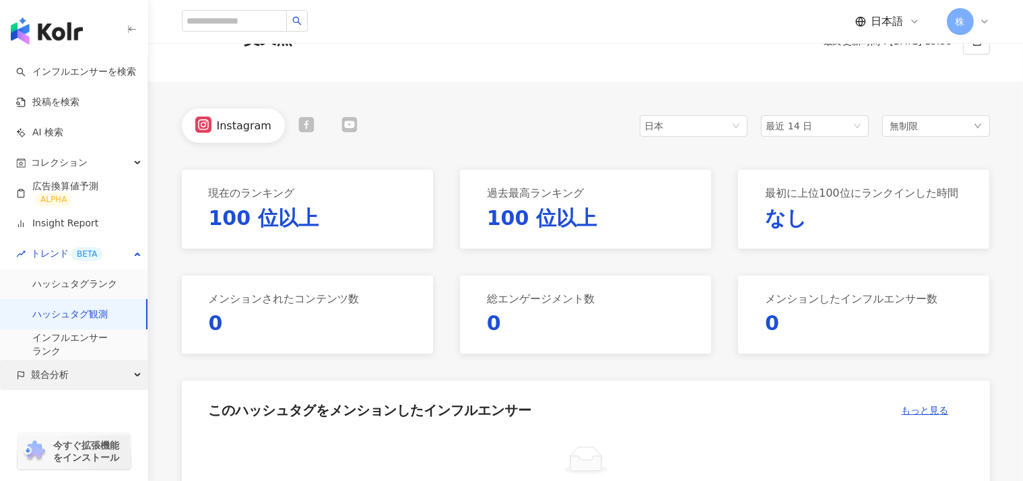
click at [37, 377] on span "競合分析" at bounding box center [50, 375] width 38 height 30
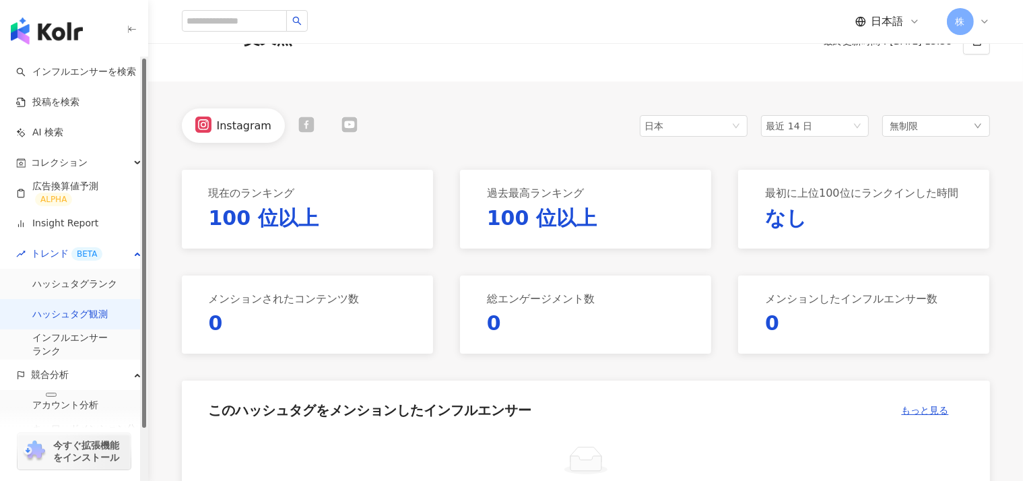
scroll to position [59, 0]
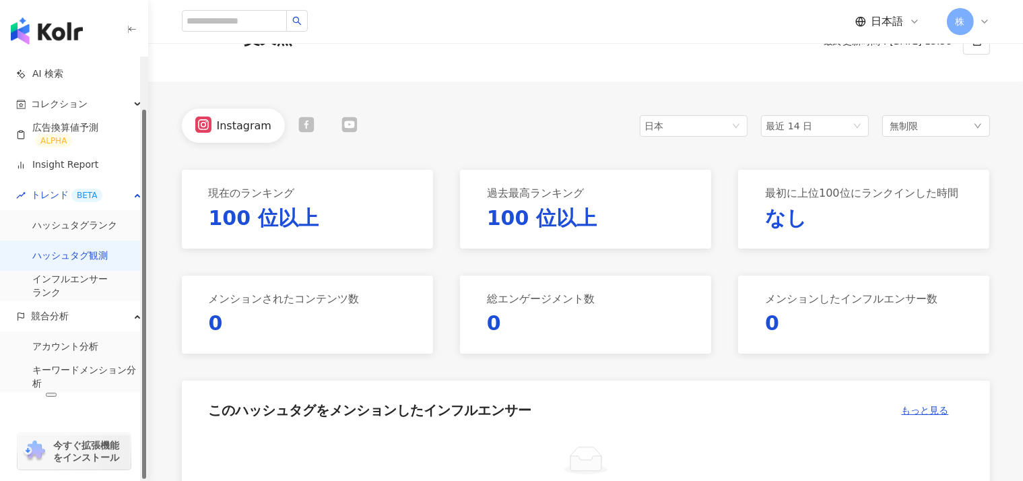
drag, startPoint x: 144, startPoint y: 232, endPoint x: 150, endPoint y: 331, distance: 98.6
click at [146, 331] on div "button" at bounding box center [144, 294] width 4 height 369
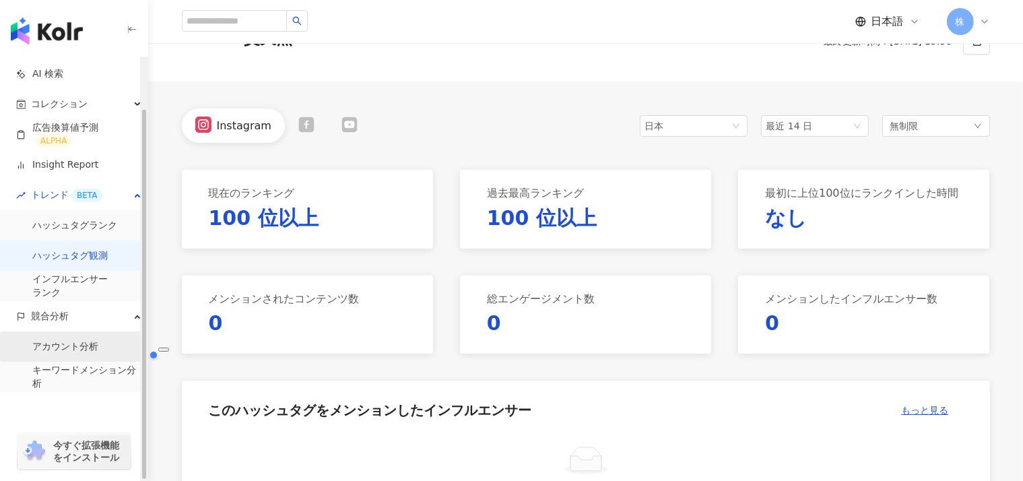
click at [80, 340] on link "アカウント分析" at bounding box center [65, 346] width 66 height 13
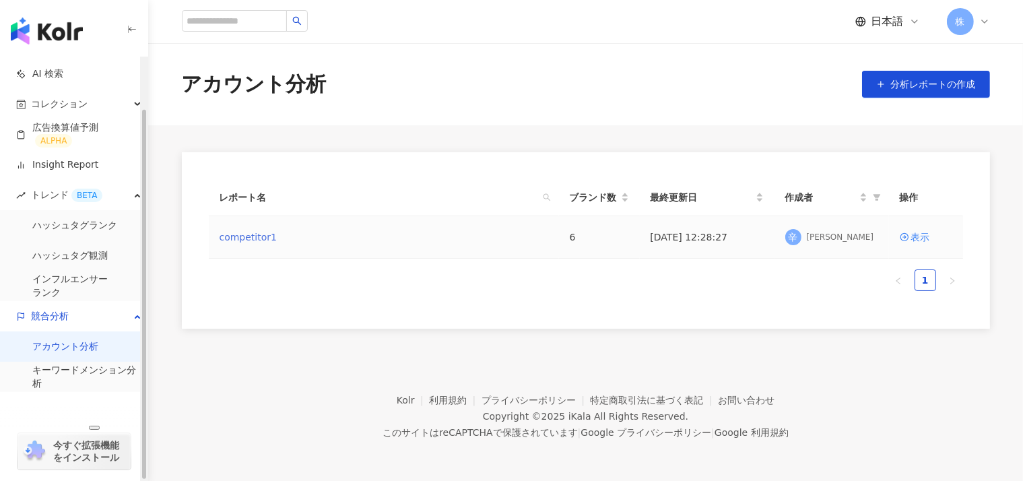
click at [239, 238] on link "competitor1" at bounding box center [249, 237] width 58 height 15
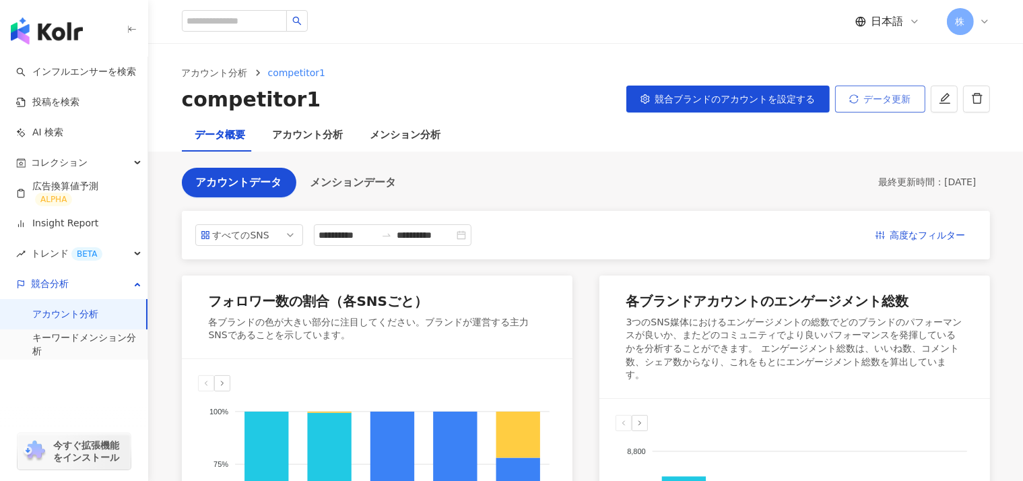
click at [883, 96] on span "データ更新" at bounding box center [887, 99] width 47 height 11
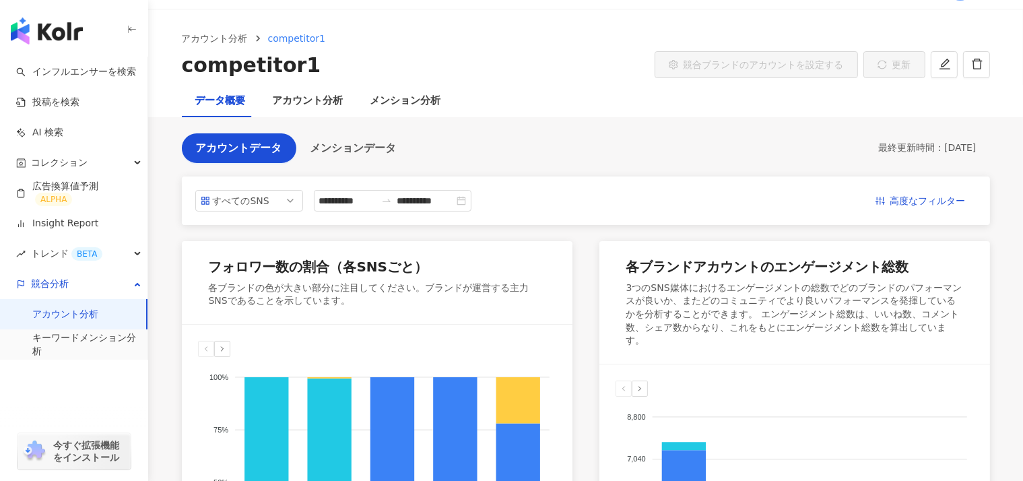
scroll to position [43, 0]
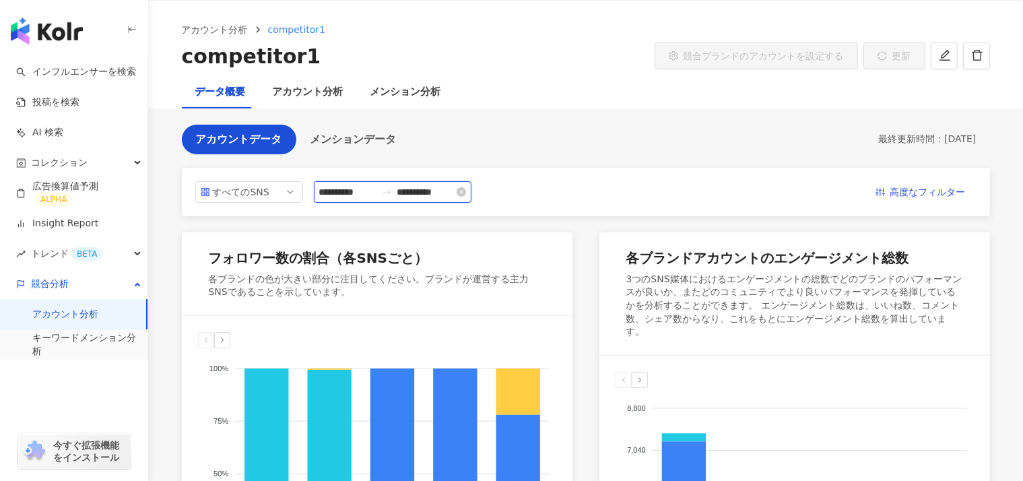
click at [357, 191] on input "**********" at bounding box center [347, 192] width 57 height 15
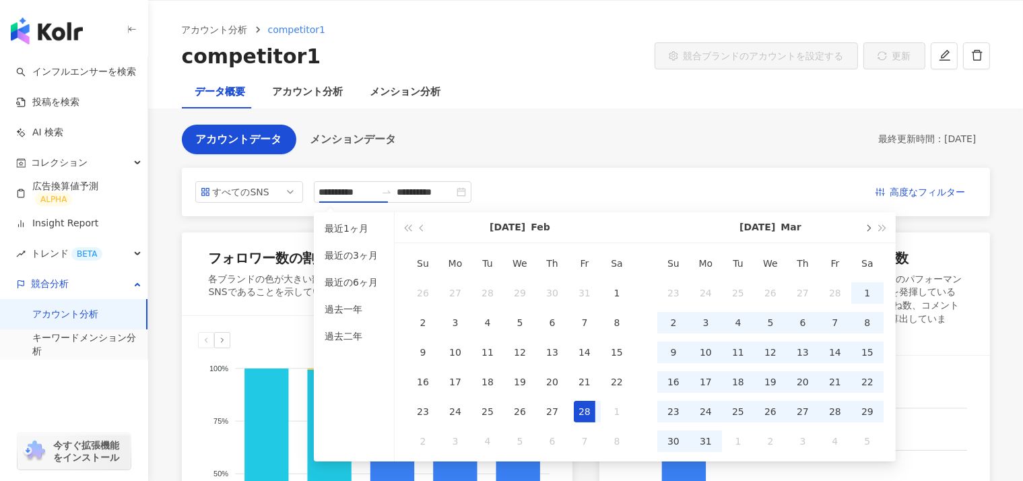
click at [868, 224] on button "button" at bounding box center [867, 227] width 15 height 30
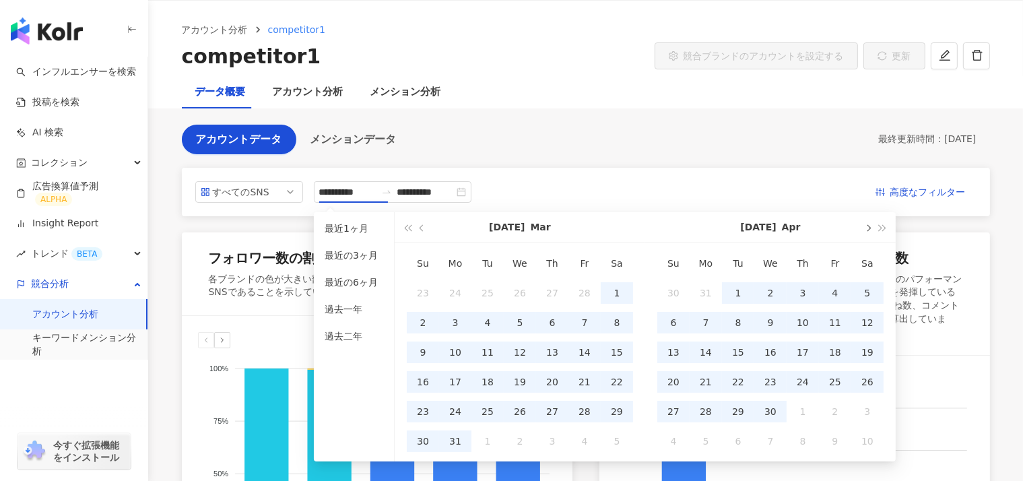
click at [868, 224] on button "button" at bounding box center [867, 227] width 15 height 30
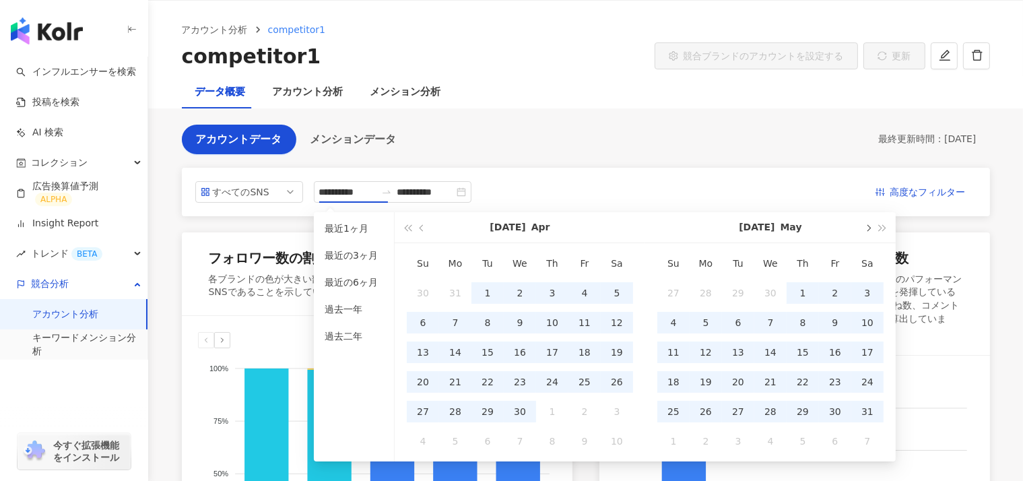
click at [868, 224] on button "button" at bounding box center [867, 227] width 15 height 30
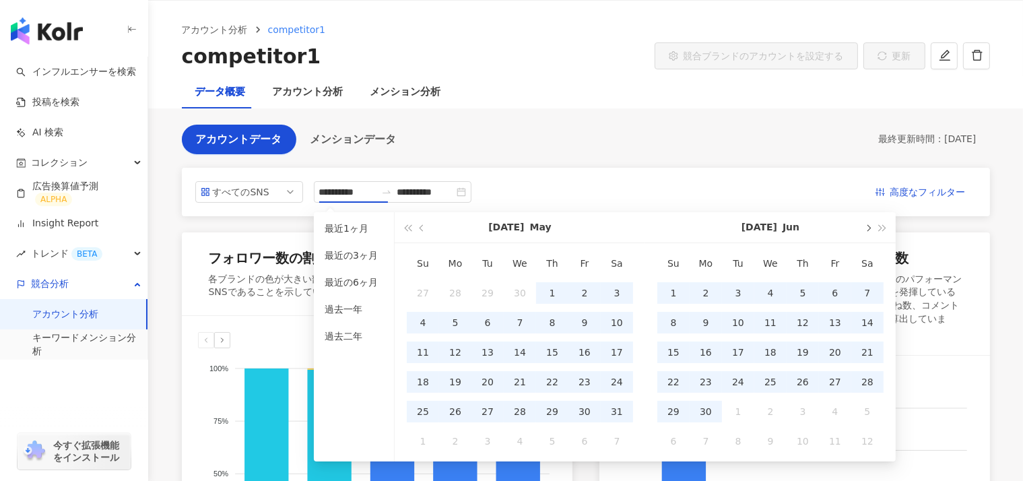
click at [868, 224] on button "button" at bounding box center [867, 227] width 15 height 30
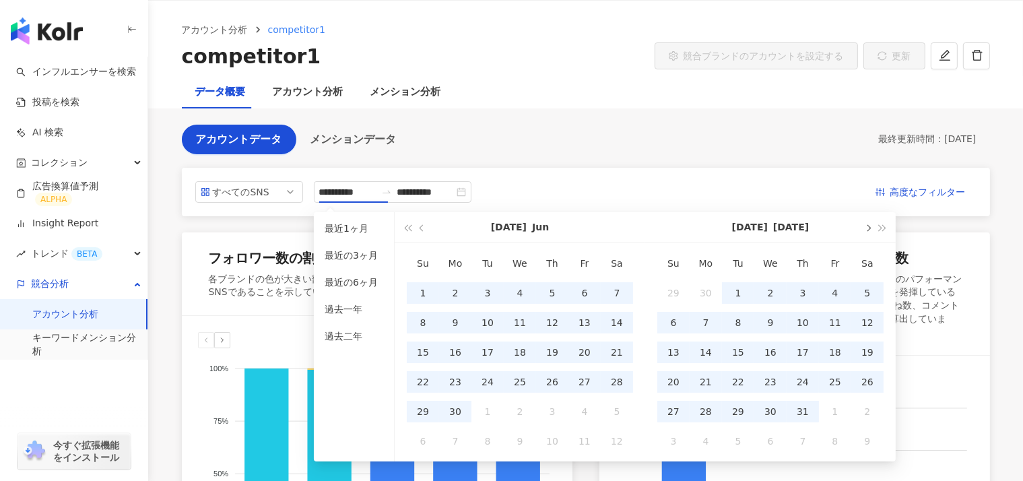
click at [868, 224] on button "button" at bounding box center [867, 227] width 15 height 30
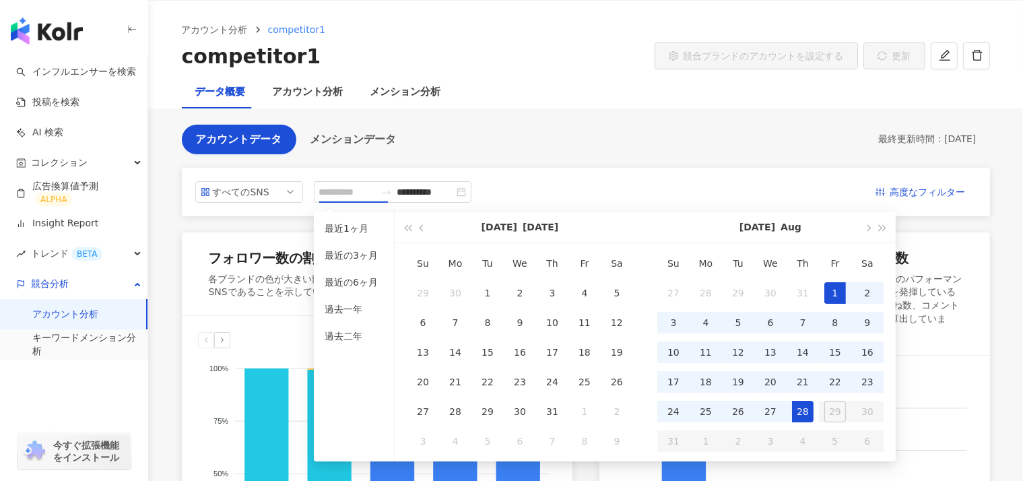
type input "**********"
click at [841, 294] on div "1" at bounding box center [836, 293] width 22 height 22
type input "**********"
click at [805, 414] on div "28" at bounding box center [803, 412] width 22 height 22
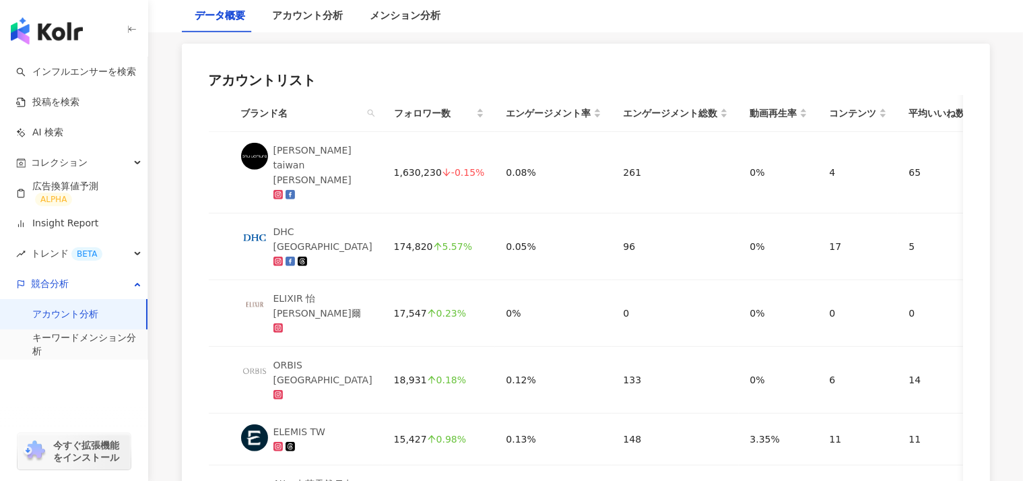
scroll to position [722, 0]
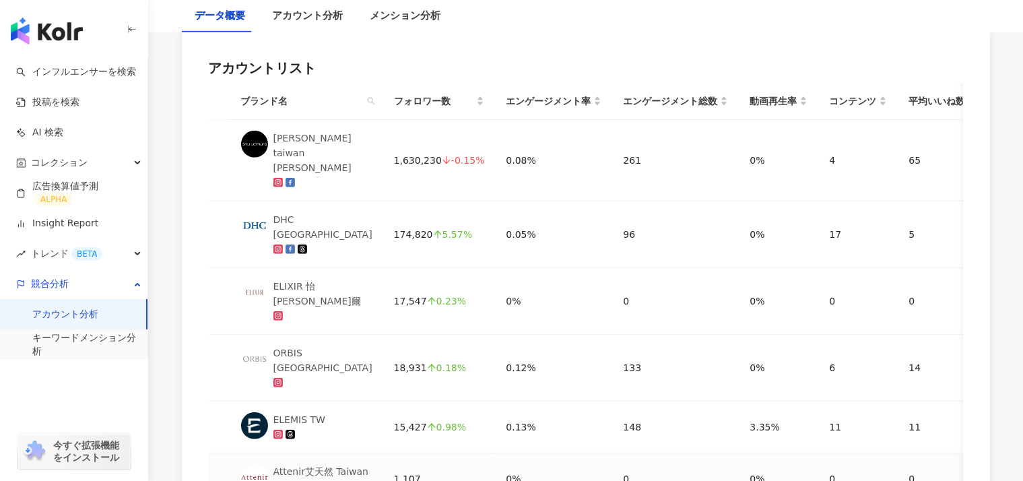
click at [286, 464] on div "Attenir艾天然 Taiwan" at bounding box center [322, 471] width 96 height 15
click at [68, 336] on link "キーワードメンション分析" at bounding box center [84, 344] width 104 height 26
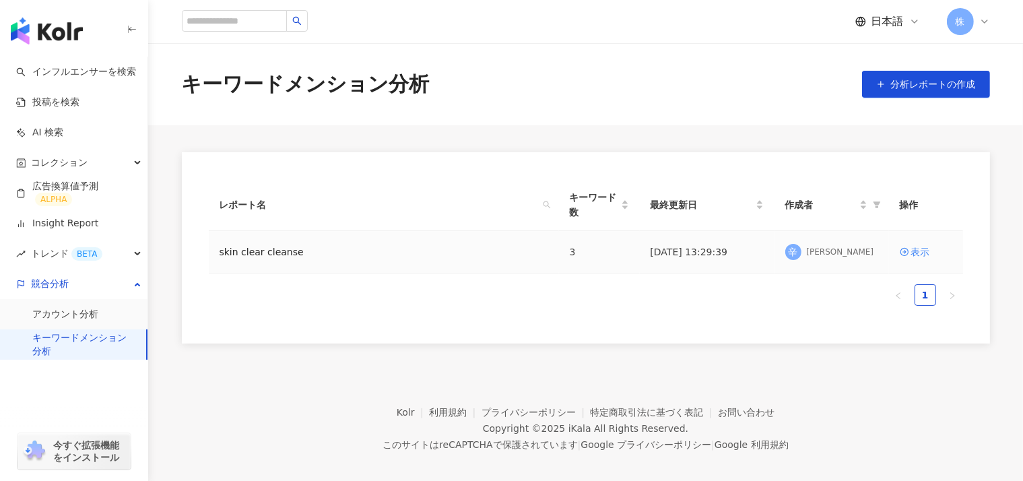
click at [485, 245] on div "skin clear cleanse" at bounding box center [384, 252] width 329 height 15
click at [276, 245] on link "skin clear cleanse" at bounding box center [262, 252] width 84 height 15
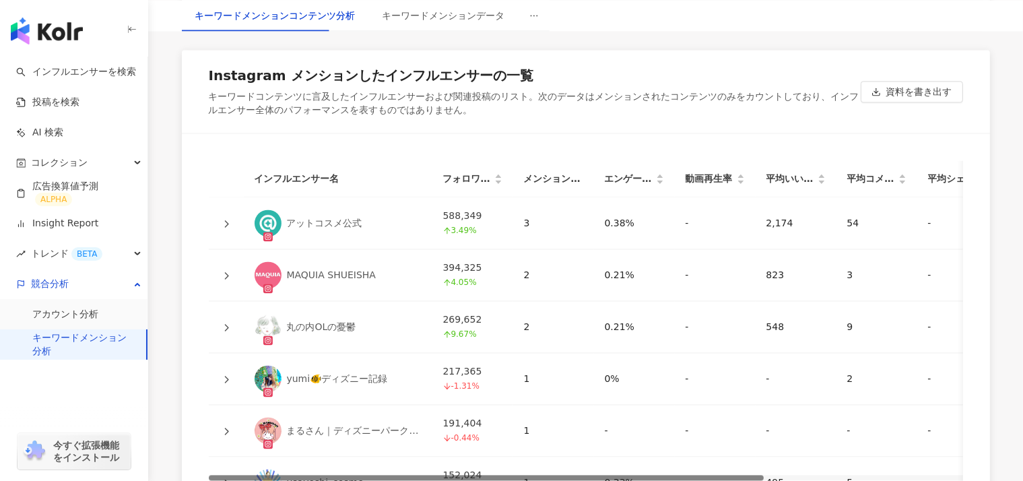
drag, startPoint x: 617, startPoint y: 479, endPoint x: 544, endPoint y: 447, distance: 79.4
click at [544, 447] on div "インフルエンサー名 フォロワー数 メンションされたコンテンツ数 エンゲージメント率 動画再生率 平均いいね数 平均コメント数 平均シェア数 平均エンゲージメン…" at bounding box center [586, 440] width 755 height 561
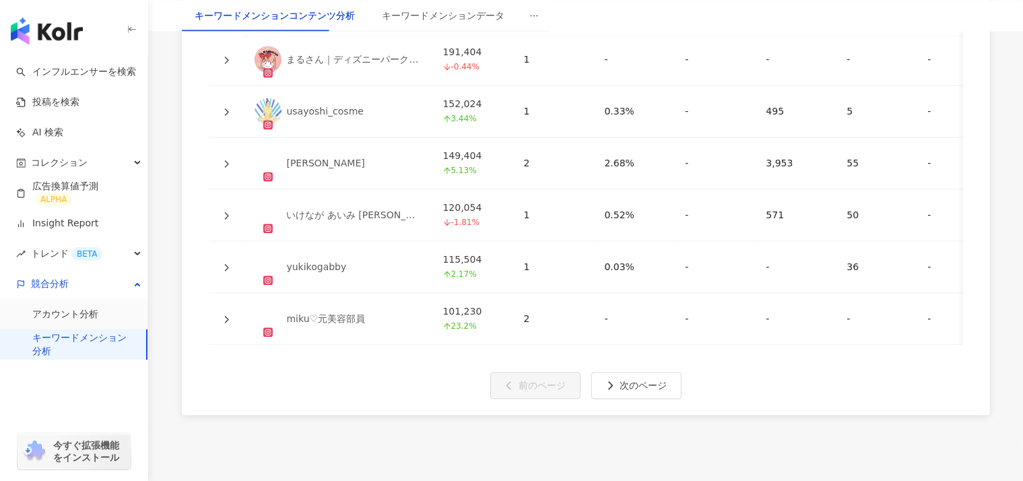
scroll to position [2982, 0]
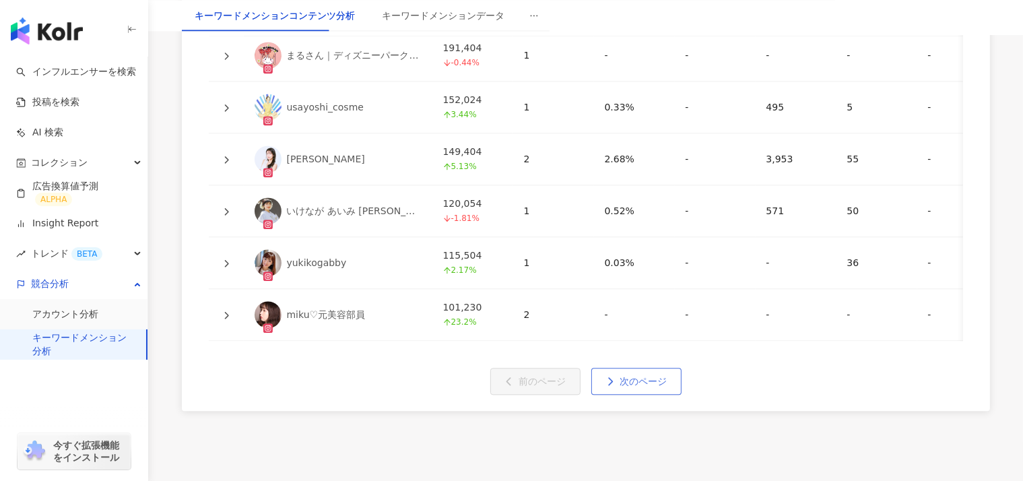
click at [638, 376] on span "次のページ" at bounding box center [644, 381] width 47 height 11
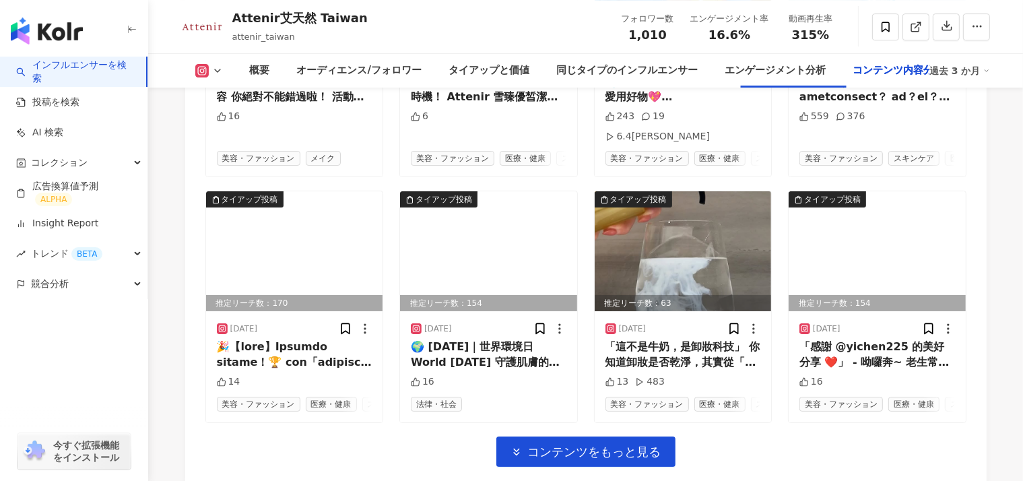
scroll to position [4621, 0]
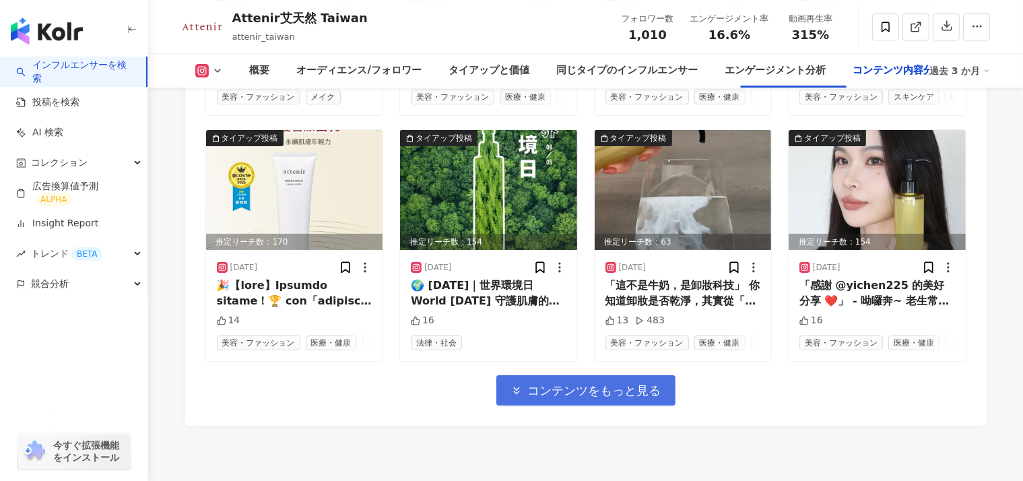
click at [541, 391] on button "コンテンツをもっと見る" at bounding box center [586, 390] width 179 height 30
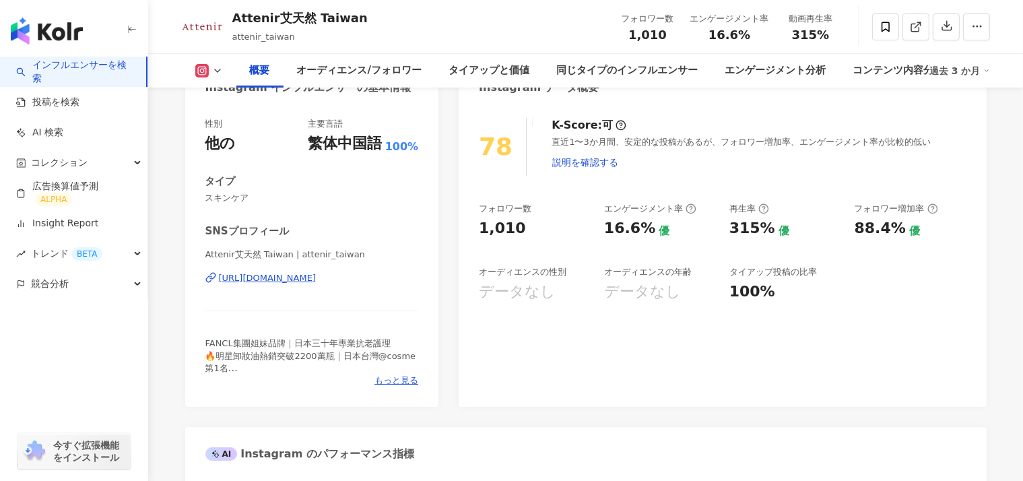
scroll to position [162, 0]
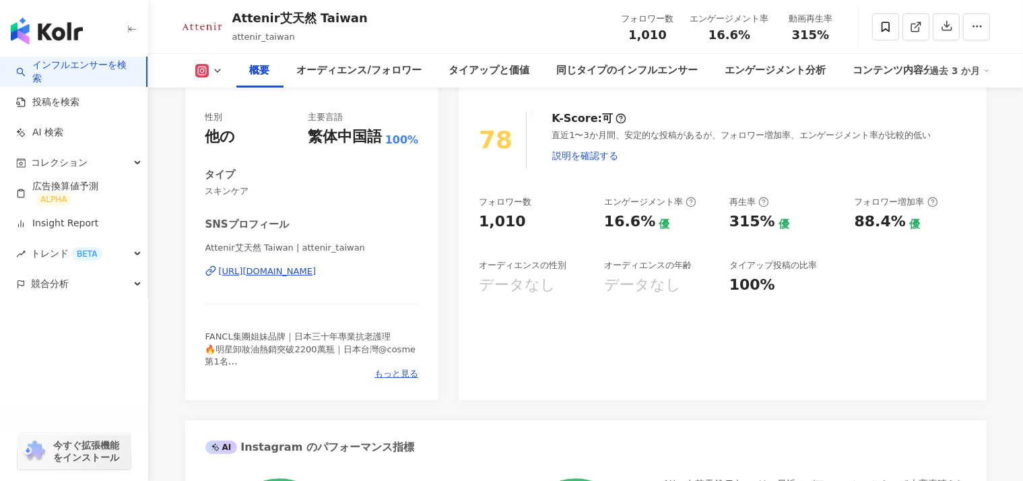
click at [214, 69] on icon at bounding box center [217, 70] width 11 height 11
click at [403, 31] on div "Attenir艾天然 Taiwan attenir_taiwan フォロワー数 1,010 エンゲージメント率 16.6% 動画再生率 315%" at bounding box center [586, 26] width 862 height 53
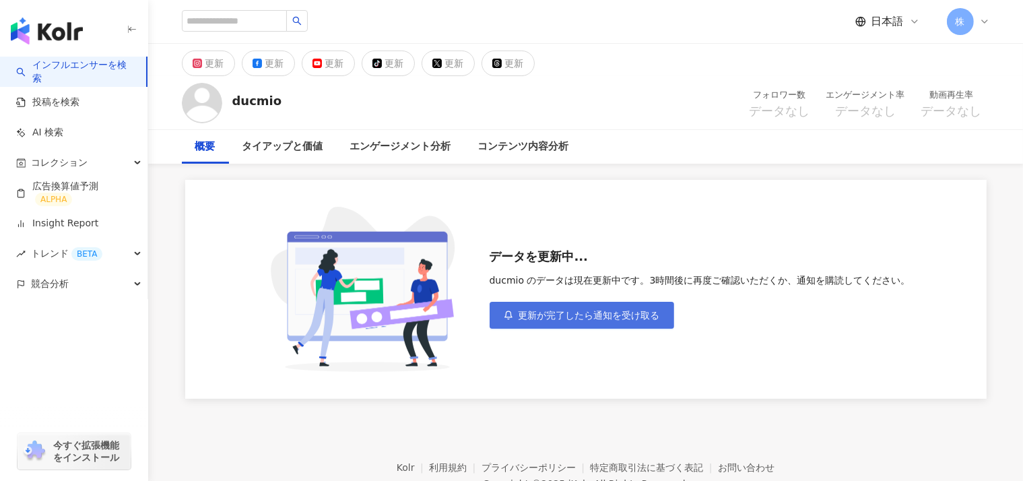
click at [564, 310] on span "更新が完了したら通知を受け取る" at bounding box center [589, 315] width 141 height 11
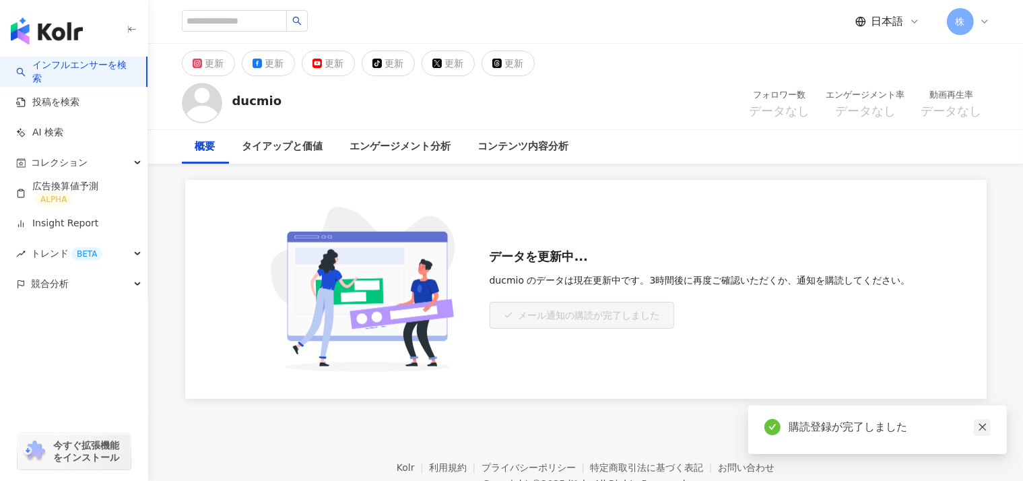
click at [987, 425] on icon "close" at bounding box center [982, 426] width 9 height 9
click at [222, 22] on input "search" at bounding box center [234, 21] width 105 height 22
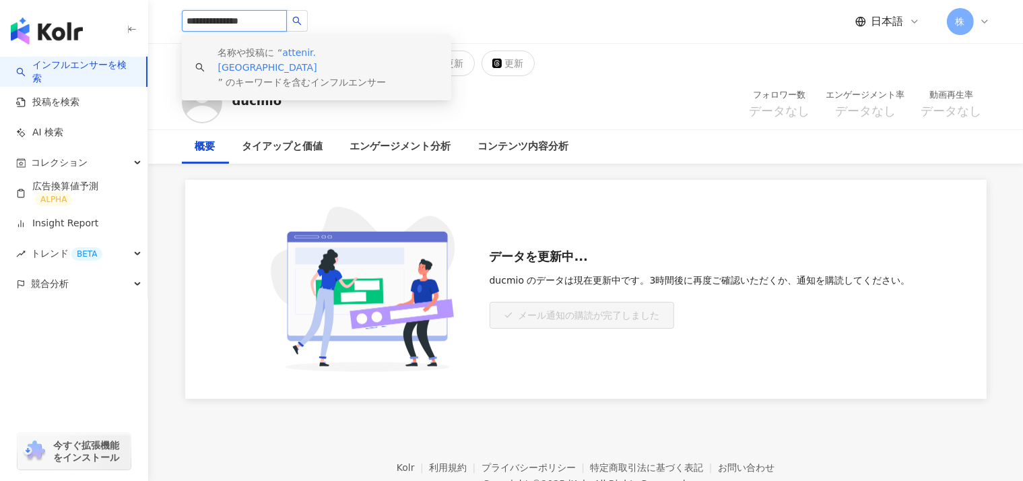
type input "**********"
click at [294, 53] on span "attenir.[GEOGRAPHIC_DATA]" at bounding box center [267, 60] width 99 height 26
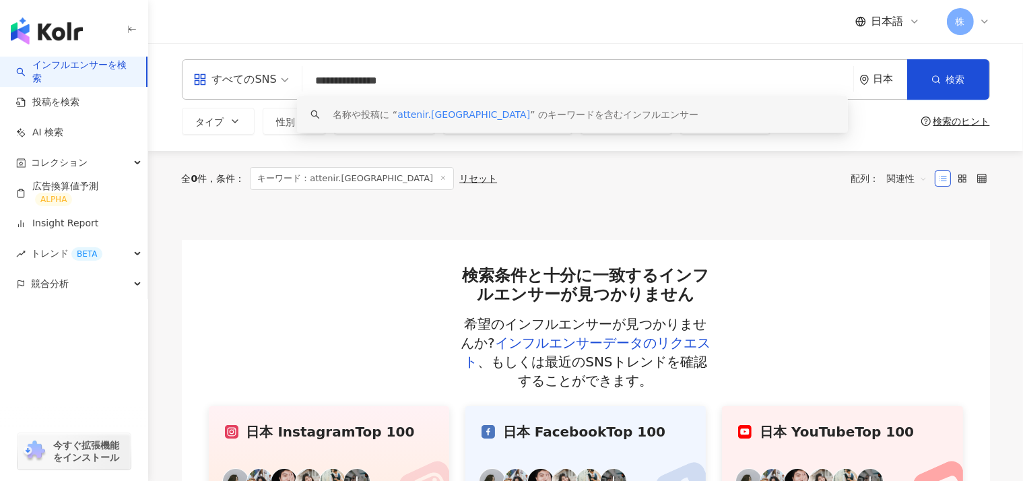
click at [891, 84] on div "日本" at bounding box center [891, 78] width 34 height 11
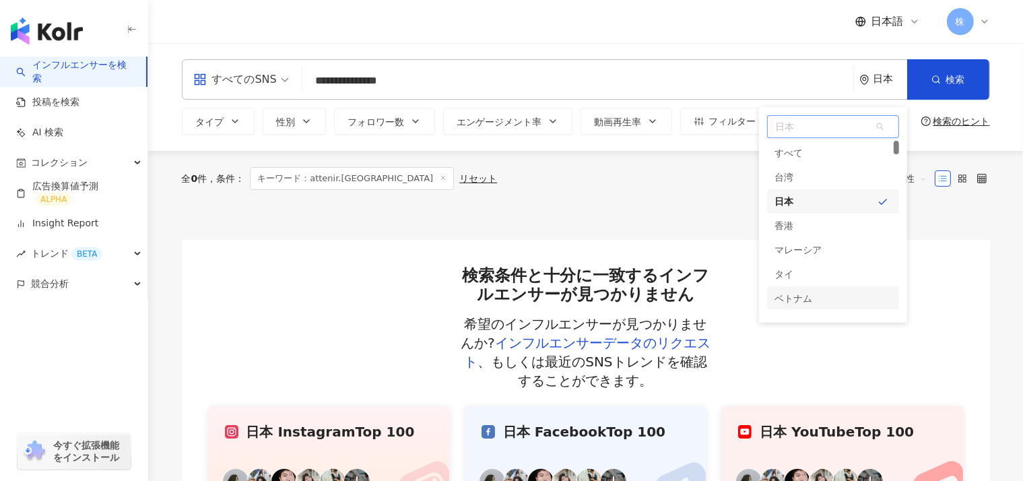
click at [788, 295] on div "ベトナム" at bounding box center [794, 298] width 38 height 24
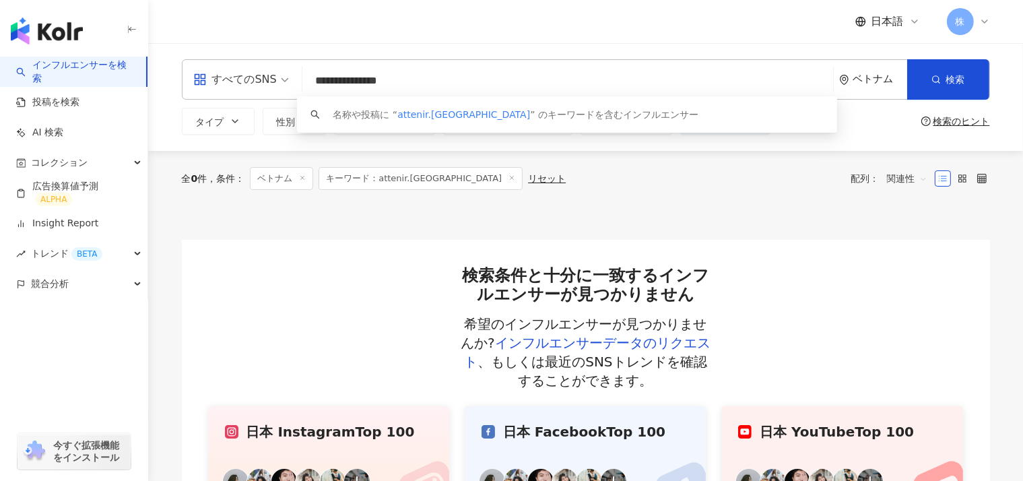
click at [425, 88] on input "**********" at bounding box center [568, 81] width 520 height 26
click at [436, 115] on span "attenir.[GEOGRAPHIC_DATA]" at bounding box center [464, 114] width 133 height 11
